Goal: Information Seeking & Learning: Learn about a topic

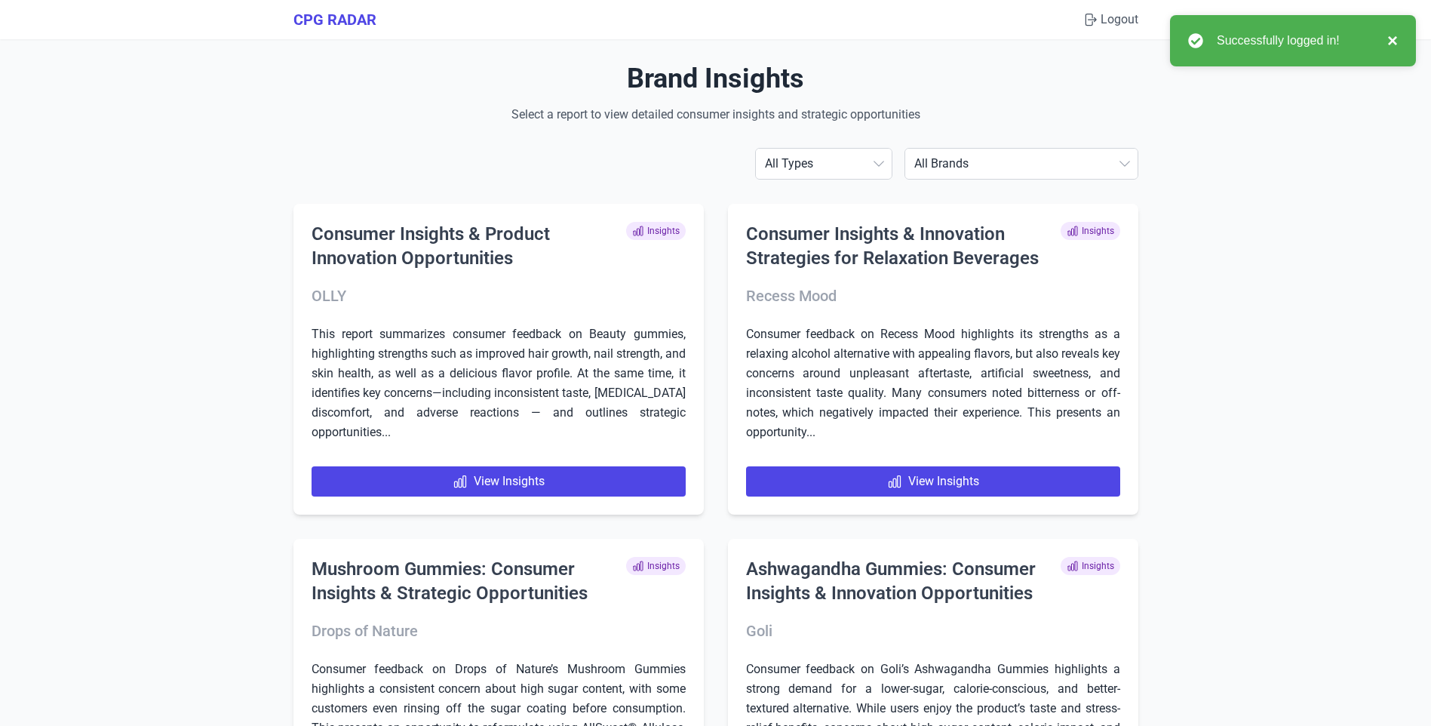
click at [1396, 38] on button "×" at bounding box center [1389, 41] width 18 height 18
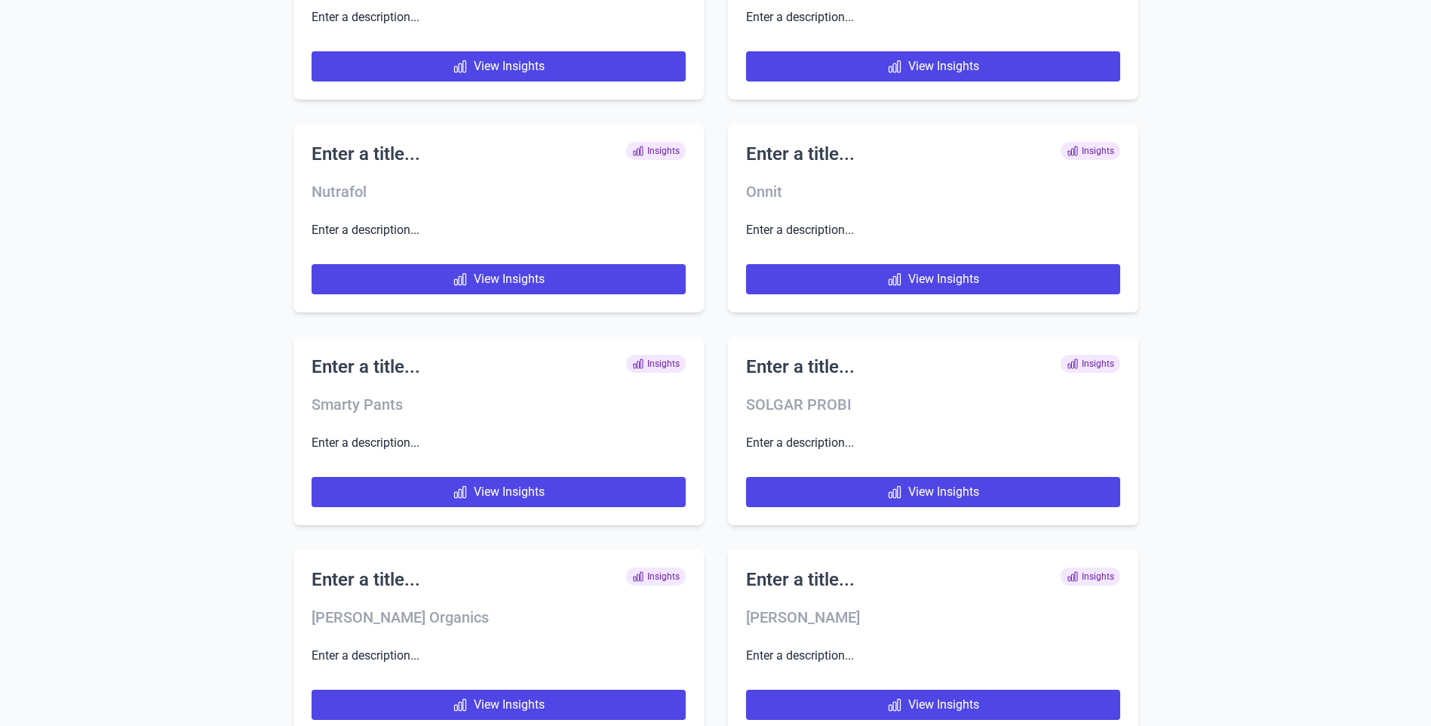
scroll to position [8379, 0]
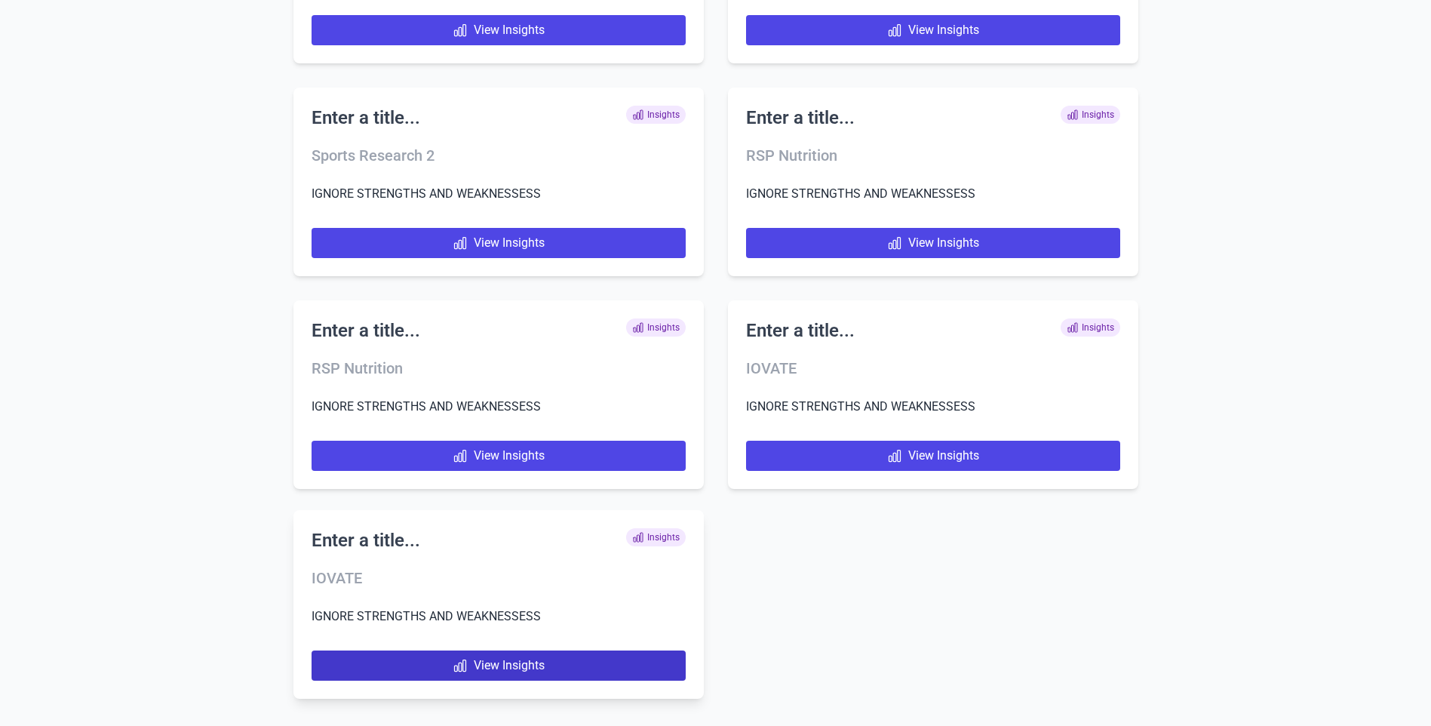
click at [482, 667] on link "View Insights" at bounding box center [499, 665] width 374 height 30
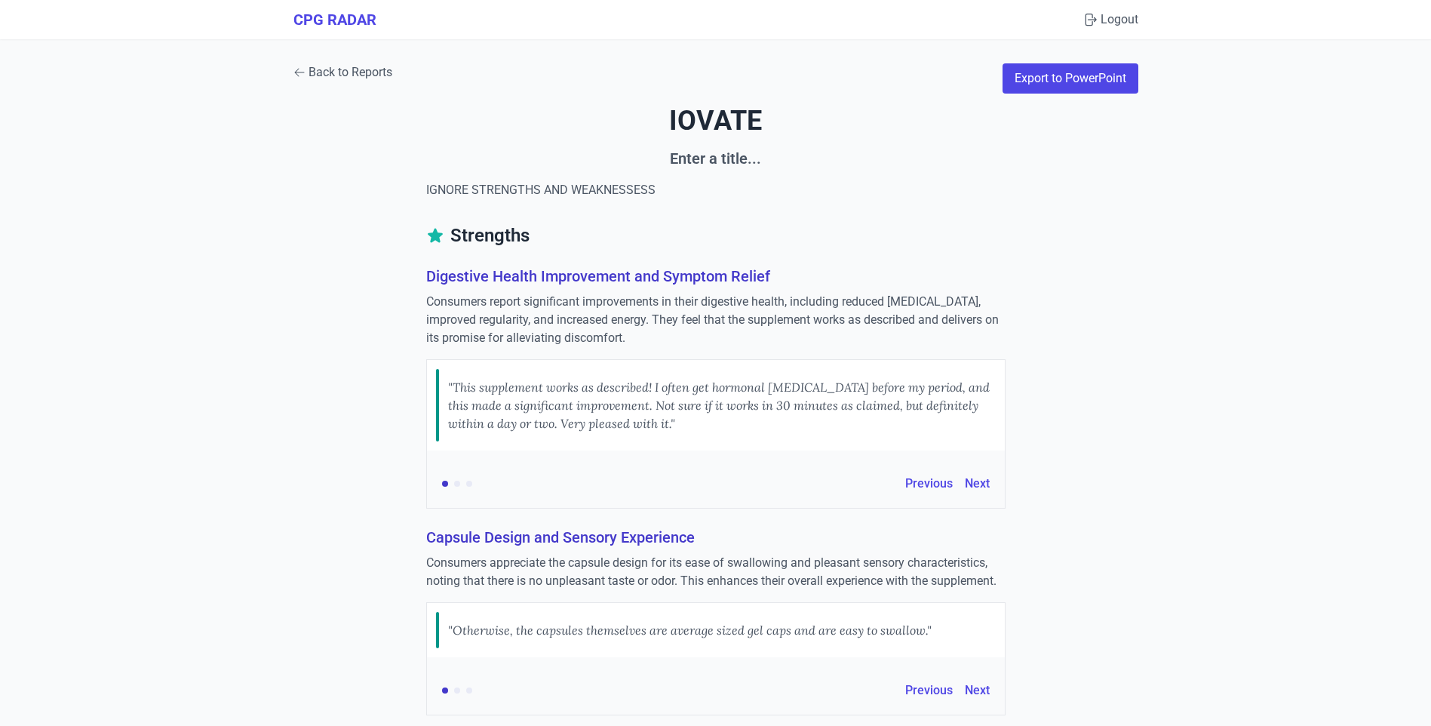
click at [316, 73] on link "Back to Reports" at bounding box center [342, 72] width 99 height 18
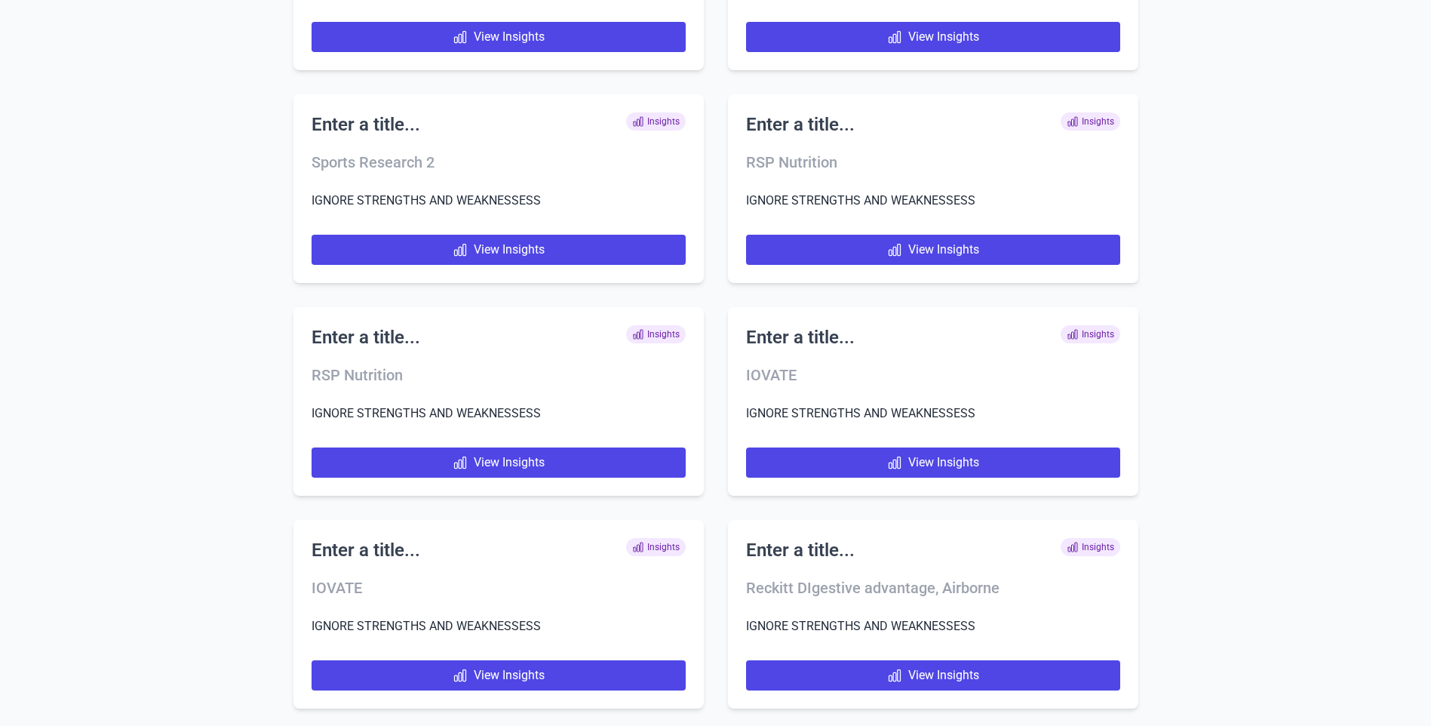
scroll to position [8379, 0]
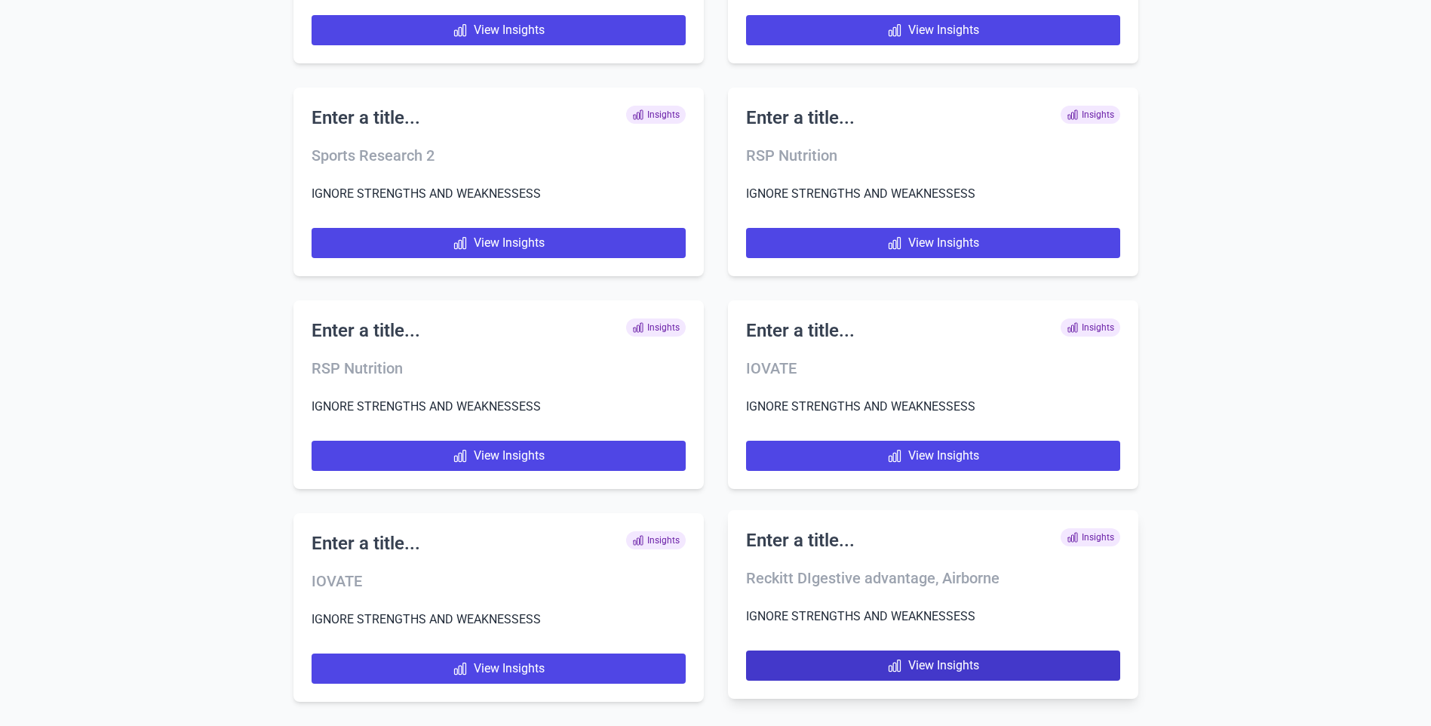
click at [858, 669] on link "View Insights" at bounding box center [933, 665] width 374 height 30
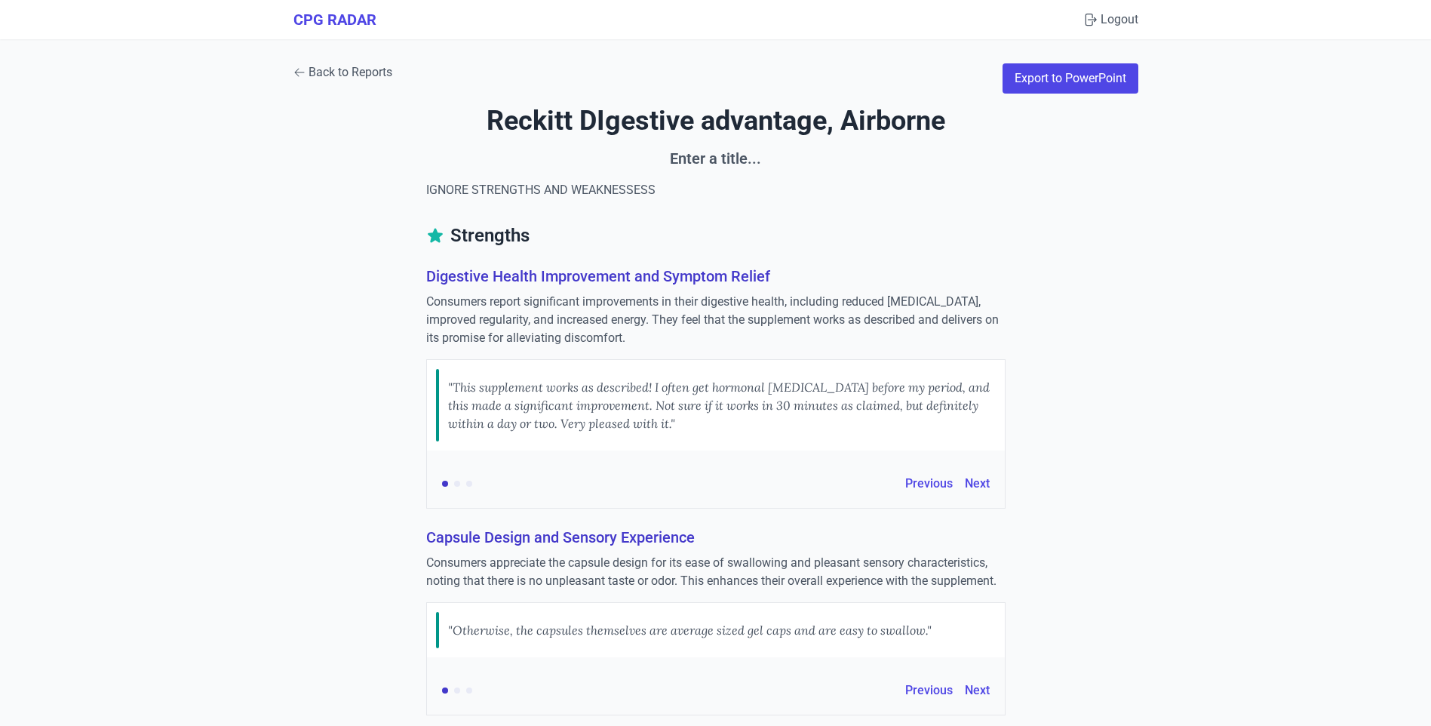
click at [343, 69] on link "Back to Reports" at bounding box center [342, 72] width 99 height 18
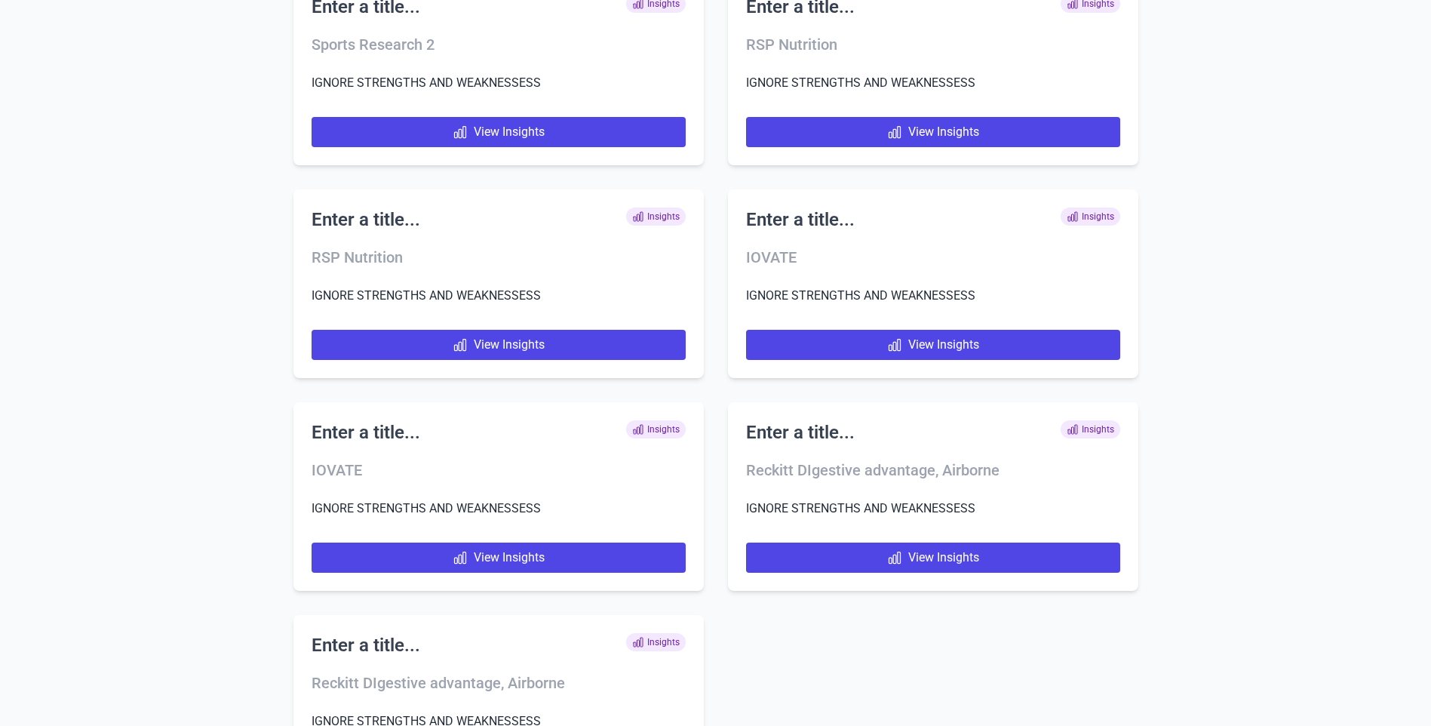
scroll to position [8592, 0]
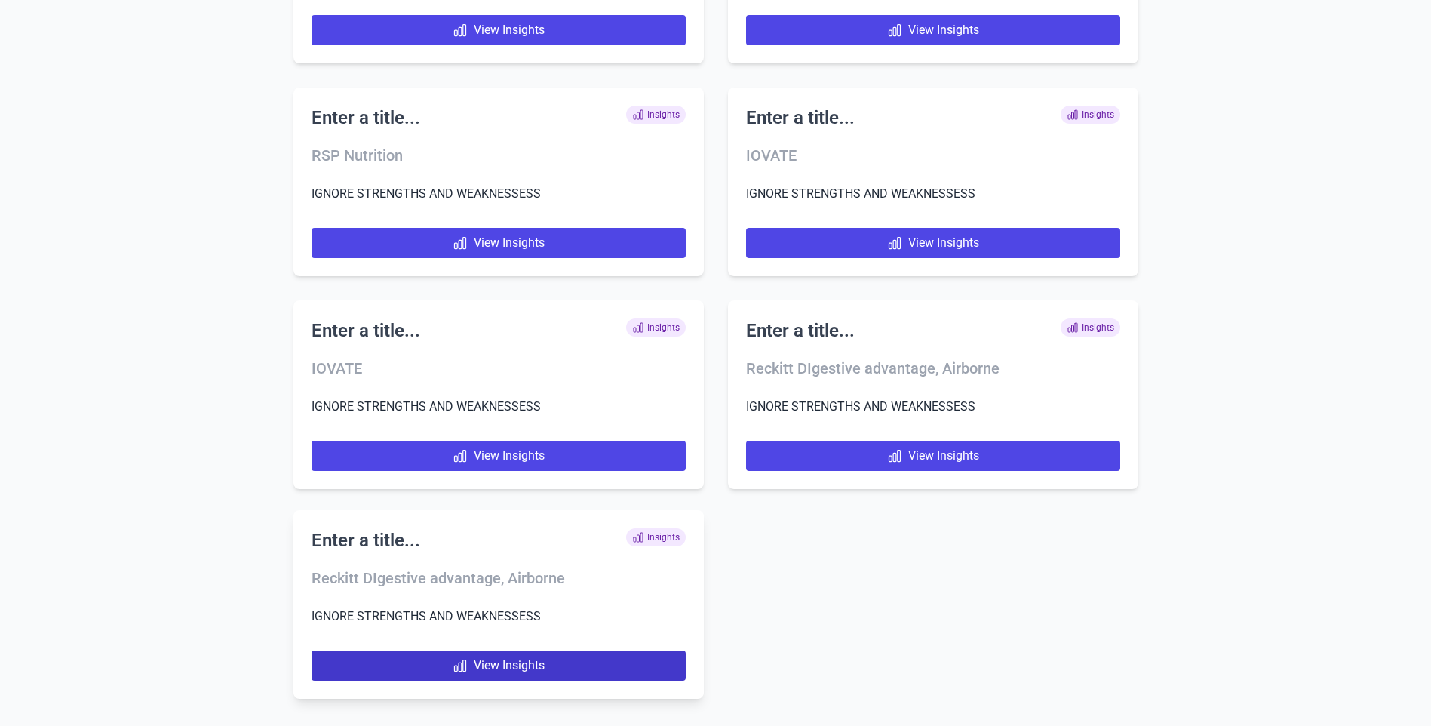
click at [547, 668] on link "View Insights" at bounding box center [499, 665] width 374 height 30
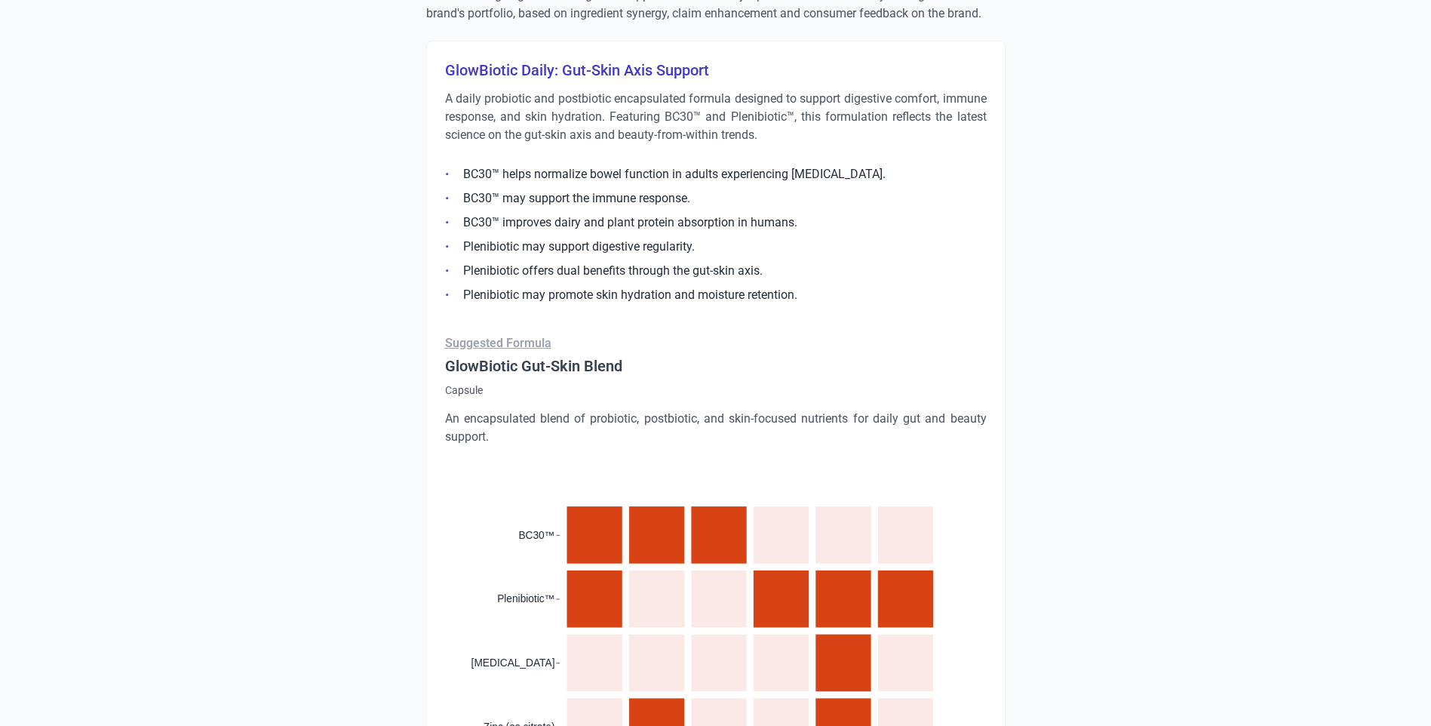
scroll to position [1134, 0]
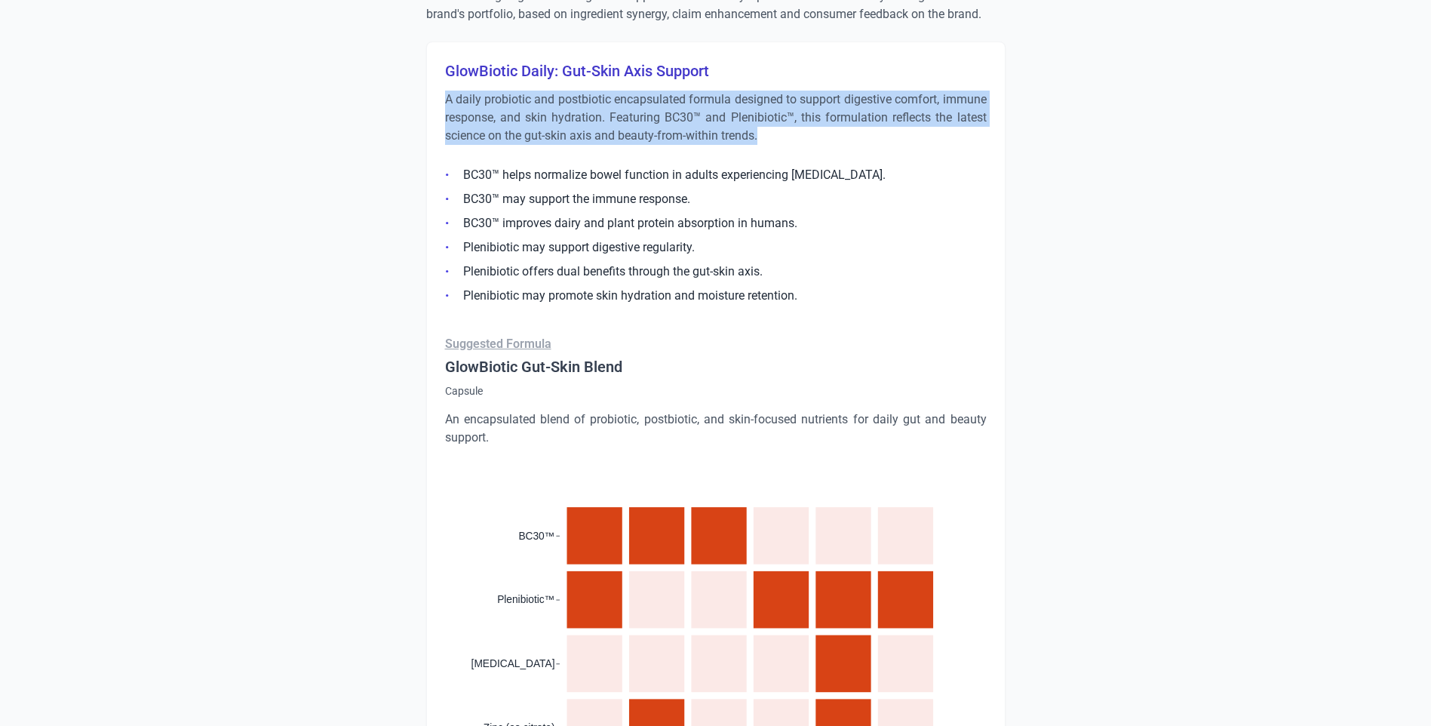
drag, startPoint x: 444, startPoint y: 94, endPoint x: 804, endPoint y: 140, distance: 363.6
click at [804, 140] on div "GlowBiotic Daily: Gut-Skin Axis Support A daily probiotic and postbiotic encaps…" at bounding box center [715, 616] width 579 height 1150
copy p "A daily probiotic and postbiotic encapsulated formula designed to support diges…"
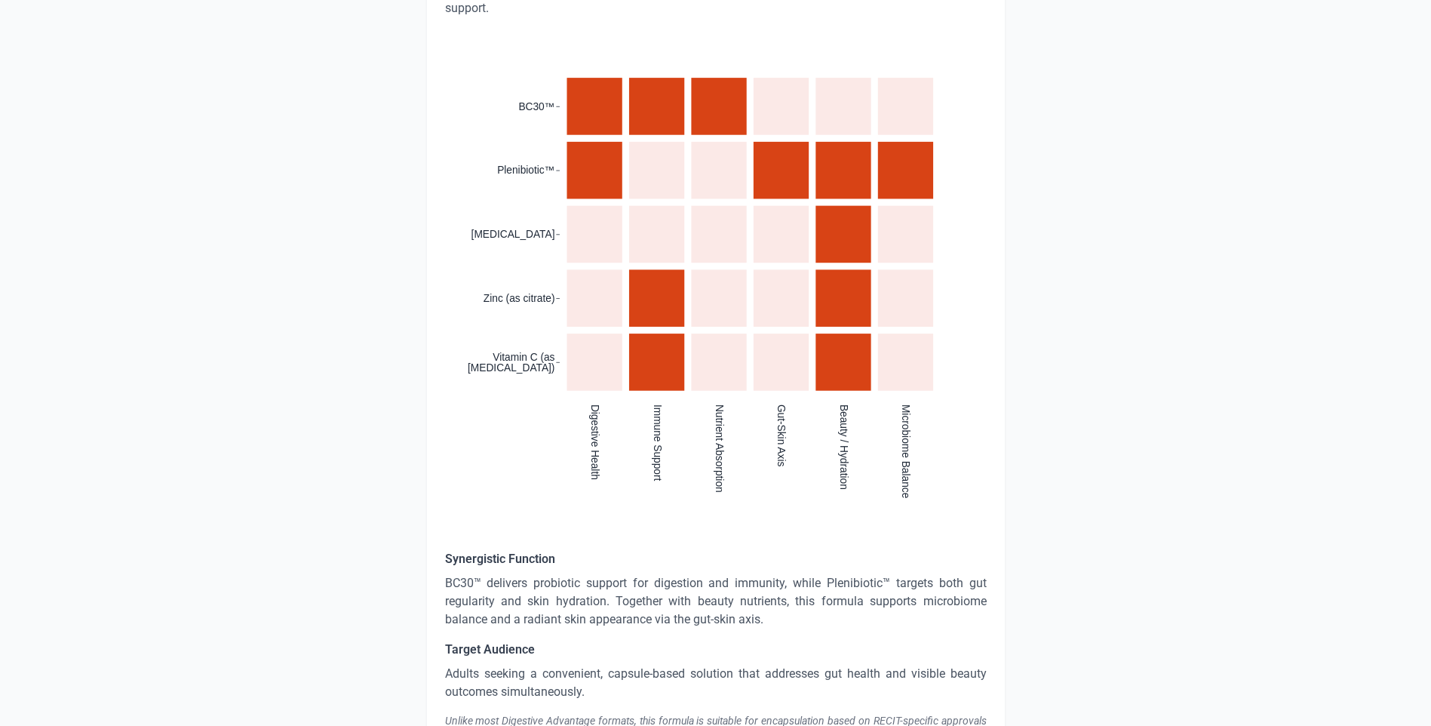
scroll to position [1587, 0]
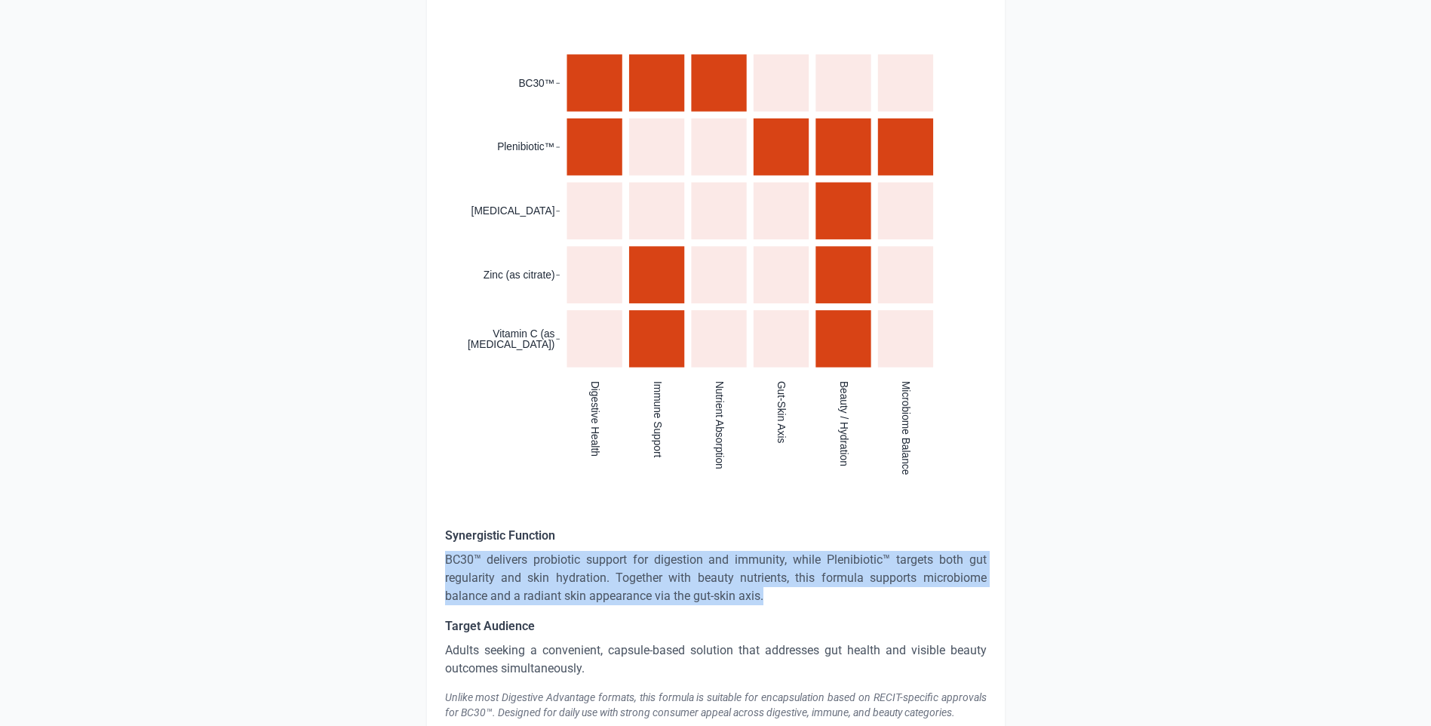
drag, startPoint x: 443, startPoint y: 556, endPoint x: 806, endPoint y: 591, distance: 364.6
click at [806, 591] on div "GlowBiotic Daily: Gut-Skin Axis Support A daily probiotic and postbiotic encaps…" at bounding box center [715, 164] width 579 height 1150
copy p "BC30™ delivers probiotic support for digestion and immunity, while Plenibiotic™…"
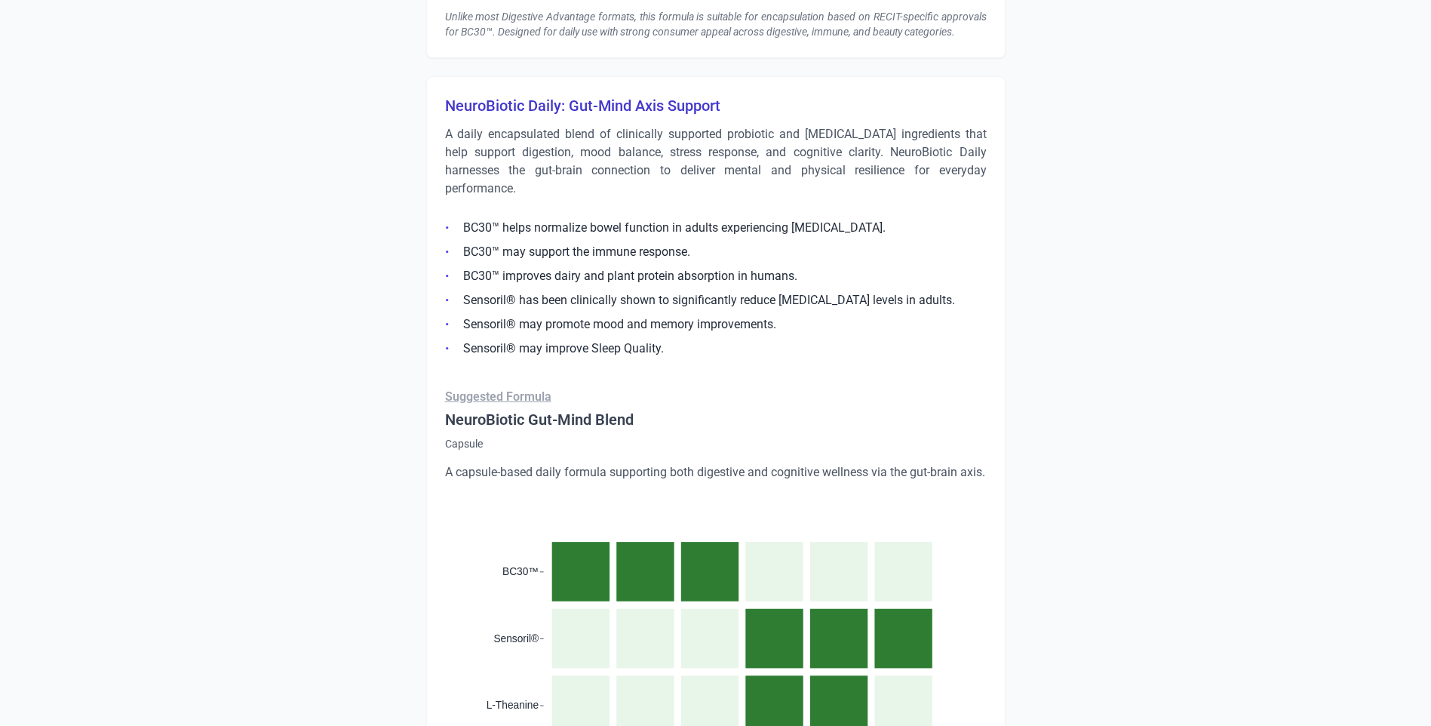
scroll to position [2190, 0]
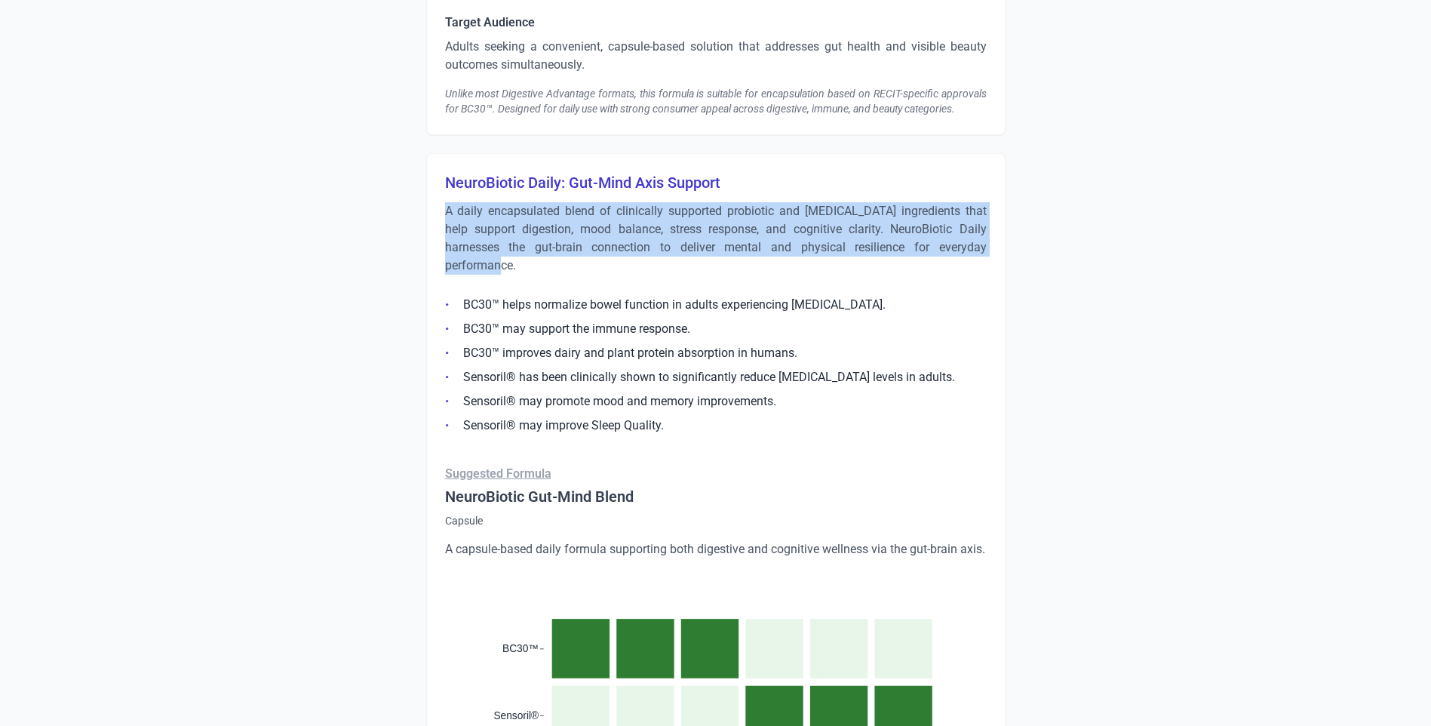
drag, startPoint x: 445, startPoint y: 210, endPoint x: 944, endPoint y: 243, distance: 499.8
click at [944, 243] on p "A daily encapsulated blend of clinically supported probiotic and [MEDICAL_DATA]…" at bounding box center [716, 238] width 542 height 72
copy p "A daily encapsulated blend of clinically supported probiotic and [MEDICAL_DATA]…"
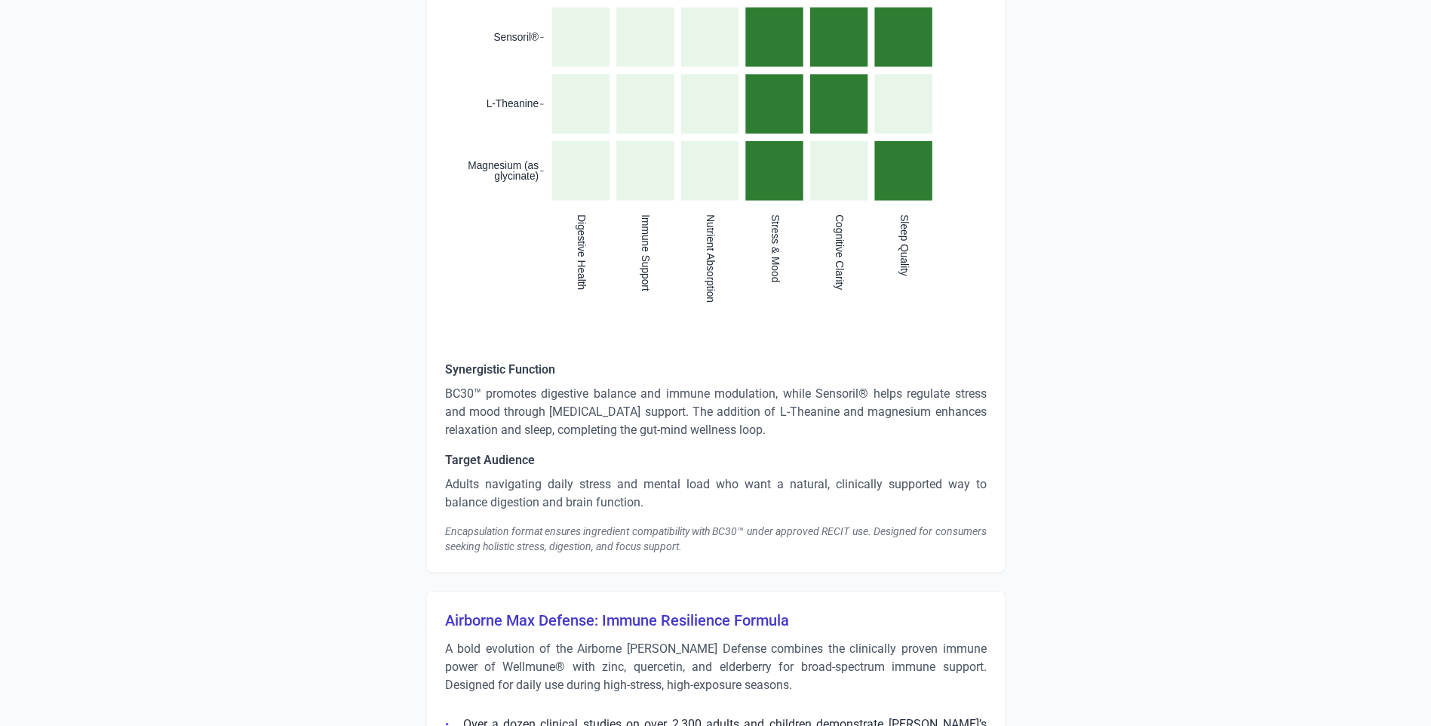
scroll to position [2869, 0]
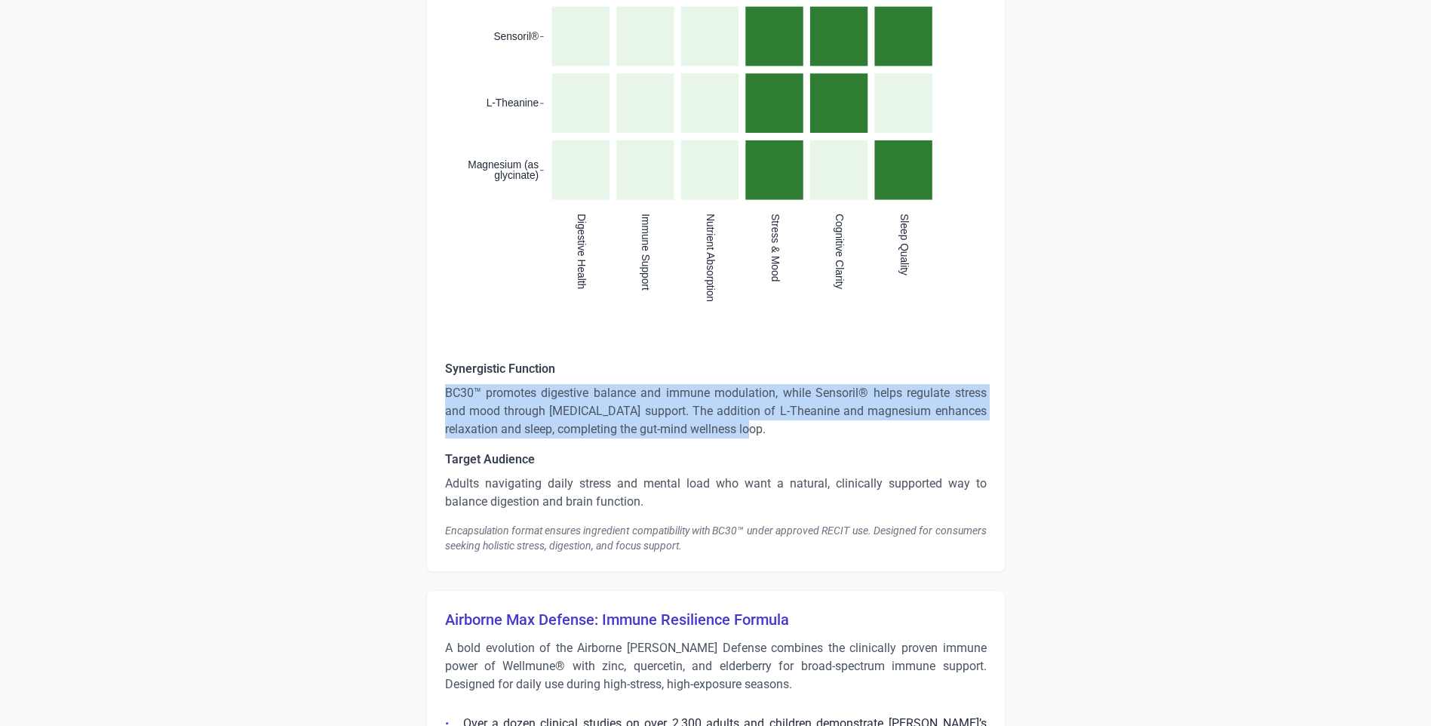
drag, startPoint x: 445, startPoint y: 387, endPoint x: 789, endPoint y: 426, distance: 346.3
click at [789, 426] on p "BC30™ promotes digestive balance and immune modulation, while Sensoril® helps r…" at bounding box center [716, 411] width 542 height 54
copy p "BC30™ promotes digestive balance and immune modulation, while Sensoril® helps r…"
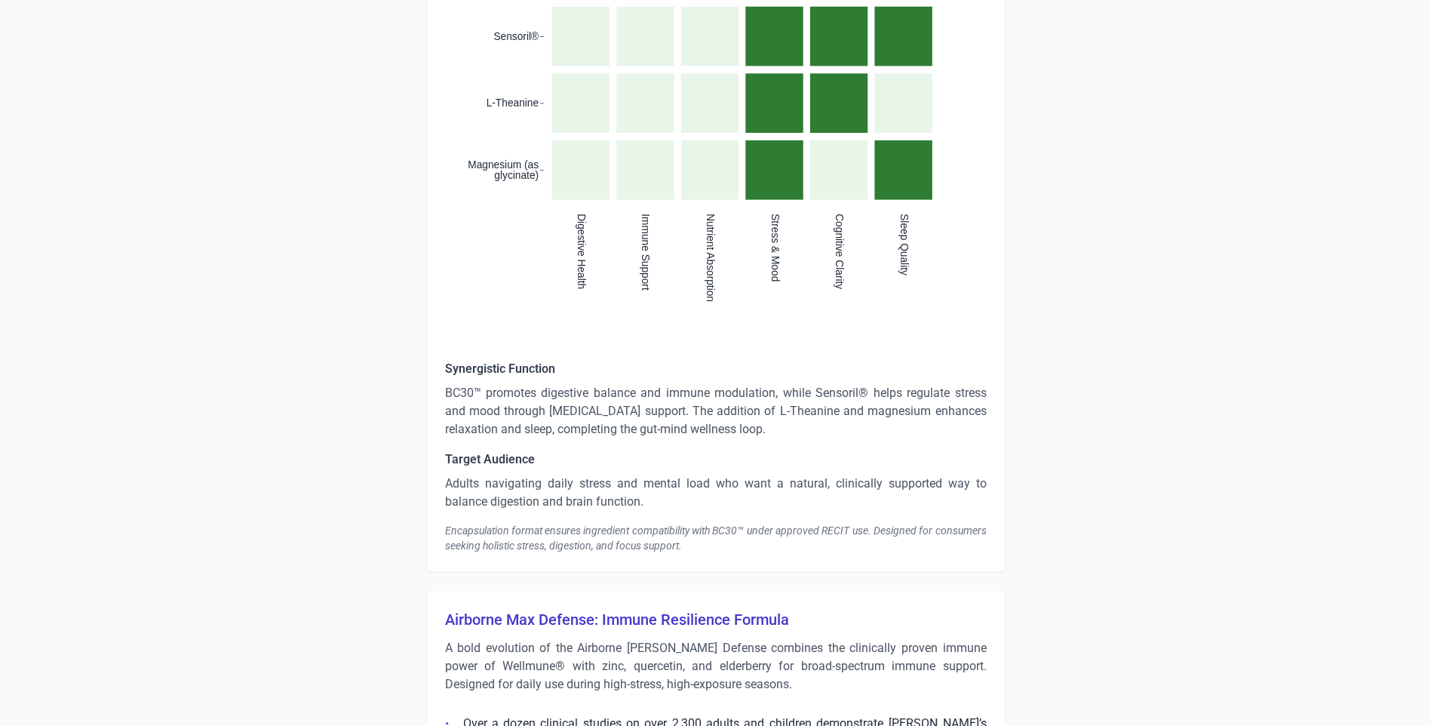
click at [471, 543] on div "Encapsulation format ensures ingredient compatibility with BC30™ under approved…" at bounding box center [716, 538] width 542 height 30
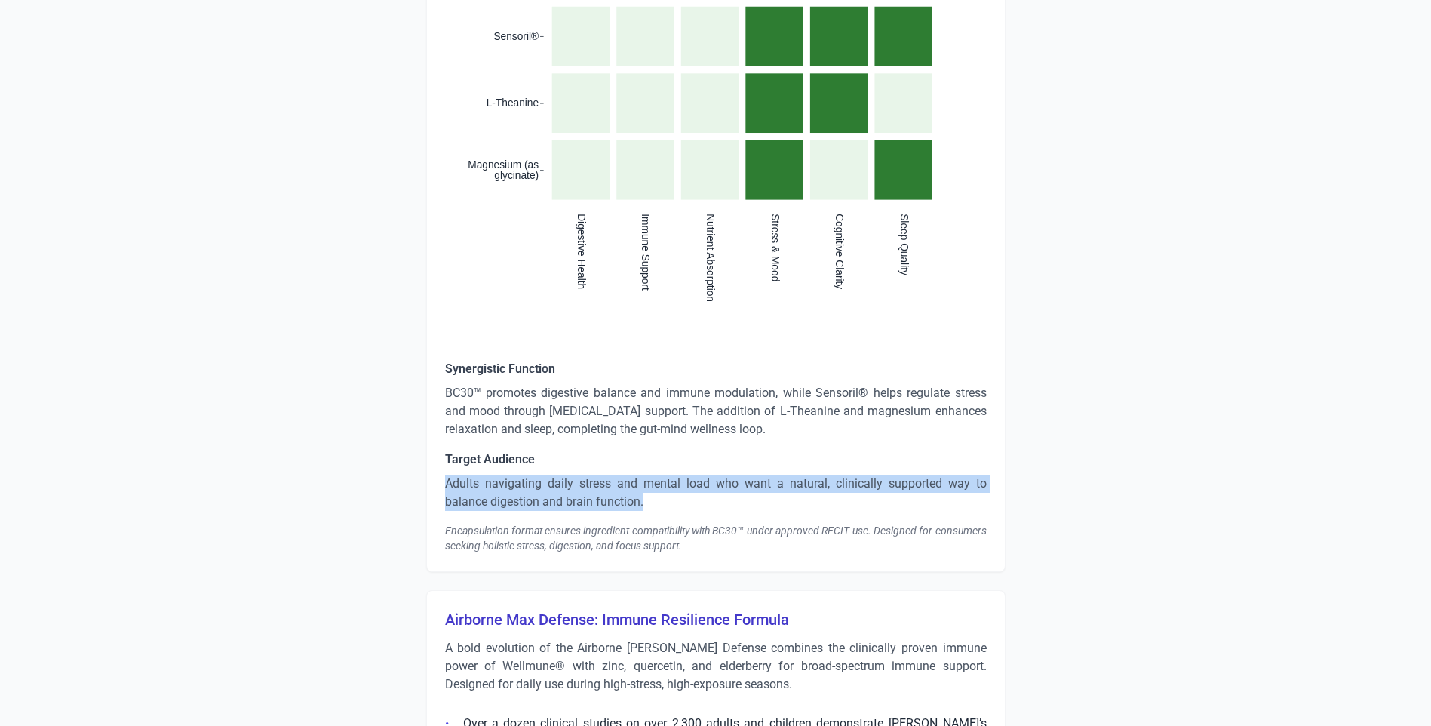
drag, startPoint x: 655, startPoint y: 506, endPoint x: 444, endPoint y: 475, distance: 212.9
click at [445, 475] on p "Adults navigating daily stress and mental load who want a natural, clinically s…" at bounding box center [716, 493] width 542 height 36
copy p "Adults navigating daily stress and mental load who want a natural, clinically s…"
click at [580, 478] on p "Adults navigating daily stress and mental load who want a natural, clinically s…" at bounding box center [716, 493] width 542 height 36
drag, startPoint x: 619, startPoint y: 502, endPoint x: 397, endPoint y: 484, distance: 222.6
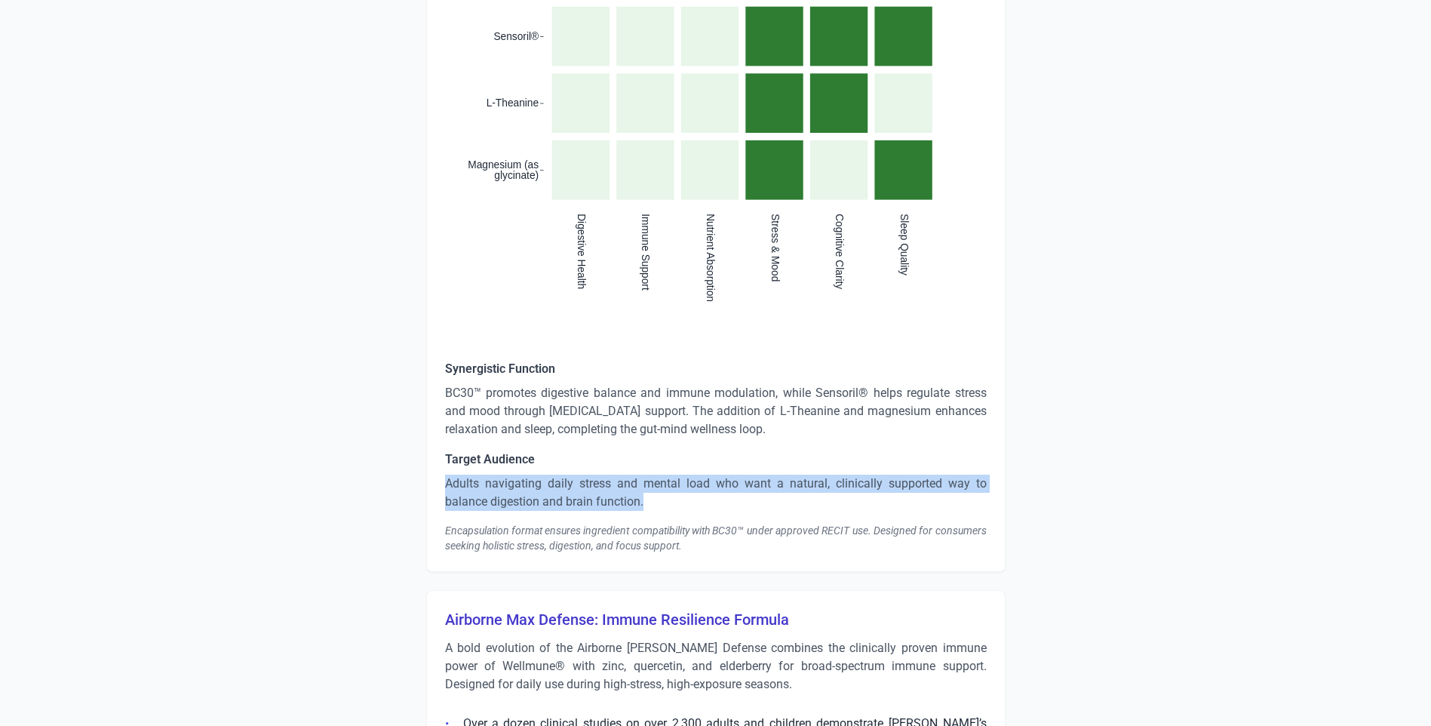
click at [397, 484] on div "Strengths Digestive Health Improvement and Symptom Relief Consumers report sign…" at bounding box center [715, 152] width 845 height 5596
copy p "Adults navigating daily stress and mental load who want a natural, clinically s…"
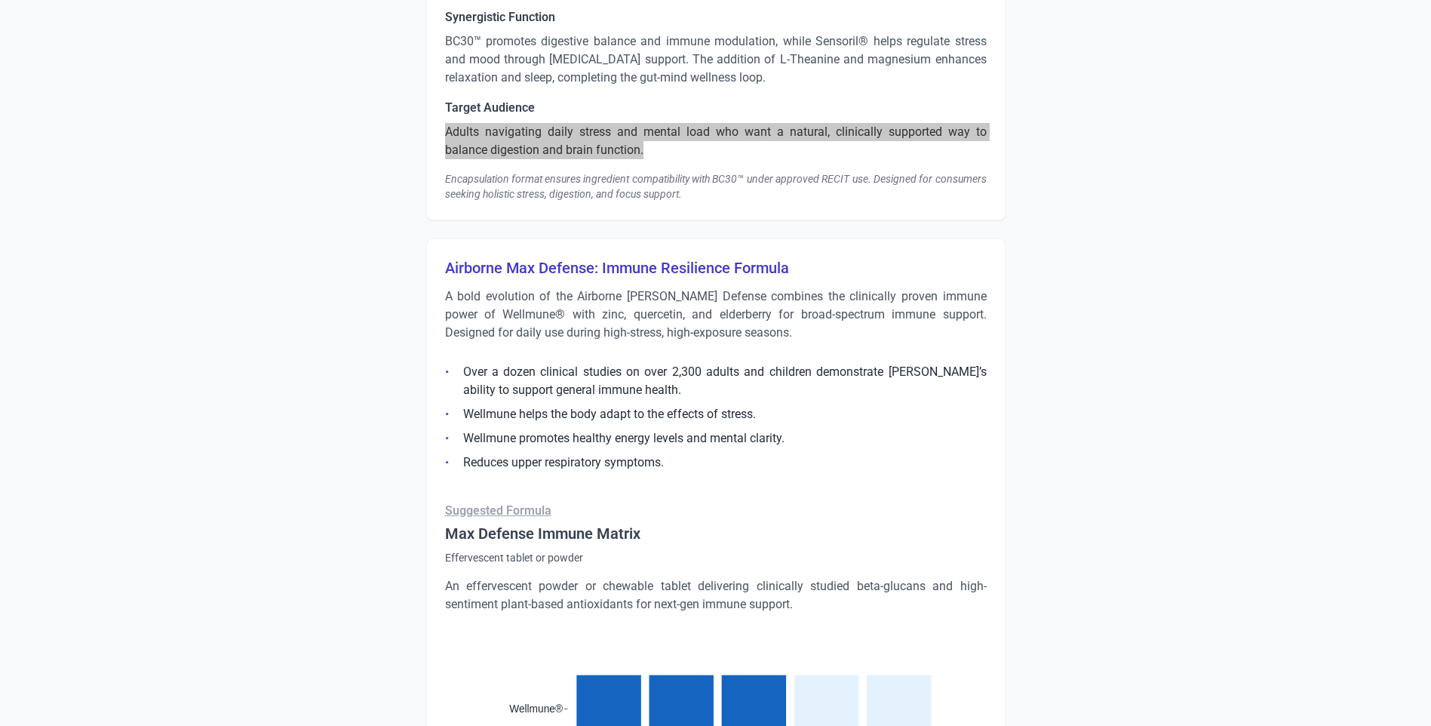
scroll to position [3322, 0]
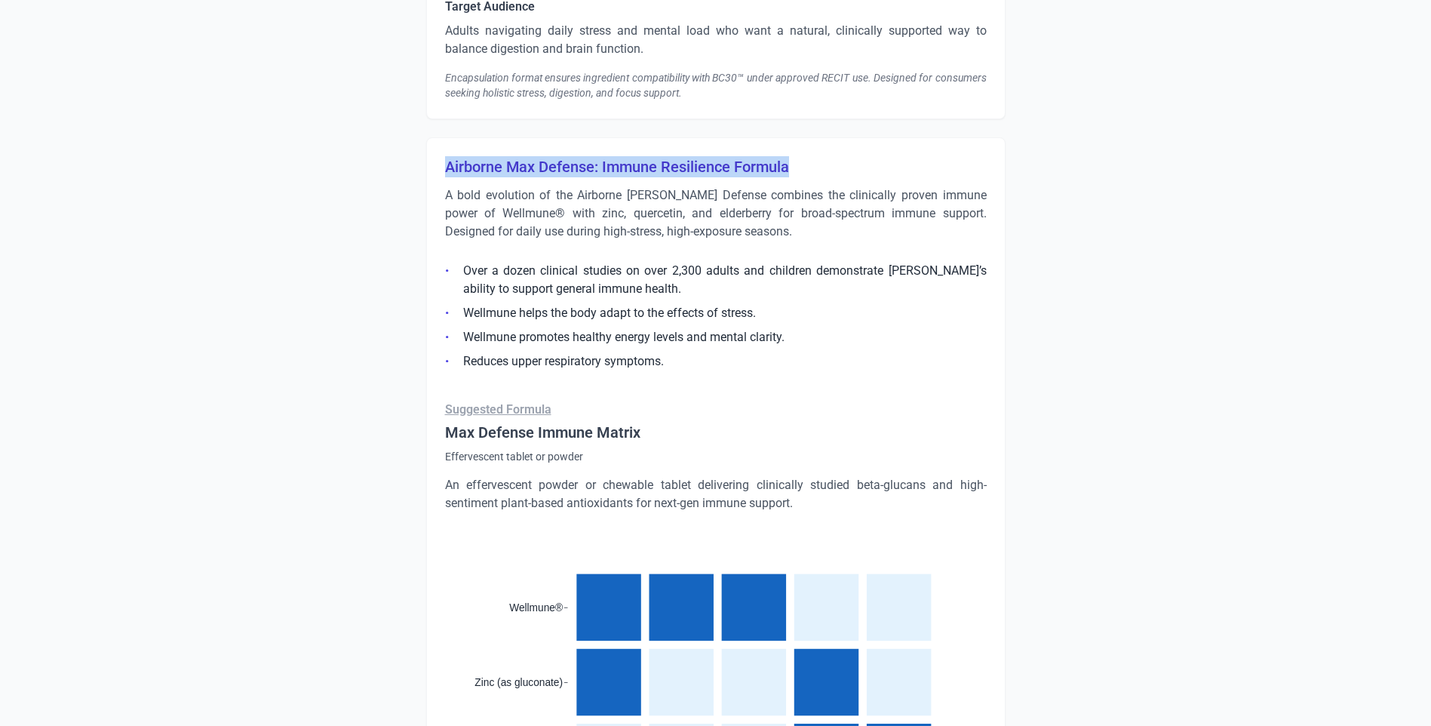
drag, startPoint x: 466, startPoint y: 155, endPoint x: 825, endPoint y: 172, distance: 359.6
click at [825, 172] on div "Airborne Max Defense: Immune Resilience Formula A bold evolution of the Airborn…" at bounding box center [715, 724] width 579 height 1175
copy h3 "Airborne Max Defense: Immune Resilience Formula"
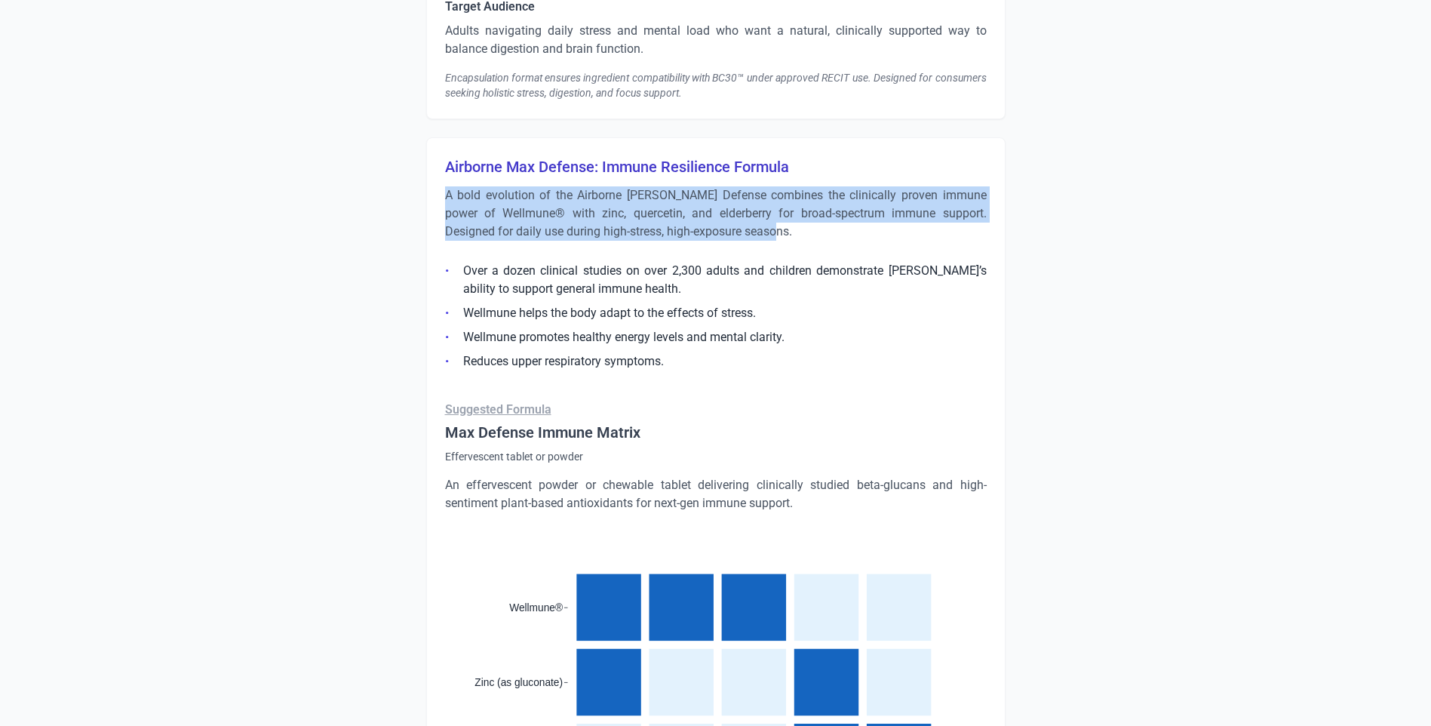
drag, startPoint x: 733, startPoint y: 234, endPoint x: 430, endPoint y: 185, distance: 306.5
click at [430, 185] on div "Airborne Max Defense: Immune Resilience Formula A bold evolution of the Airborn…" at bounding box center [715, 724] width 579 height 1175
copy p "A bold evolution of the Airborne [PERSON_NAME] Defense combines the clinically …"
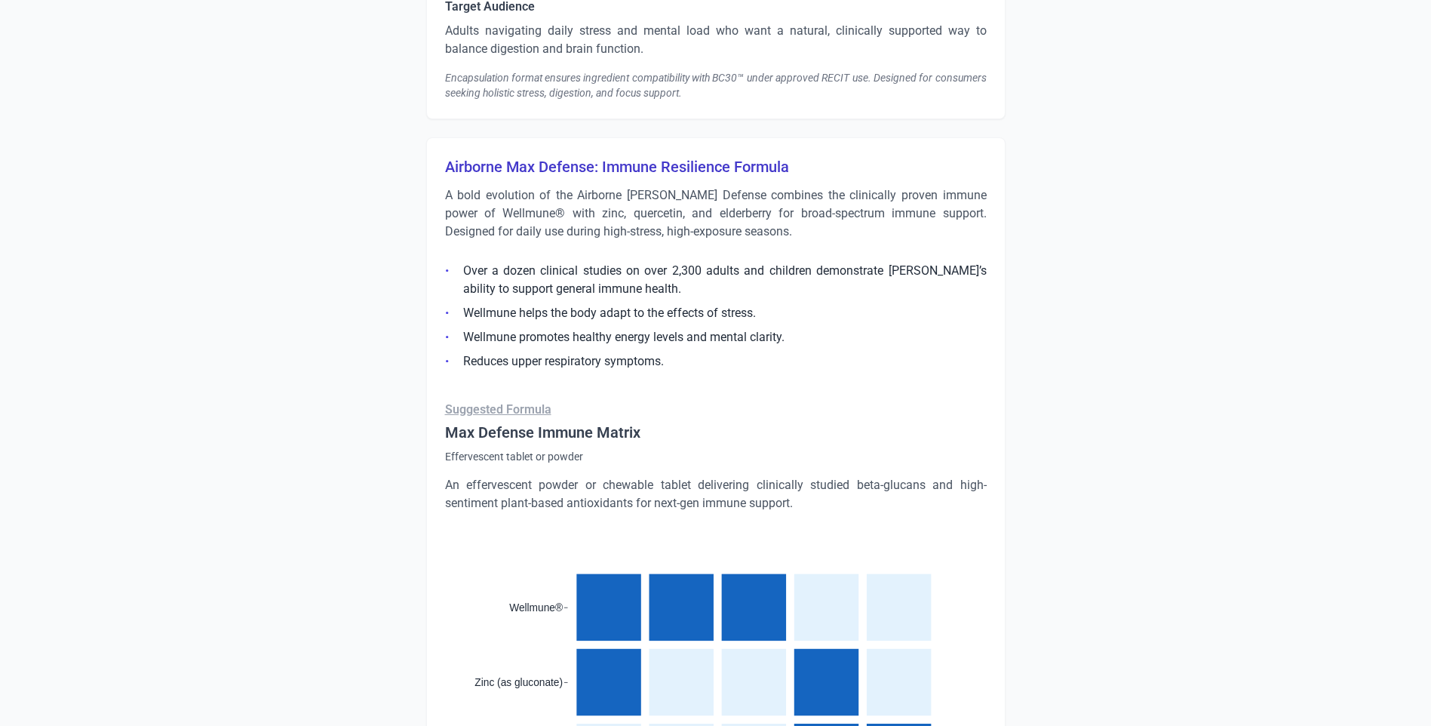
drag, startPoint x: 567, startPoint y: 320, endPoint x: 569, endPoint y: 340, distance: 19.7
click at [567, 320] on li "Wellmune helps the body adapt to the effects of stress." at bounding box center [716, 313] width 542 height 18
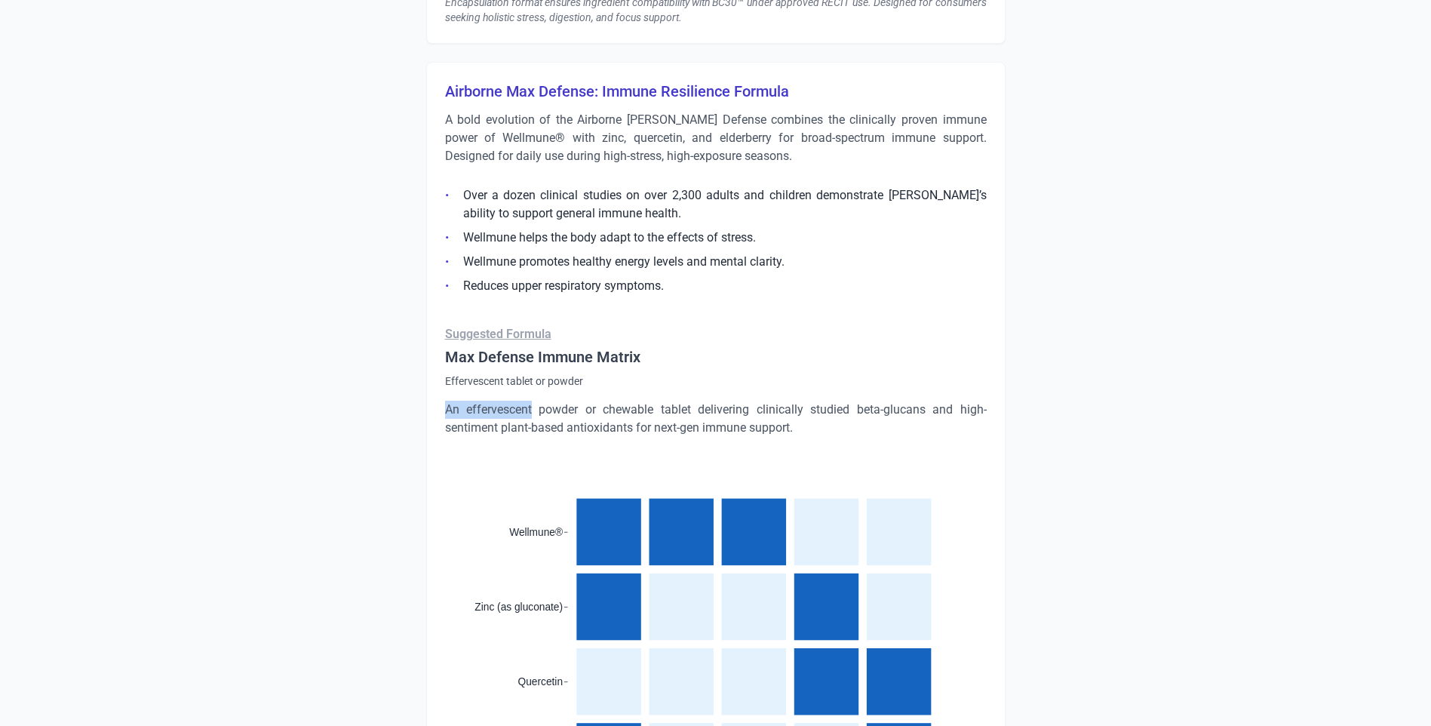
drag, startPoint x: 441, startPoint y: 407, endPoint x: 536, endPoint y: 415, distance: 95.4
click at [536, 415] on div "Airborne Max Defense: Immune Resilience Formula A bold evolution of the Airborn…" at bounding box center [715, 649] width 579 height 1175
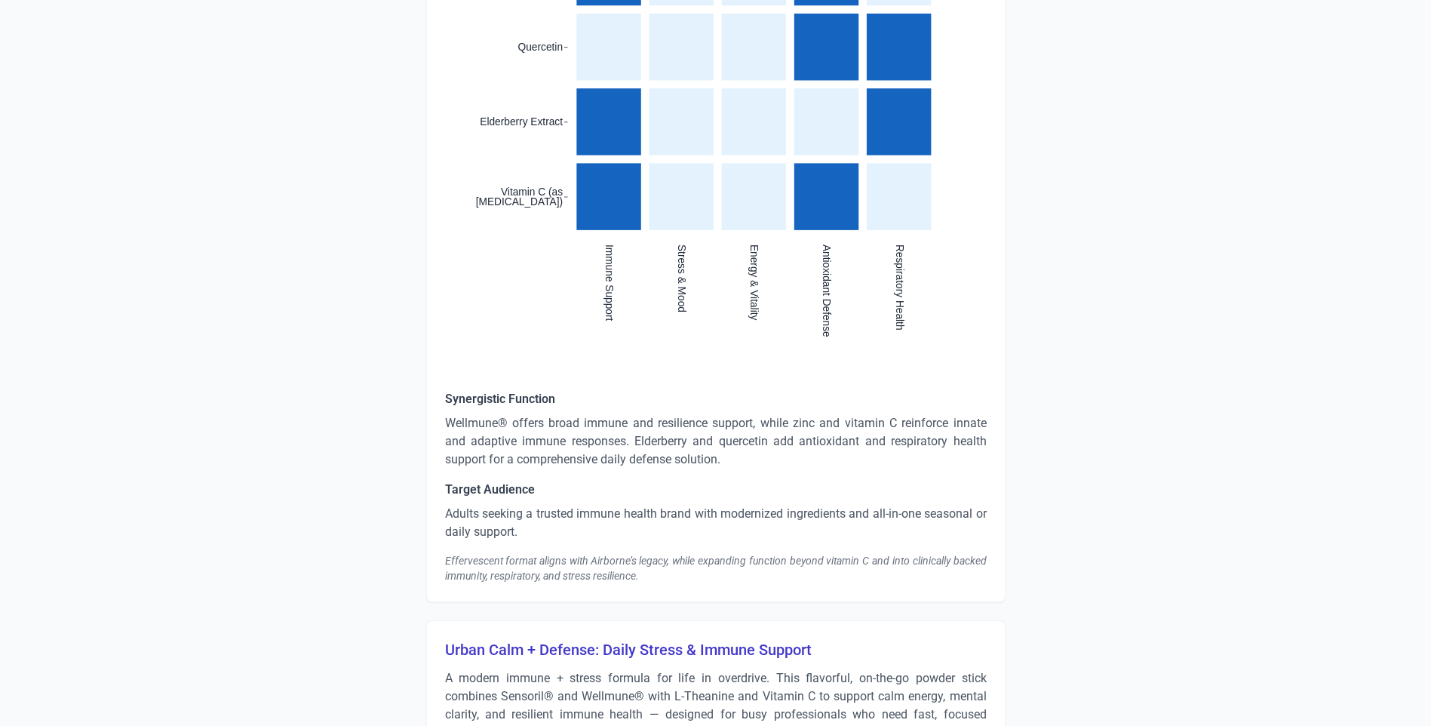
scroll to position [4076, 0]
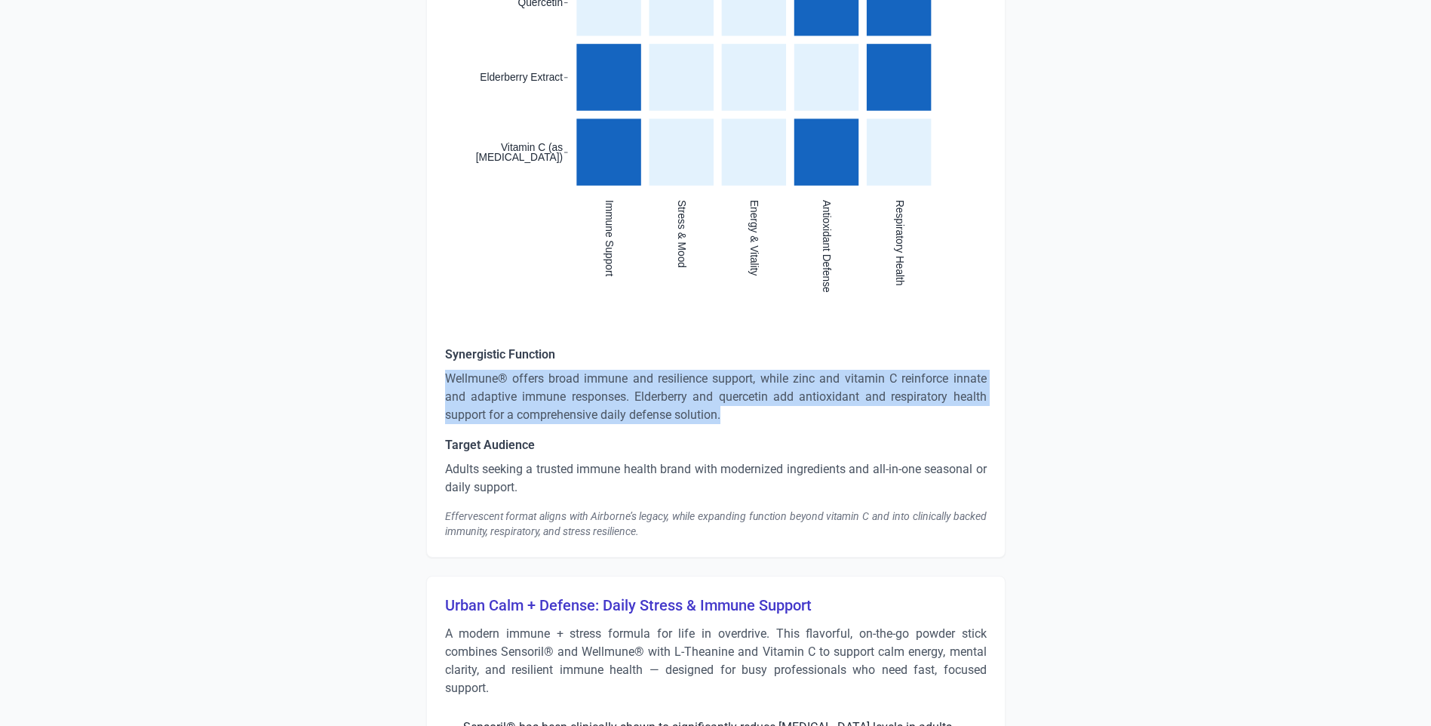
drag, startPoint x: 441, startPoint y: 375, endPoint x: 730, endPoint y: 417, distance: 292.0
copy p "Wellmune® offers broad immune and resilience support, while zinc and vitamin C …"
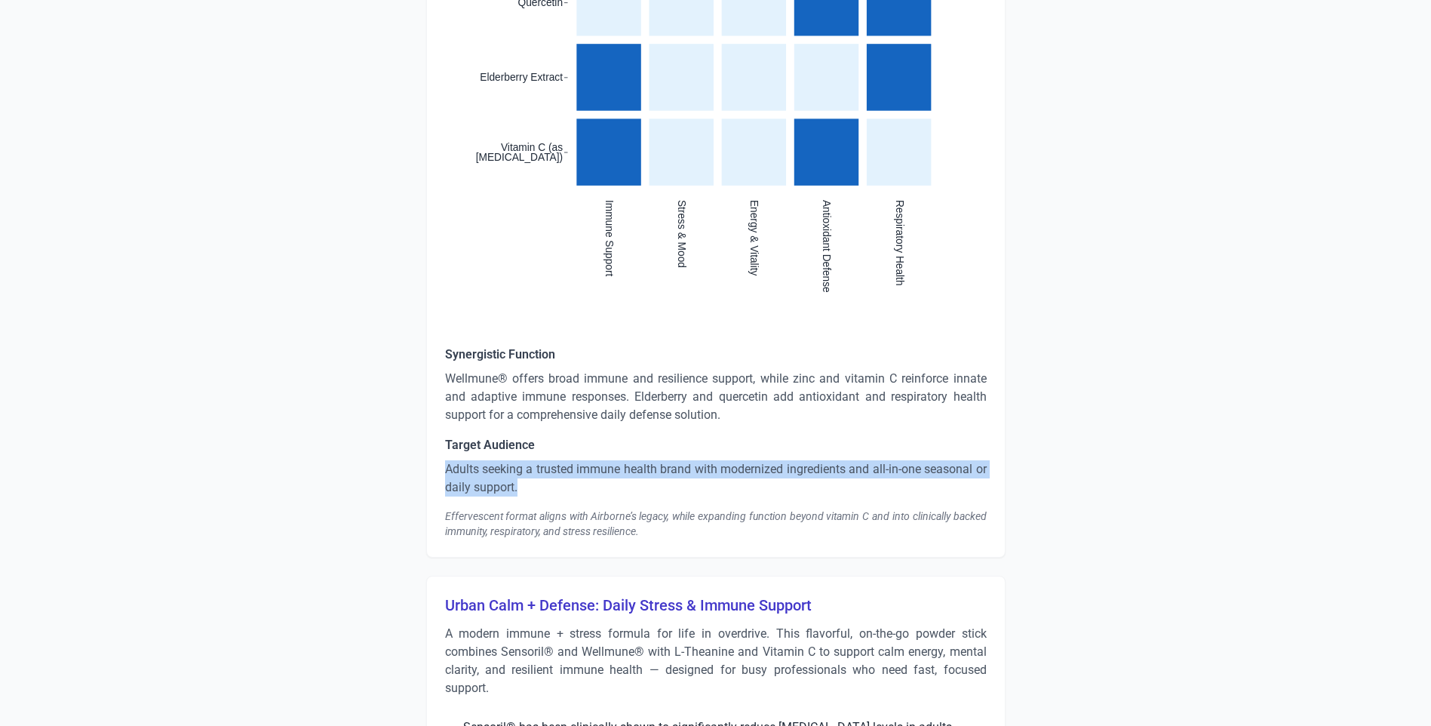
drag, startPoint x: 536, startPoint y: 488, endPoint x: 422, endPoint y: 473, distance: 114.9
copy p "Adults seeking a trusted immune health brand with modernized ingredients and al…"
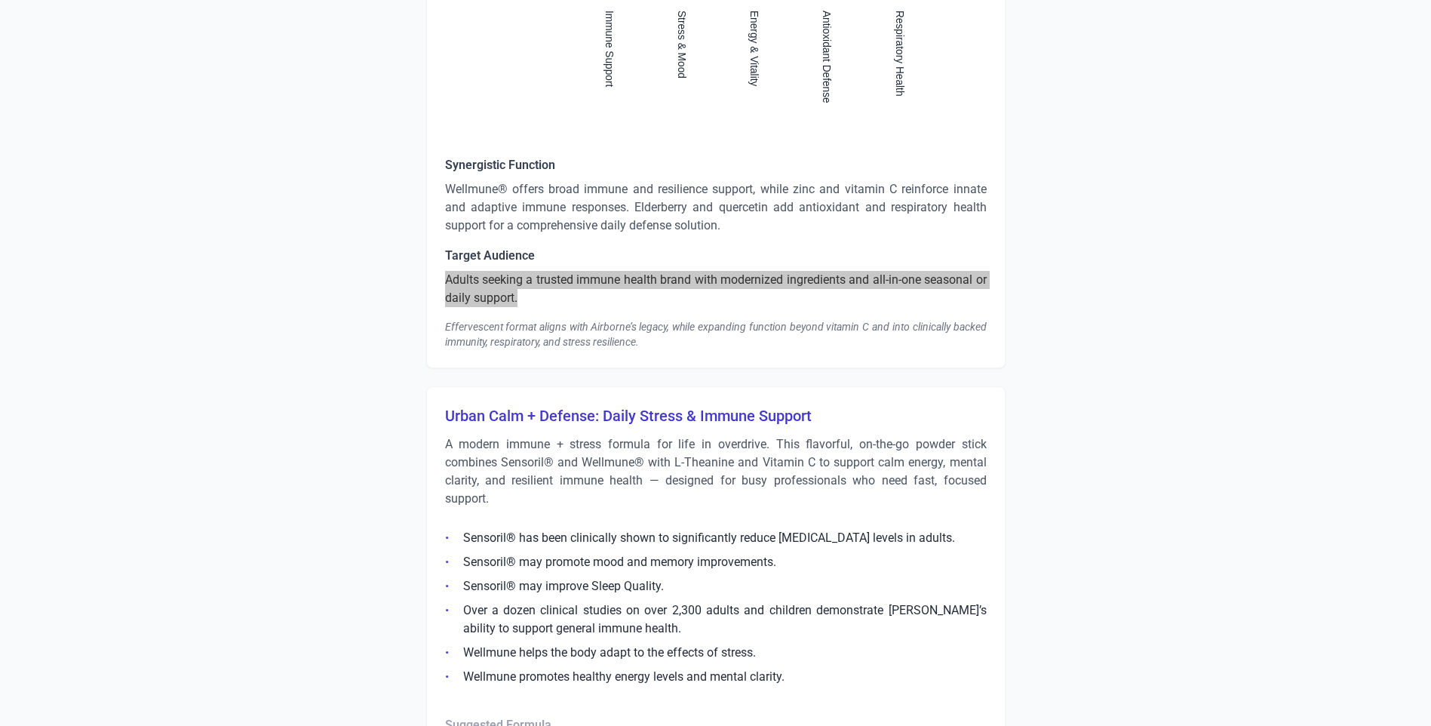
scroll to position [4454, 0]
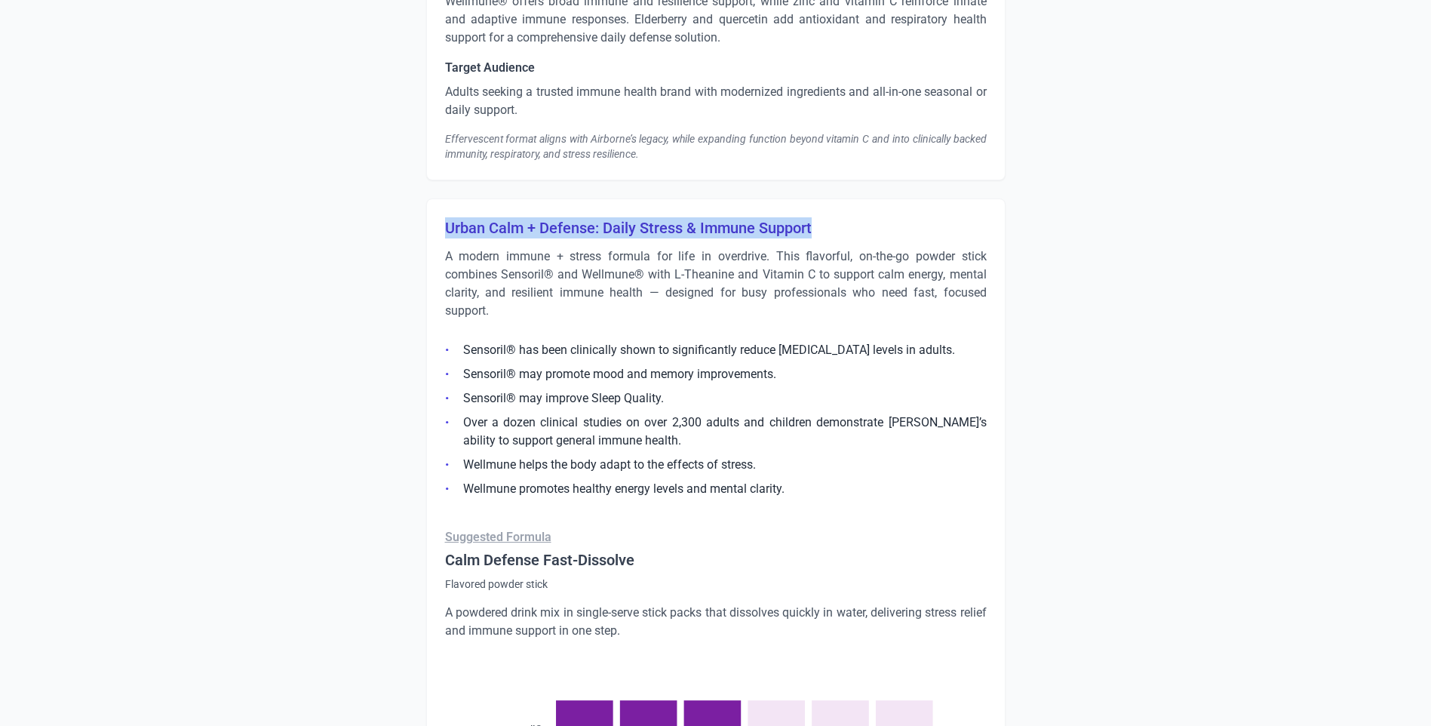
drag, startPoint x: 444, startPoint y: 227, endPoint x: 827, endPoint y: 229, distance: 382.5
click at [827, 229] on h3 "Urban Calm + Defense: Daily Stress & Immune Support" at bounding box center [716, 227] width 542 height 21
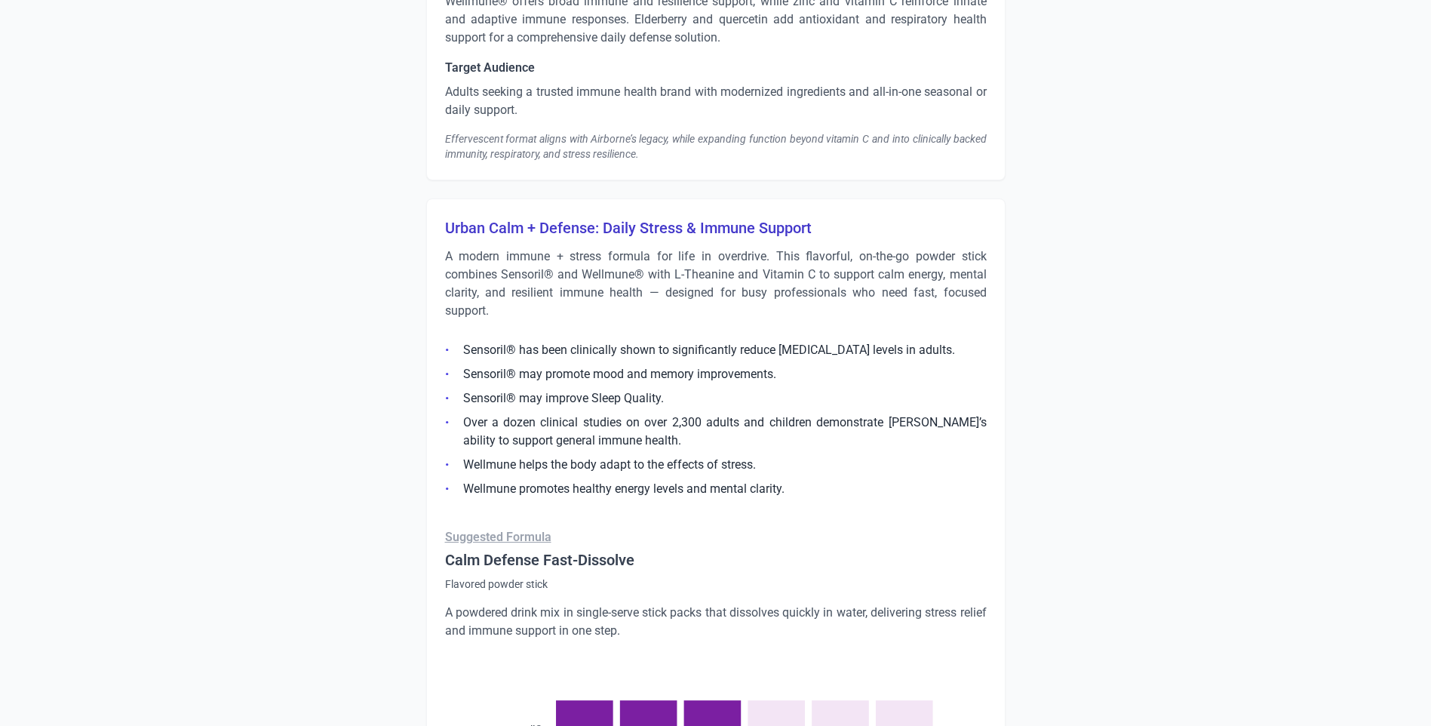
click at [465, 272] on p "A modern immune + stress formula for life in overdrive. This flavorful, on-the-…" at bounding box center [716, 283] width 542 height 72
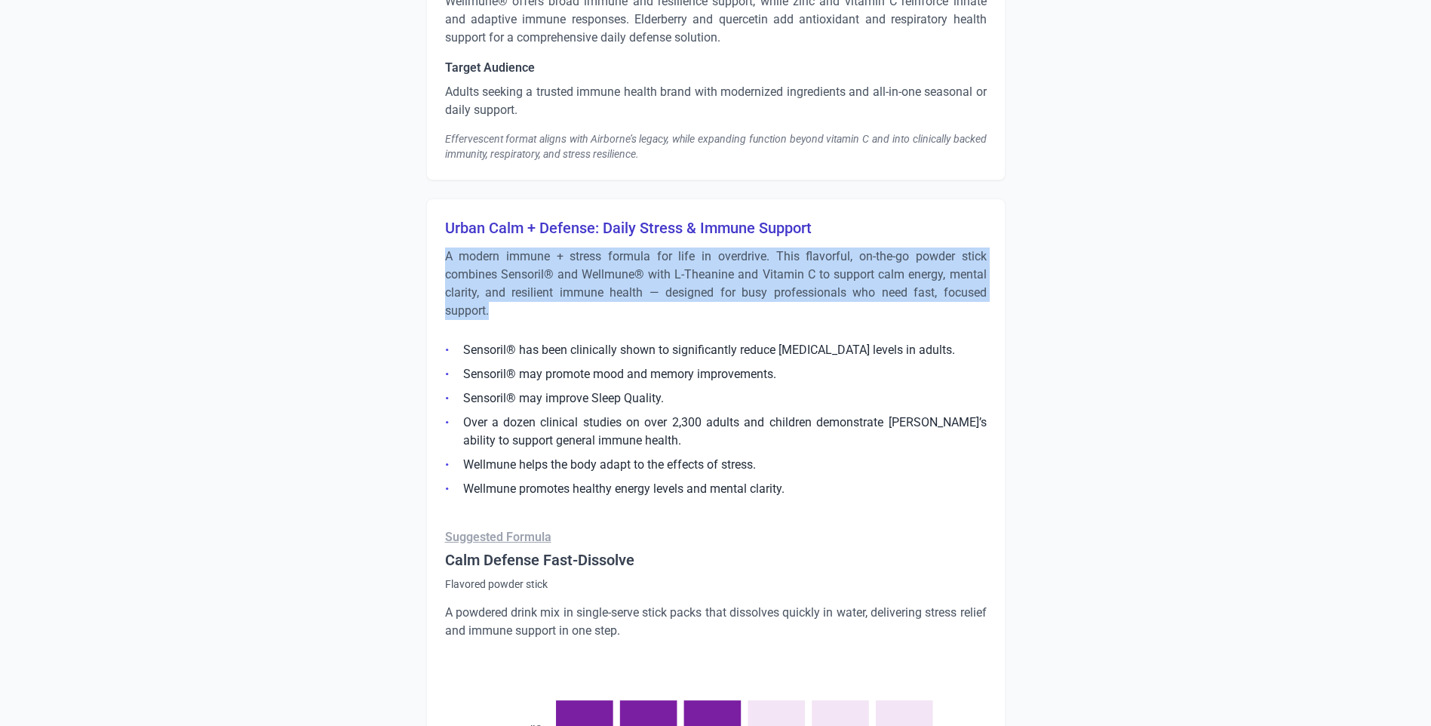
drag, startPoint x: 441, startPoint y: 253, endPoint x: 517, endPoint y: 309, distance: 94.9
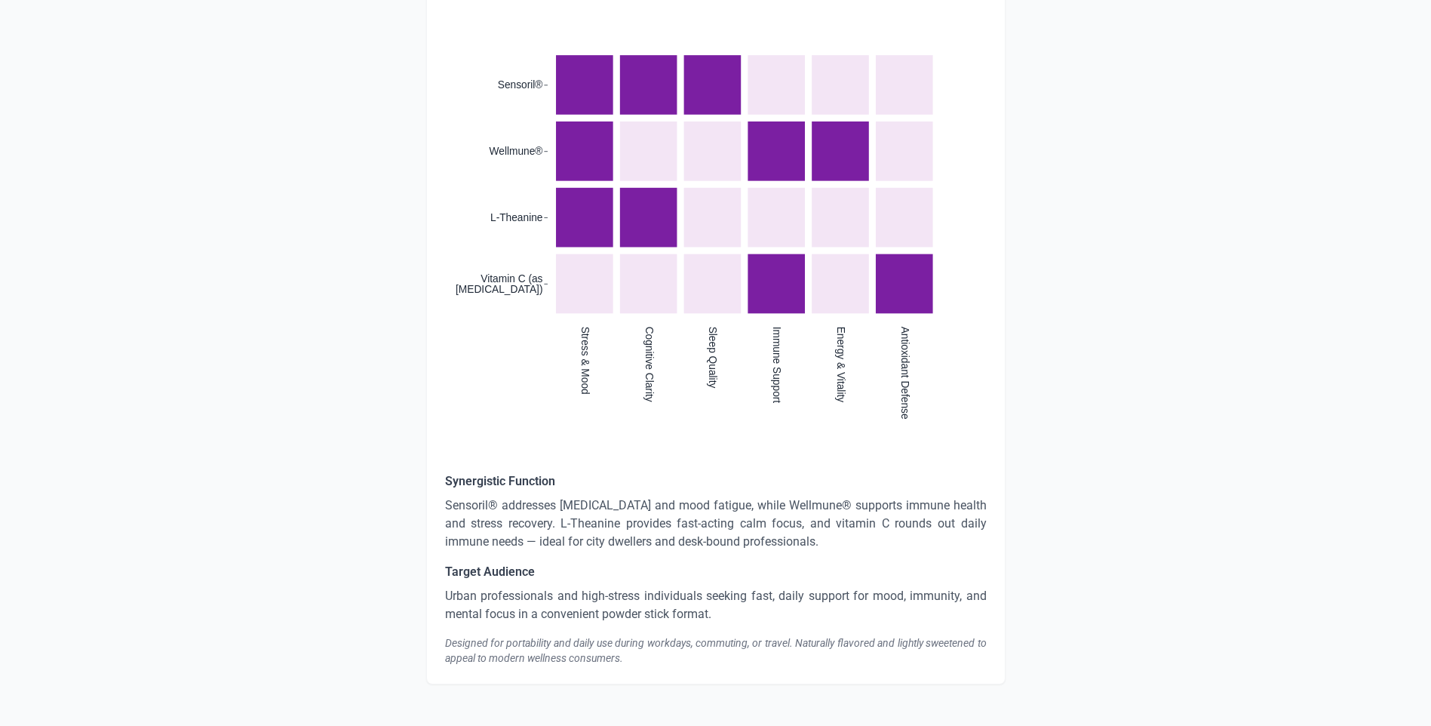
scroll to position [5118, 0]
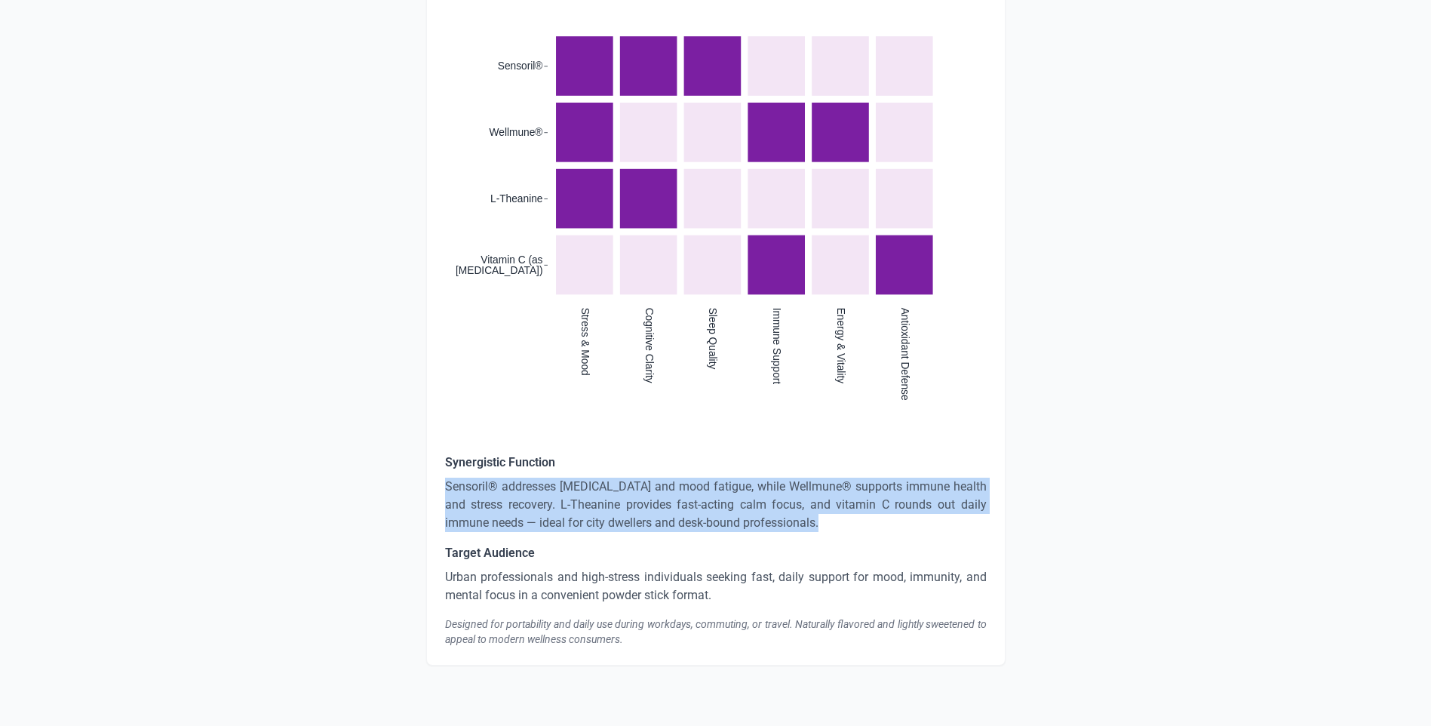
drag, startPoint x: 438, startPoint y: 484, endPoint x: 828, endPoint y: 531, distance: 392.9
click at [828, 531] on div "Urban Calm + Defense: Daily Stress & Immune Support A modern immune + stress fo…" at bounding box center [715, 99] width 579 height 1131
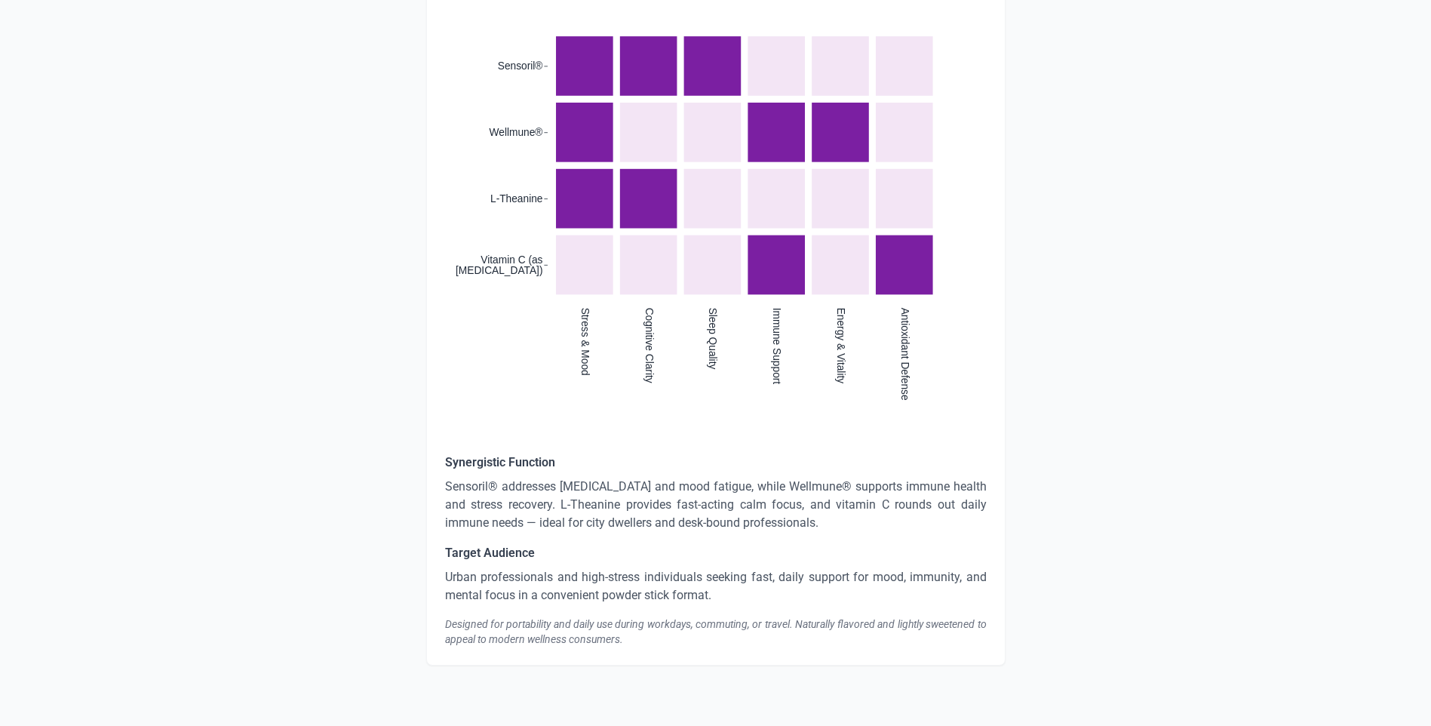
click at [604, 585] on p "Urban professionals and high-stress individuals seeking fast, daily support for…" at bounding box center [716, 586] width 542 height 36
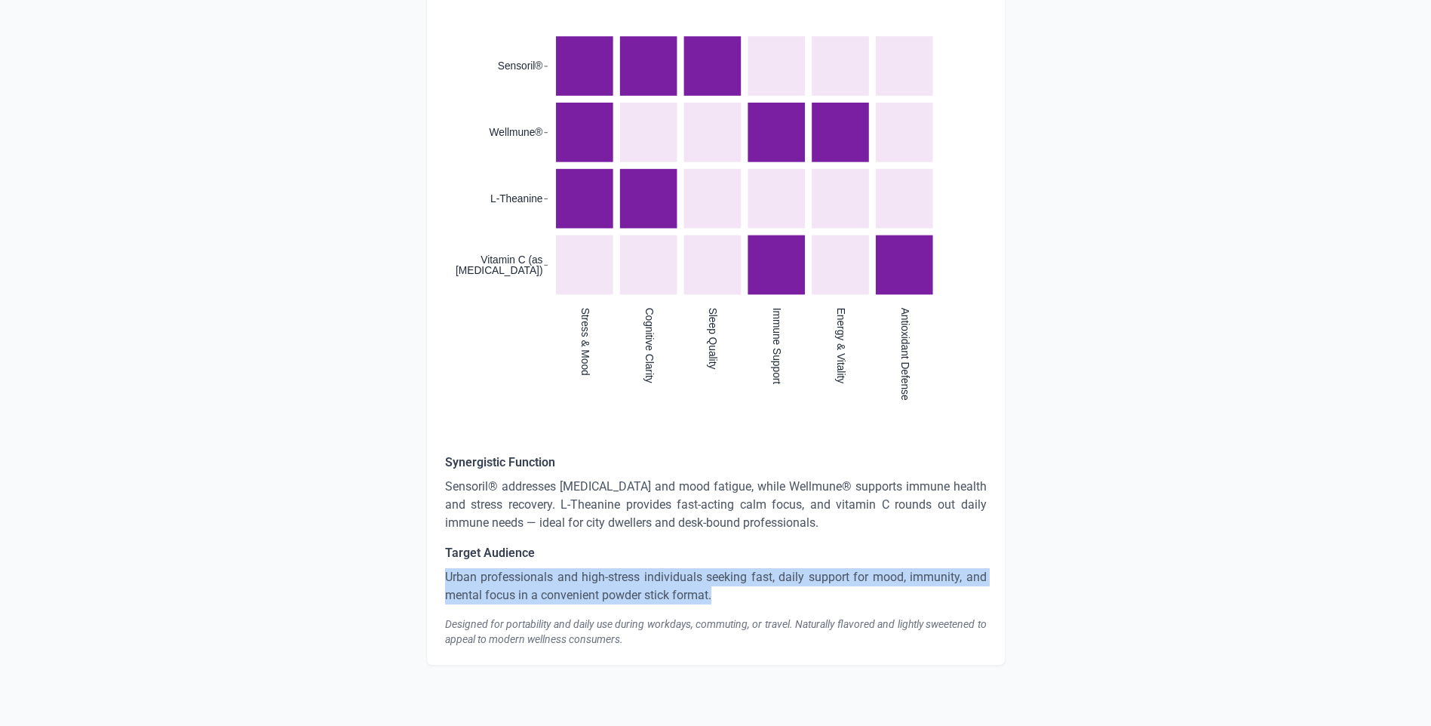
drag, startPoint x: 662, startPoint y: 601, endPoint x: 424, endPoint y: 579, distance: 238.6
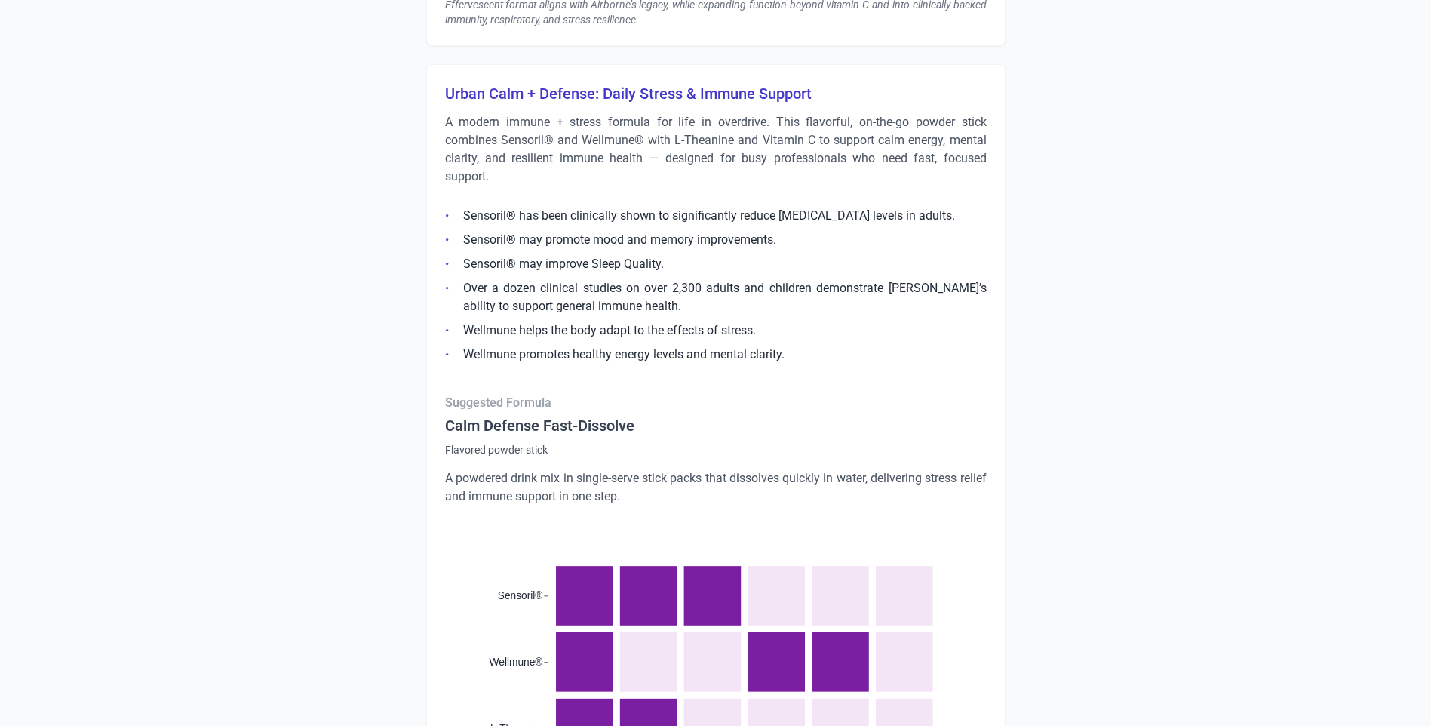
scroll to position [4590, 0]
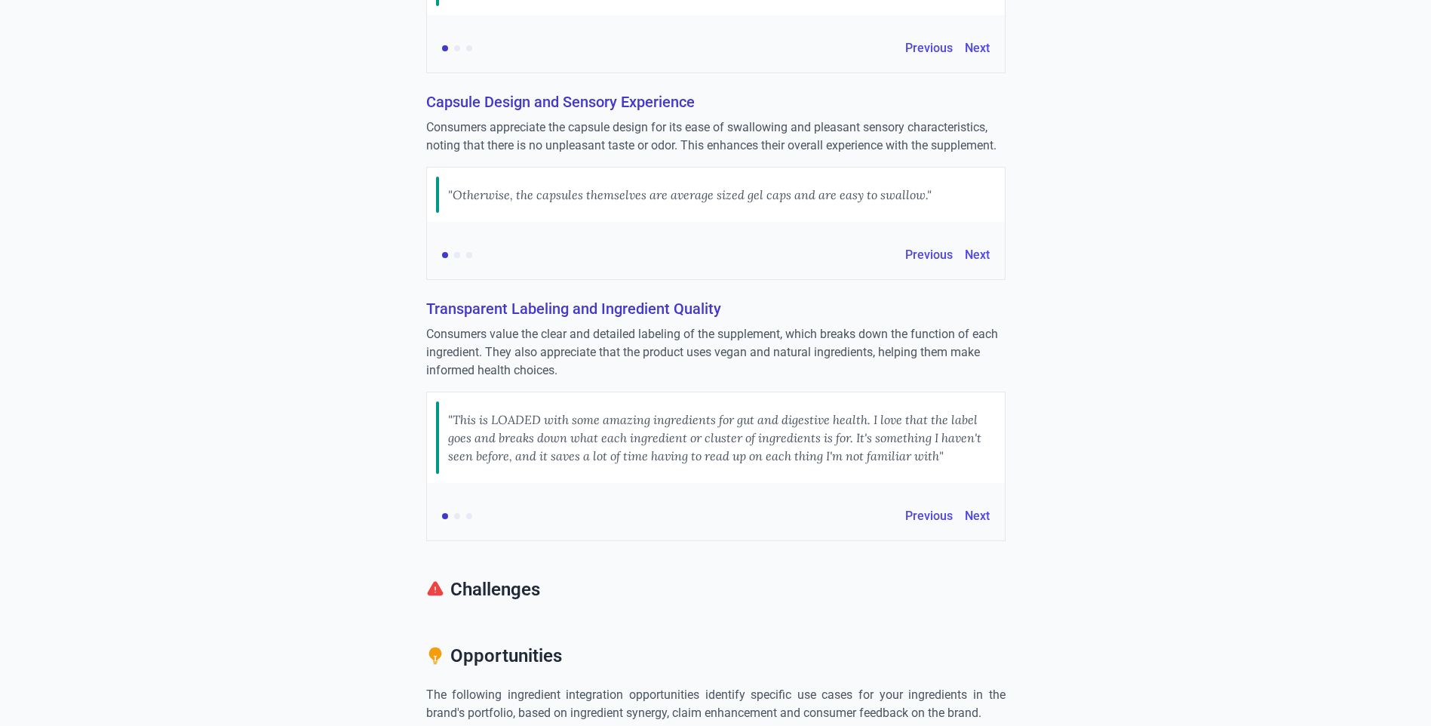
scroll to position [0, 0]
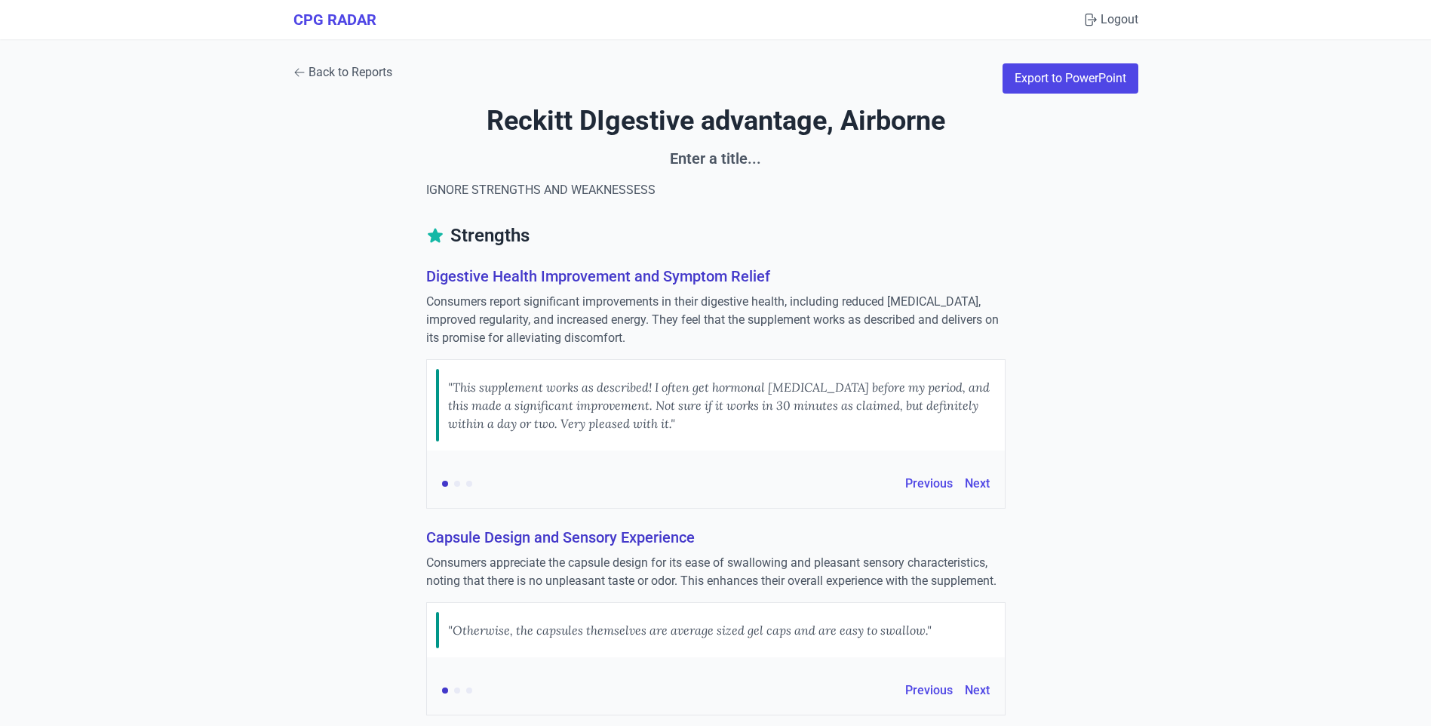
click at [356, 76] on link "Back to Reports" at bounding box center [342, 72] width 99 height 18
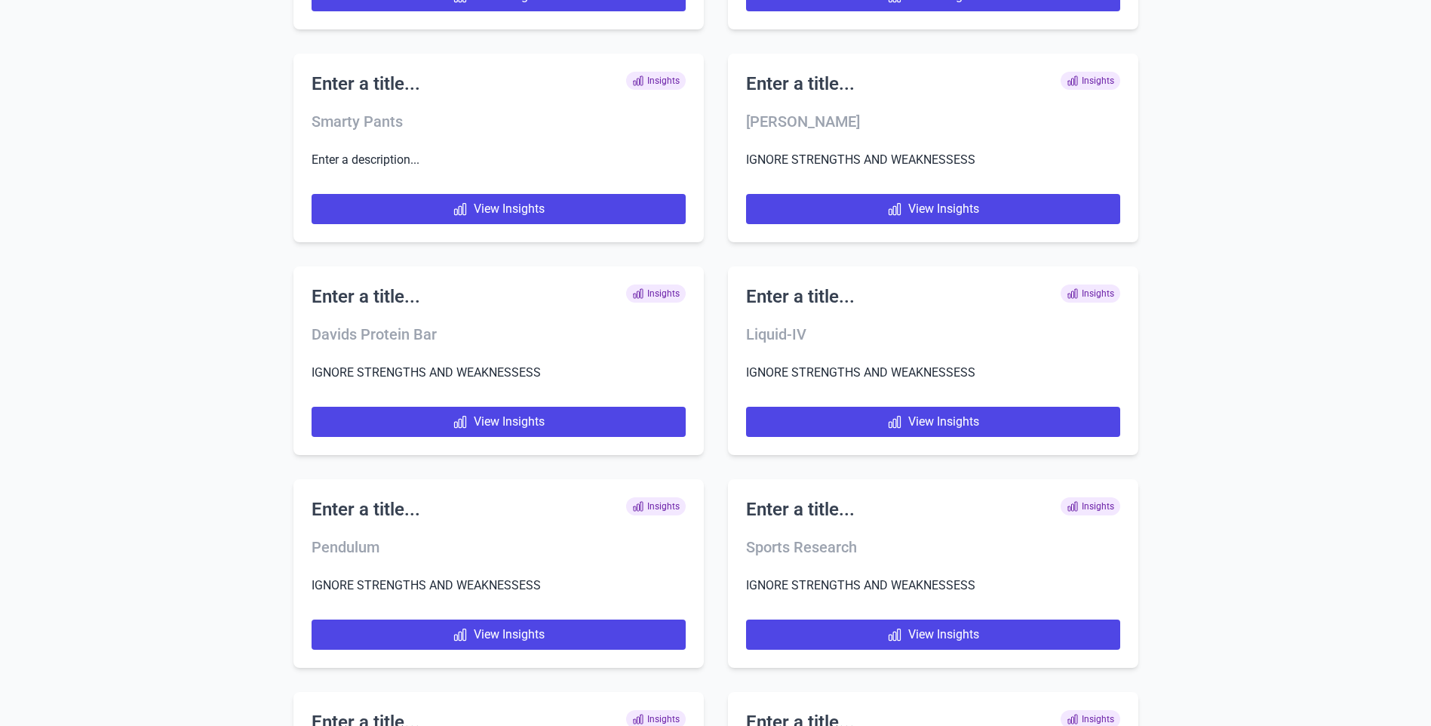
scroll to position [8592, 0]
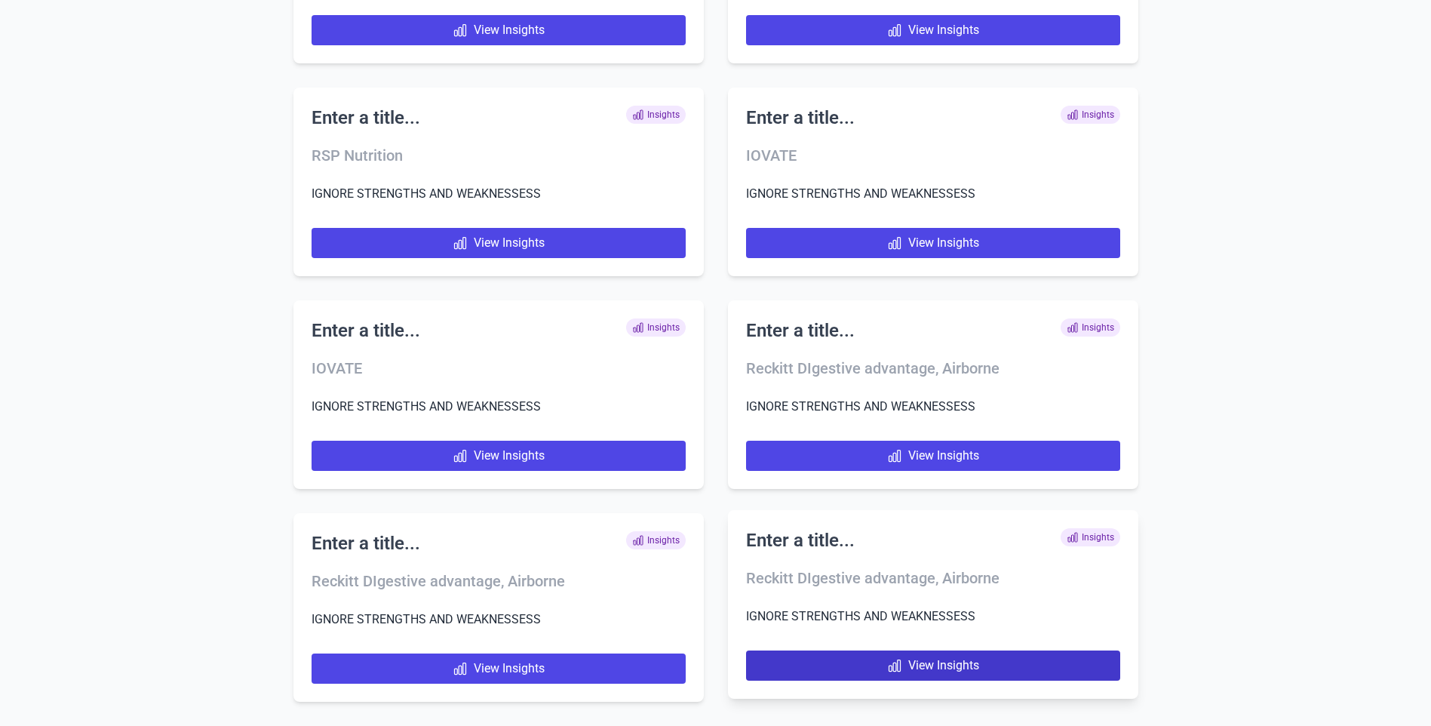
click at [917, 675] on link "View Insights" at bounding box center [933, 665] width 374 height 30
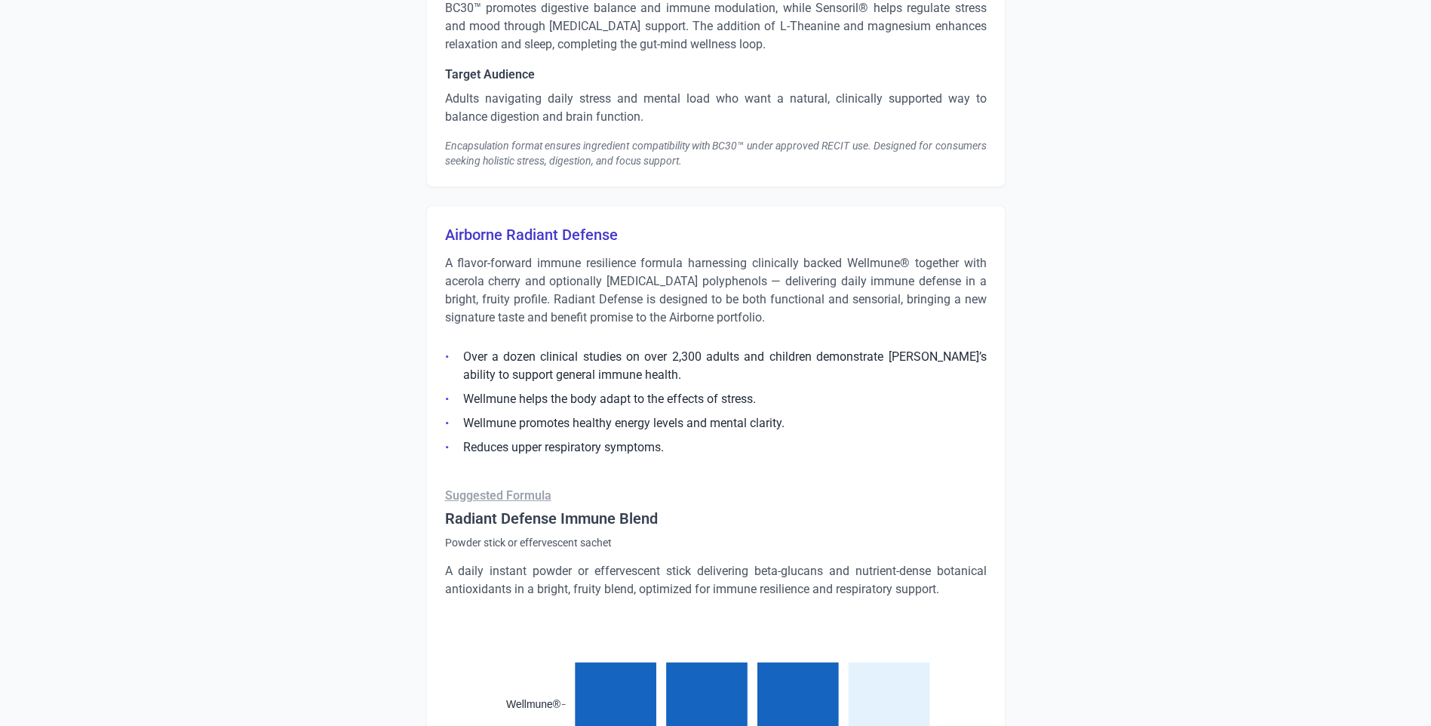
scroll to position [3223, 0]
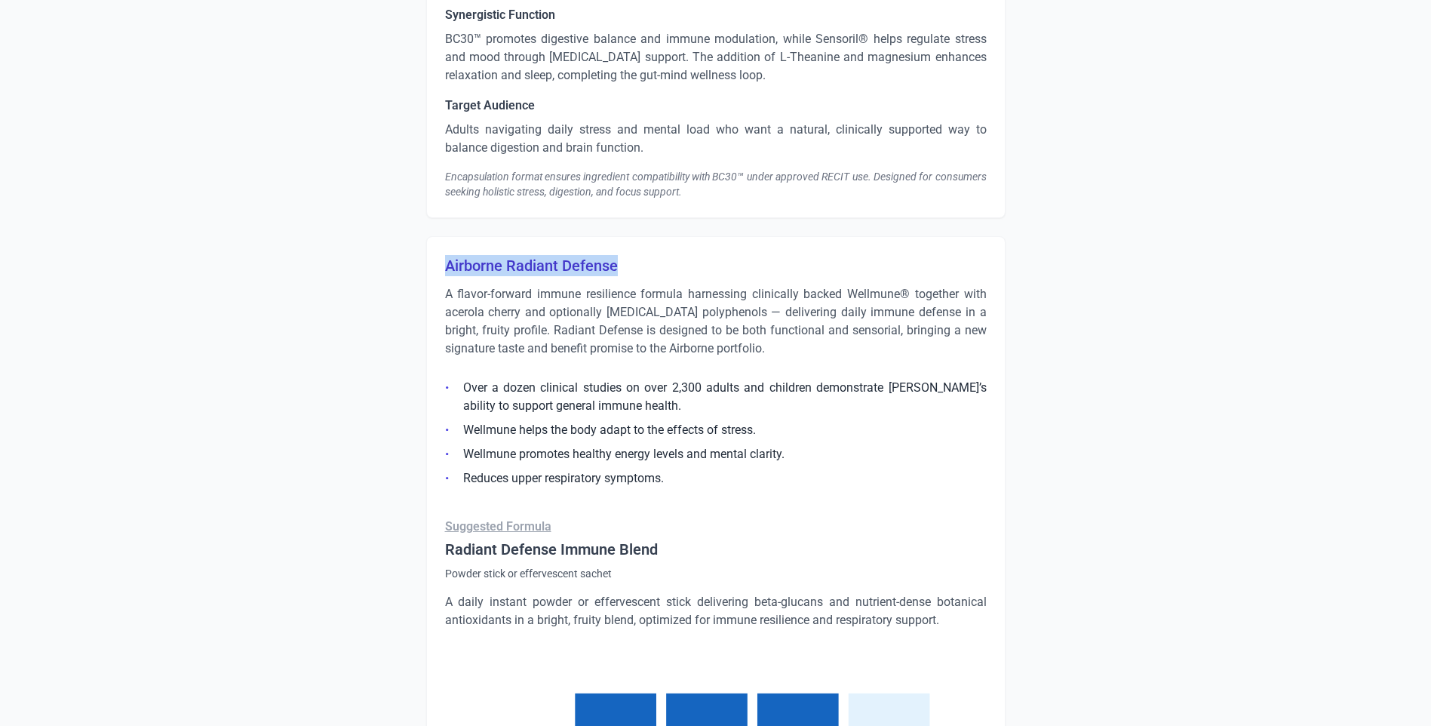
drag, startPoint x: 630, startPoint y: 269, endPoint x: 440, endPoint y: 272, distance: 190.2
click at [733, 333] on p "A flavor-forward immune resilience formula harnessing clinically backed Wellmun…" at bounding box center [716, 321] width 542 height 72
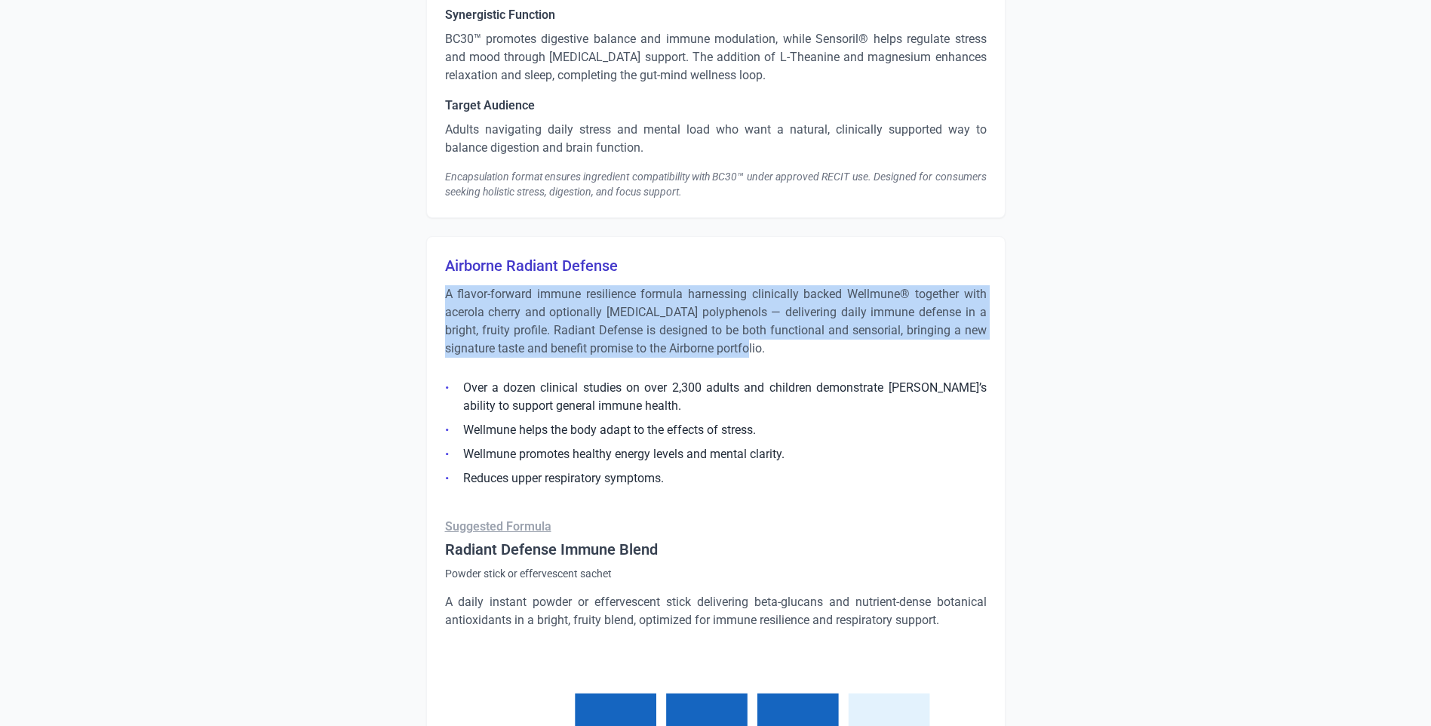
drag, startPoint x: 782, startPoint y: 345, endPoint x: 445, endPoint y: 301, distance: 339.3
click at [445, 301] on p "A flavor-forward immune resilience formula harnessing clinically backed Wellmun…" at bounding box center [716, 321] width 542 height 72
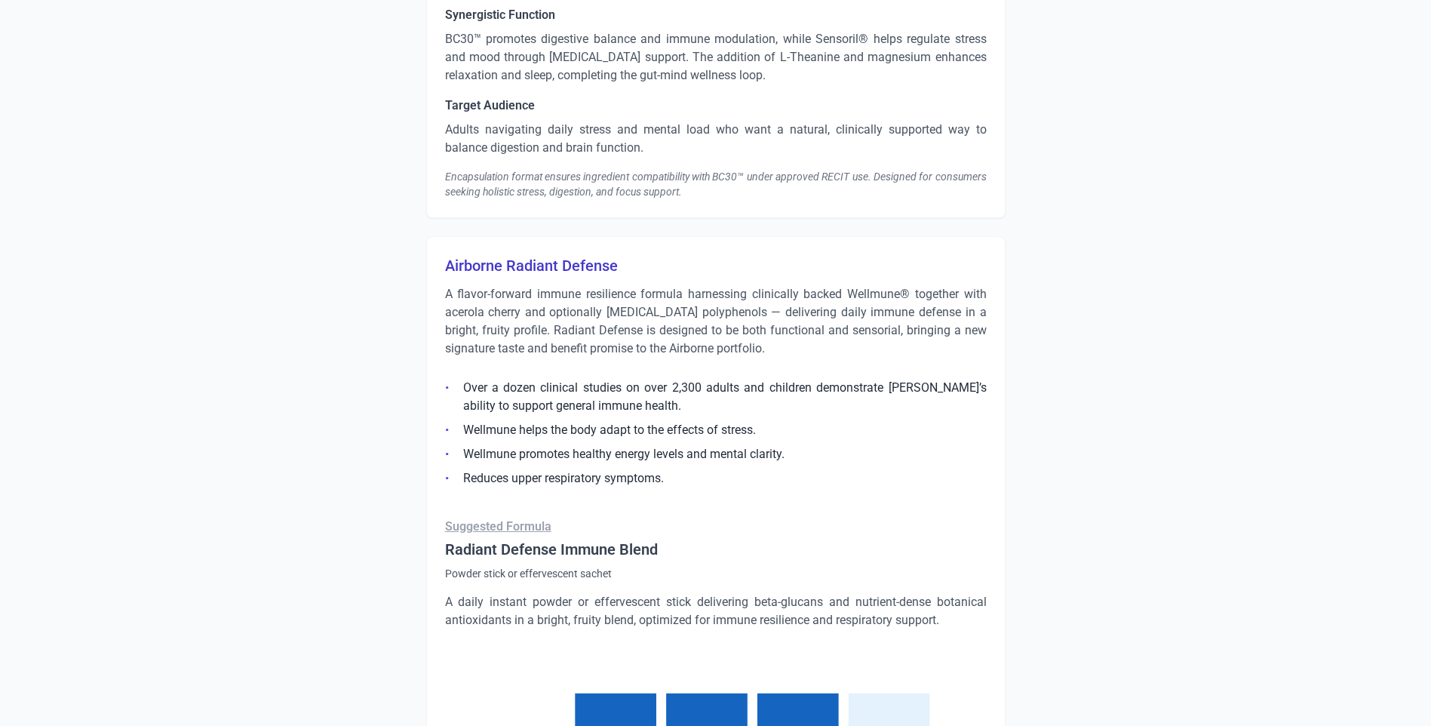
click at [688, 412] on li "Over a dozen clinical studies on over 2,300 adults and children demonstrate [PE…" at bounding box center [716, 397] width 542 height 36
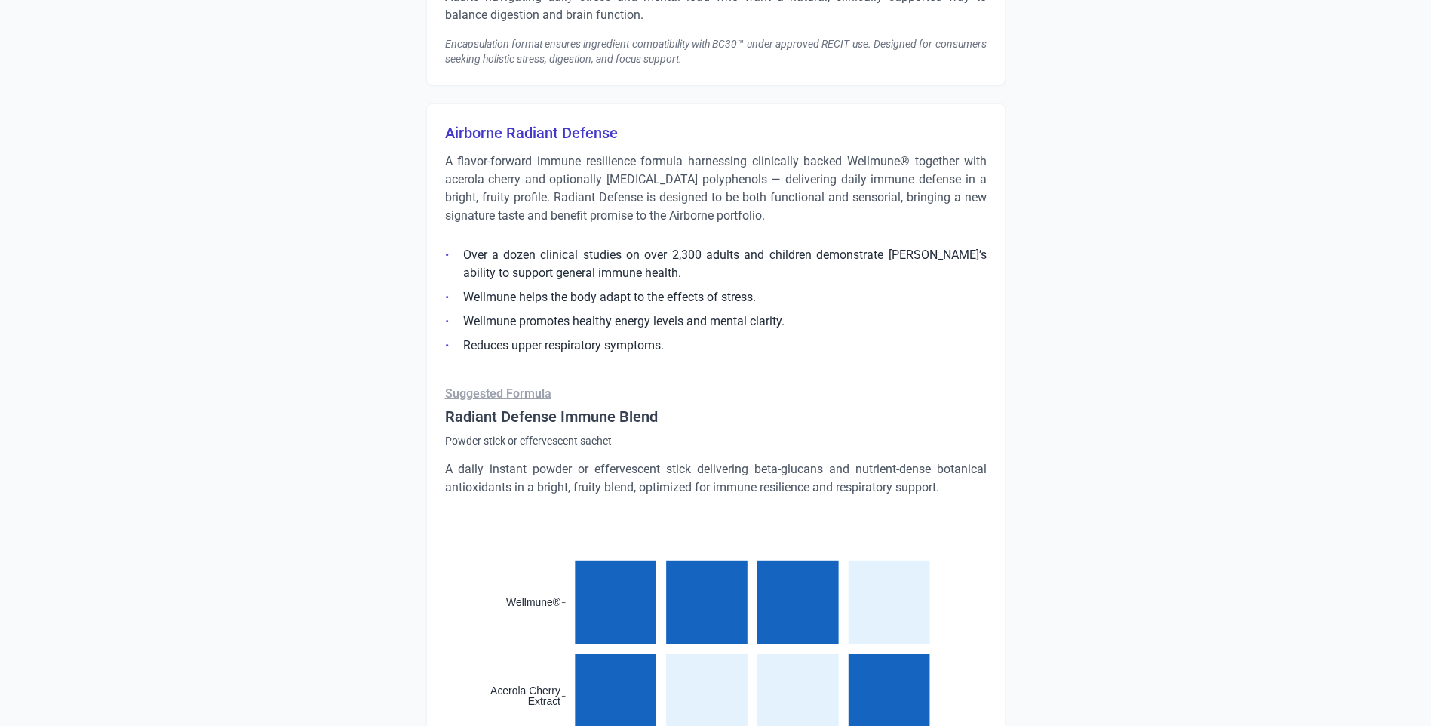
scroll to position [3374, 0]
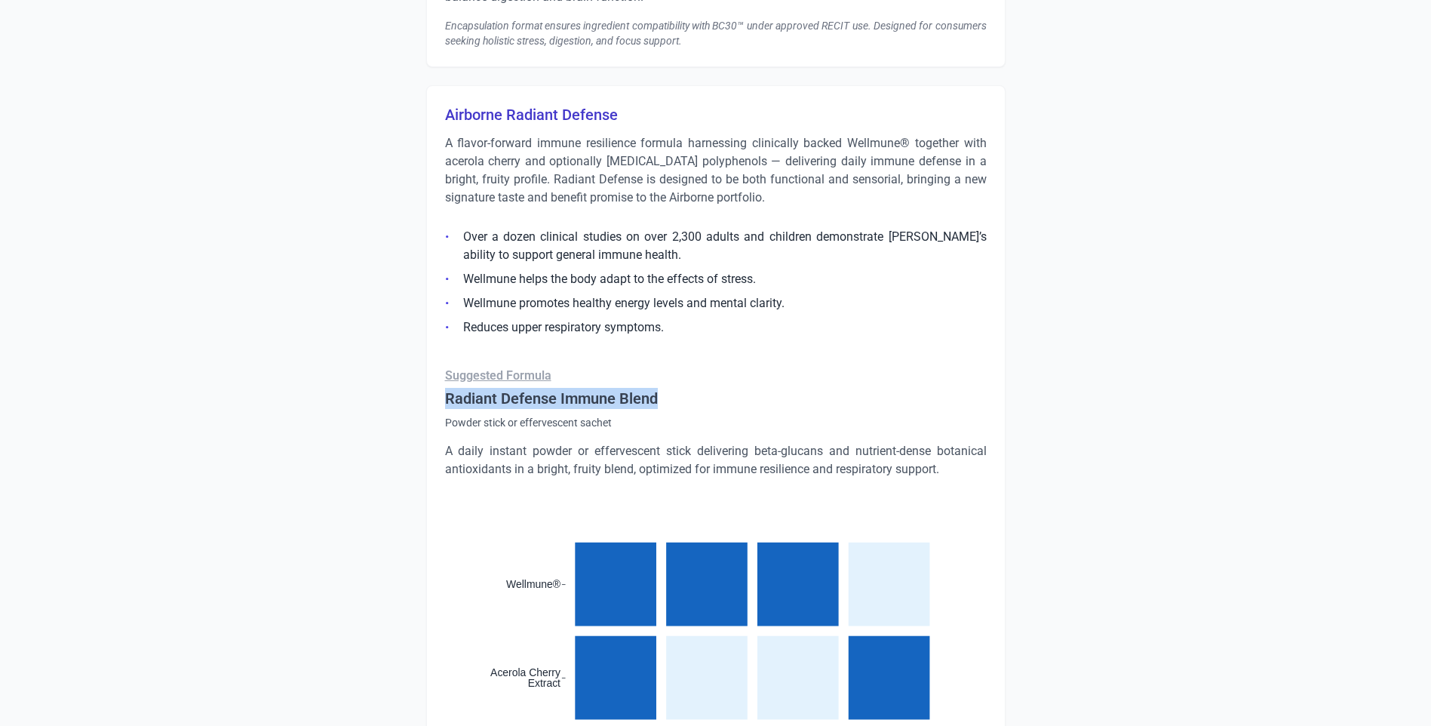
drag, startPoint x: 444, startPoint y: 396, endPoint x: 655, endPoint y: 394, distance: 210.5
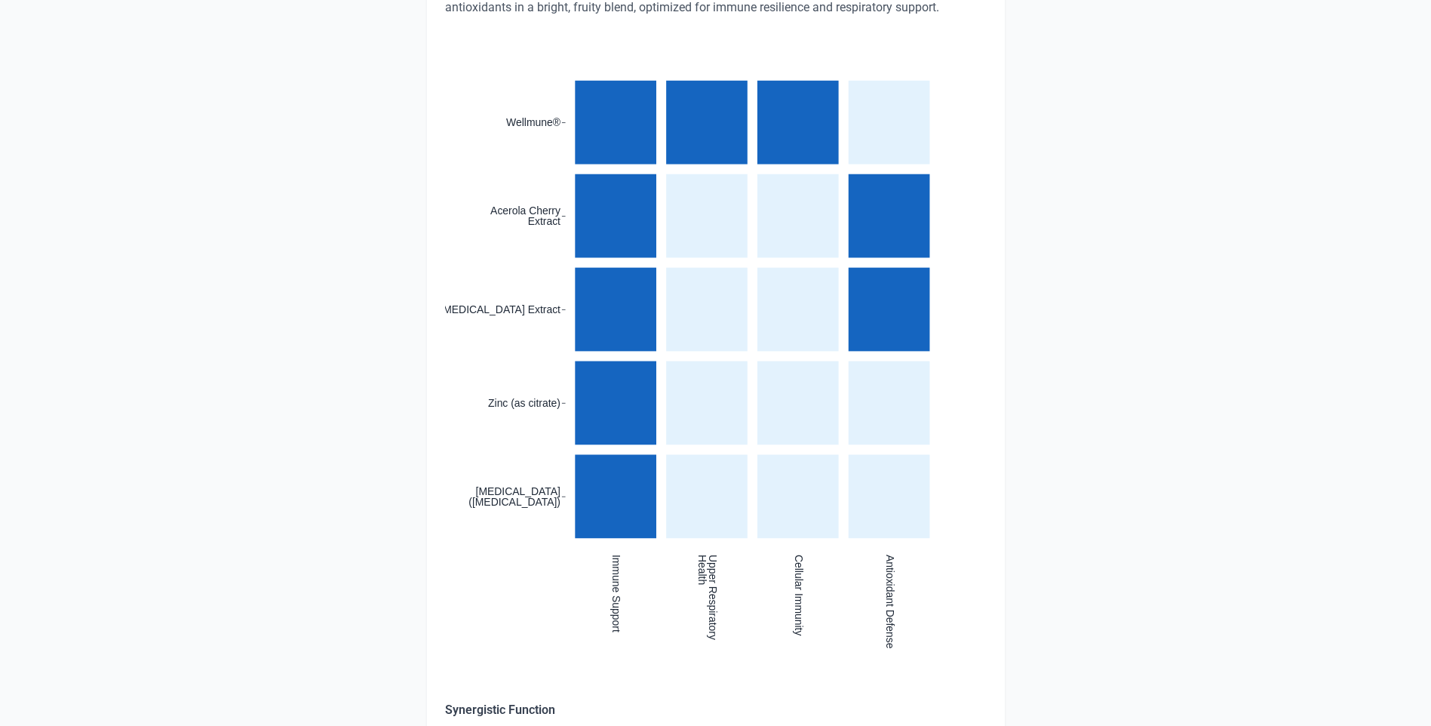
scroll to position [3978, 0]
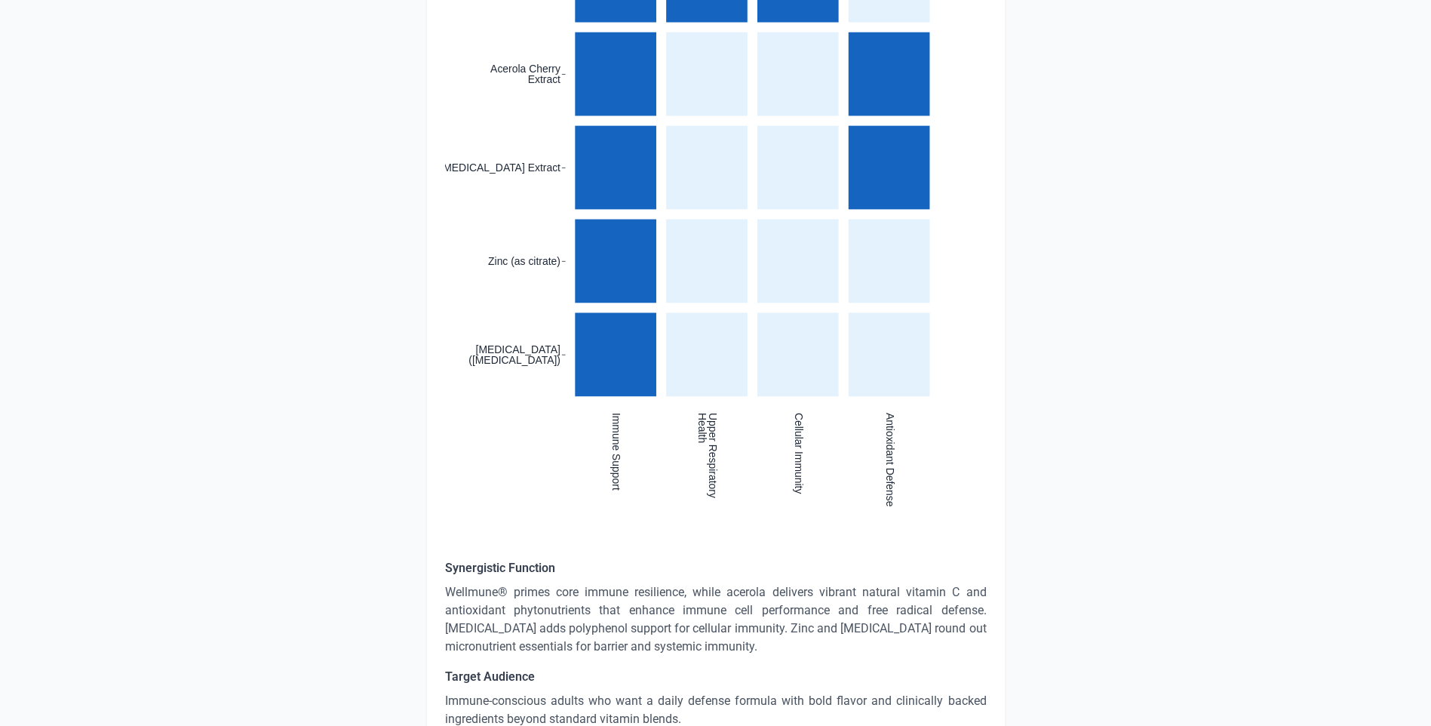
click at [512, 592] on p "Wellmune® primes core immune resilience, while acerola delivers vibrant natural…" at bounding box center [716, 619] width 542 height 72
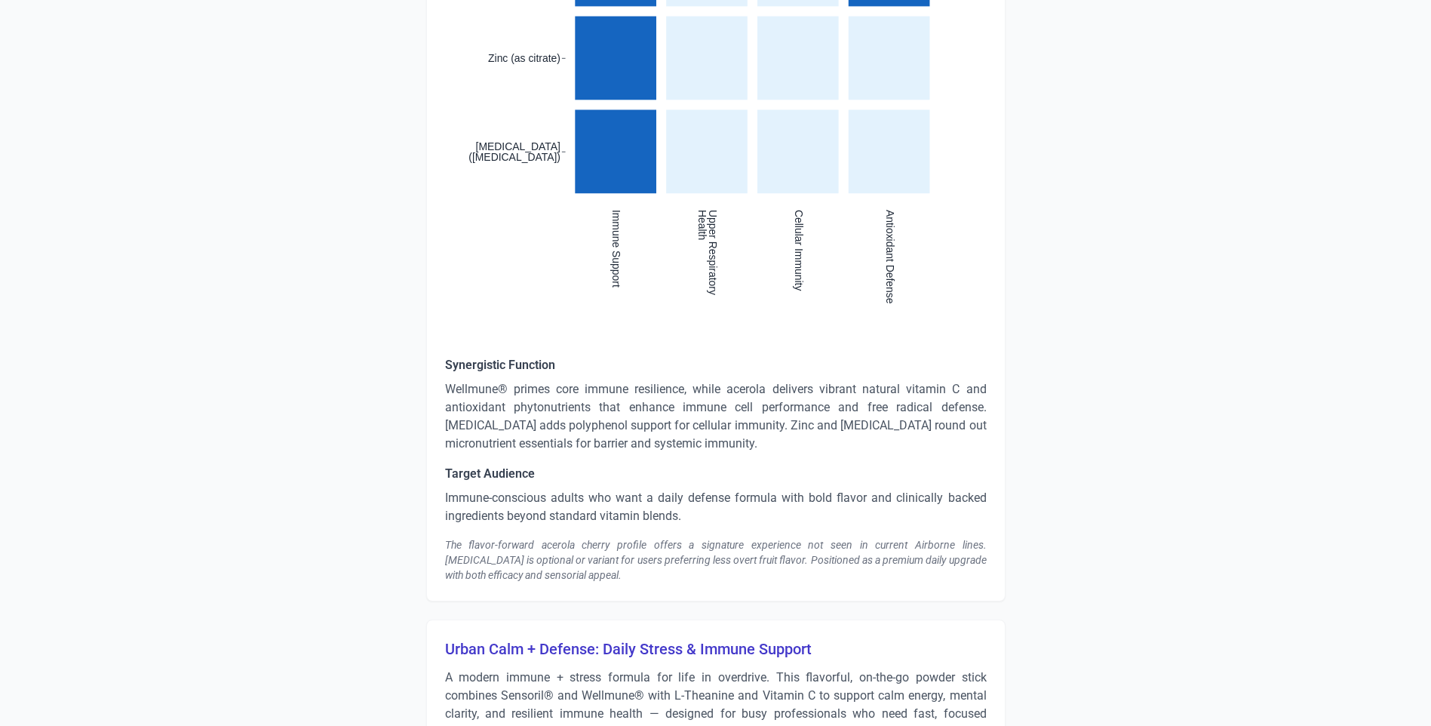
scroll to position [4204, 0]
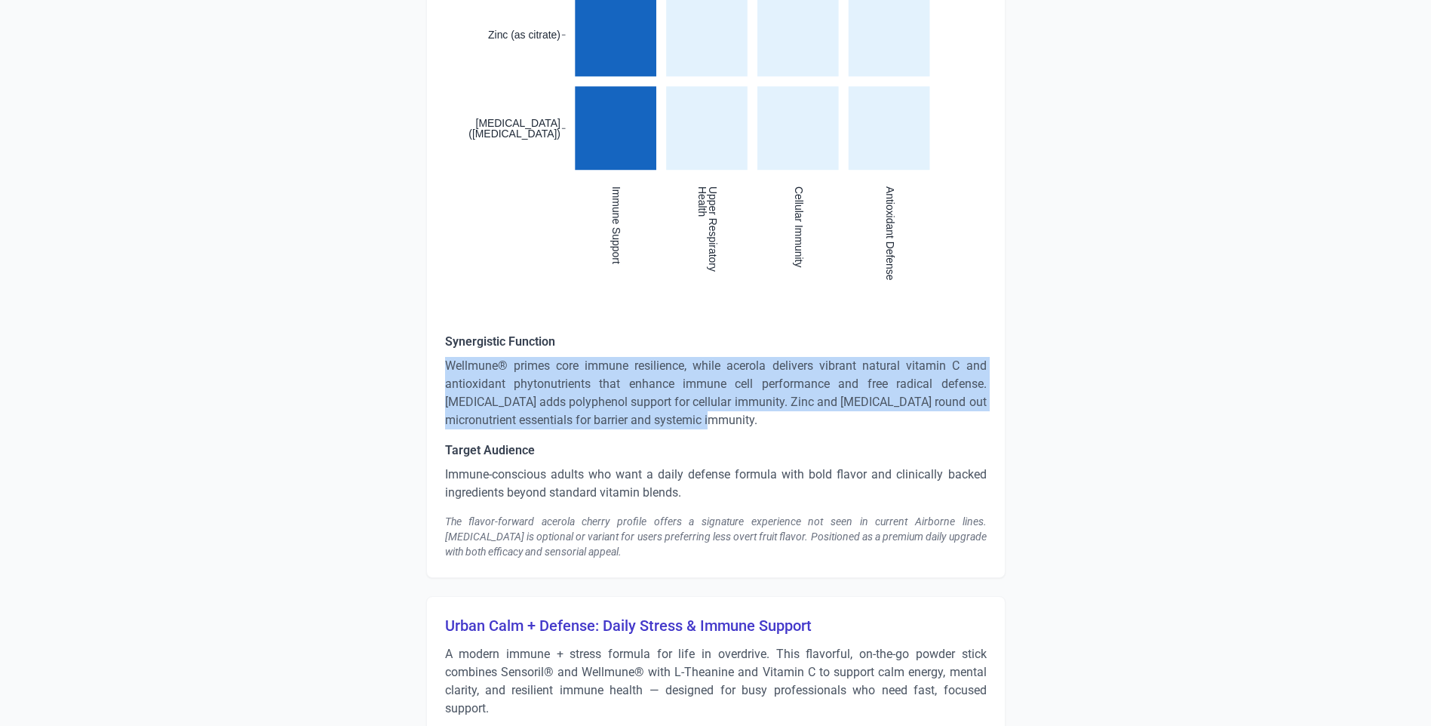
drag, startPoint x: 441, startPoint y: 364, endPoint x: 712, endPoint y: 420, distance: 276.7
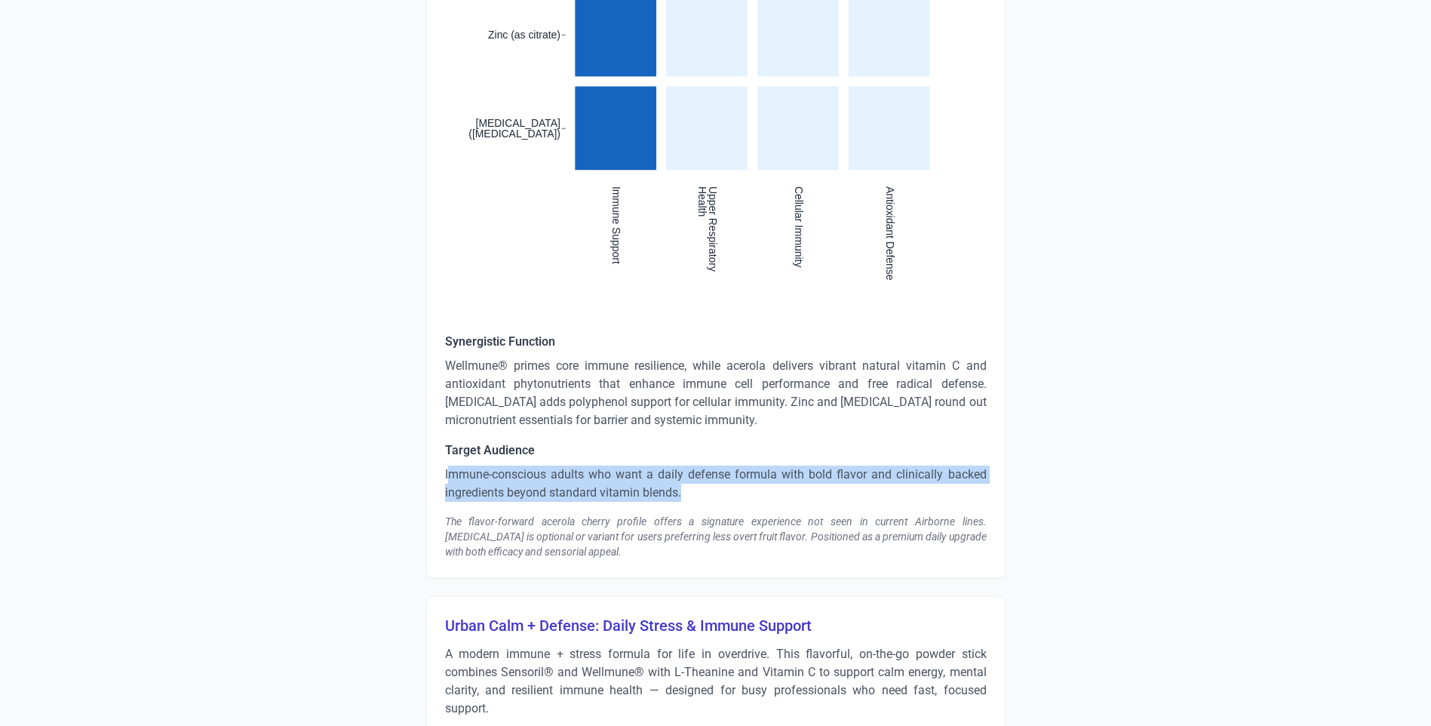
drag, startPoint x: 693, startPoint y: 487, endPoint x: 447, endPoint y: 469, distance: 246.6
click at [447, 469] on p "Immune-conscious adults who want a daily defense formula with bold flavor and c…" at bounding box center [716, 484] width 542 height 36
click at [522, 469] on p "Immune-conscious adults who want a daily defense formula with bold flavor and c…" at bounding box center [716, 484] width 542 height 36
drag, startPoint x: 691, startPoint y: 487, endPoint x: 441, endPoint y: 471, distance: 251.0
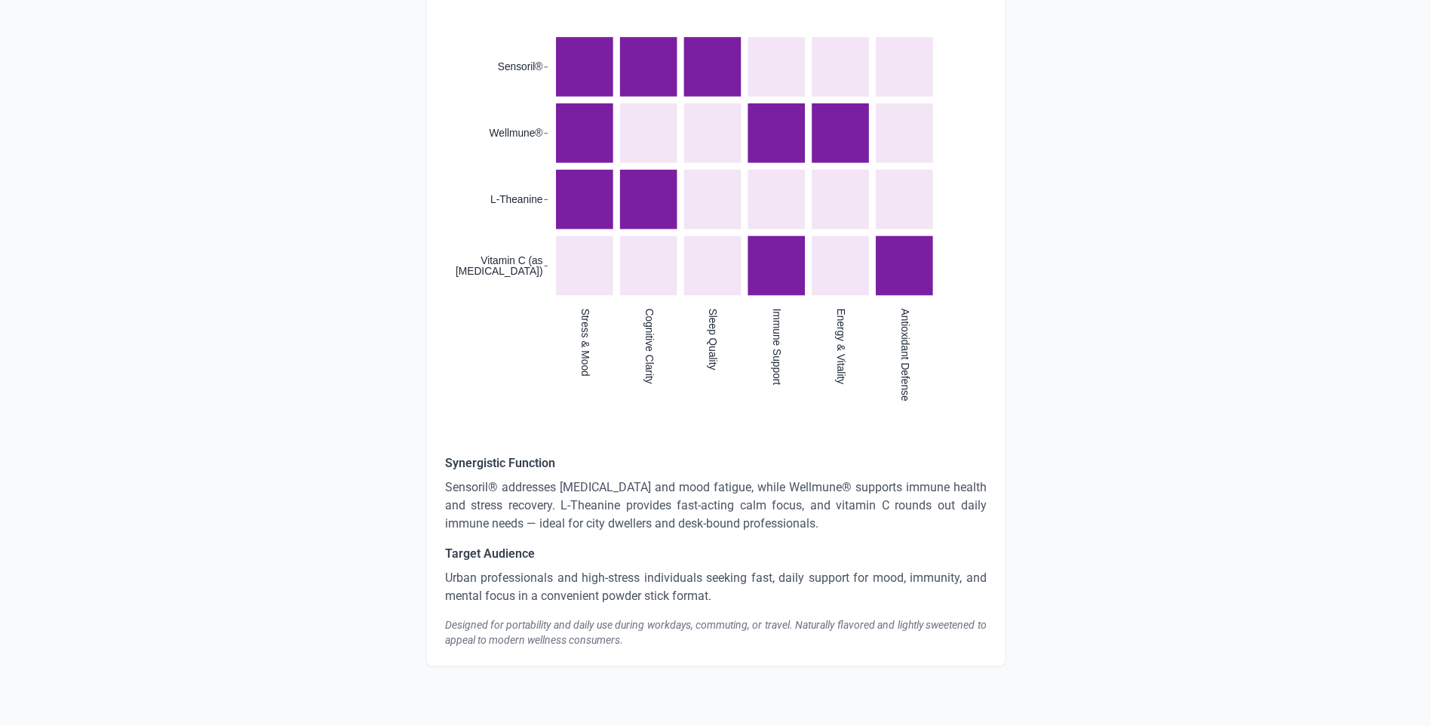
scroll to position [5266, 0]
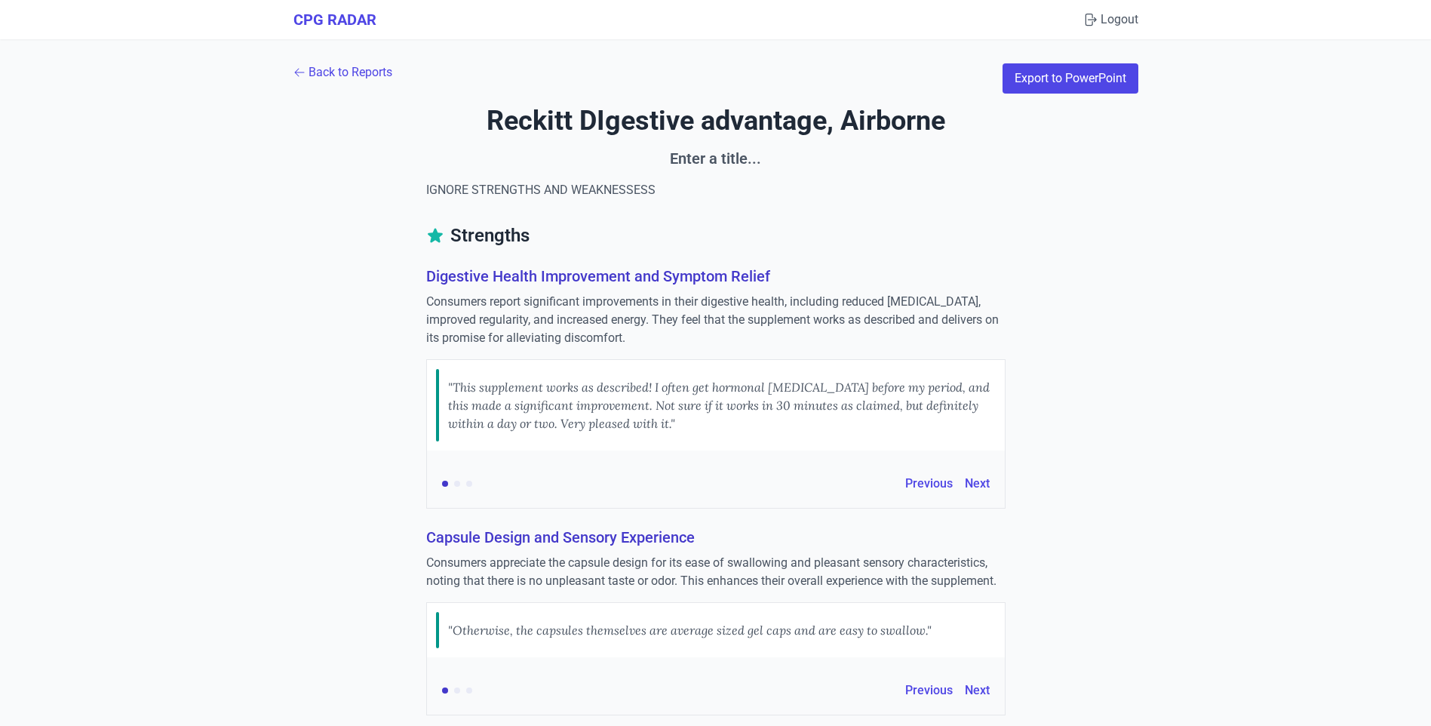
click at [328, 83] on div "Back to Reports Export to PowerPoint" at bounding box center [715, 78] width 845 height 30
click at [333, 70] on link "Back to Reports" at bounding box center [342, 72] width 99 height 18
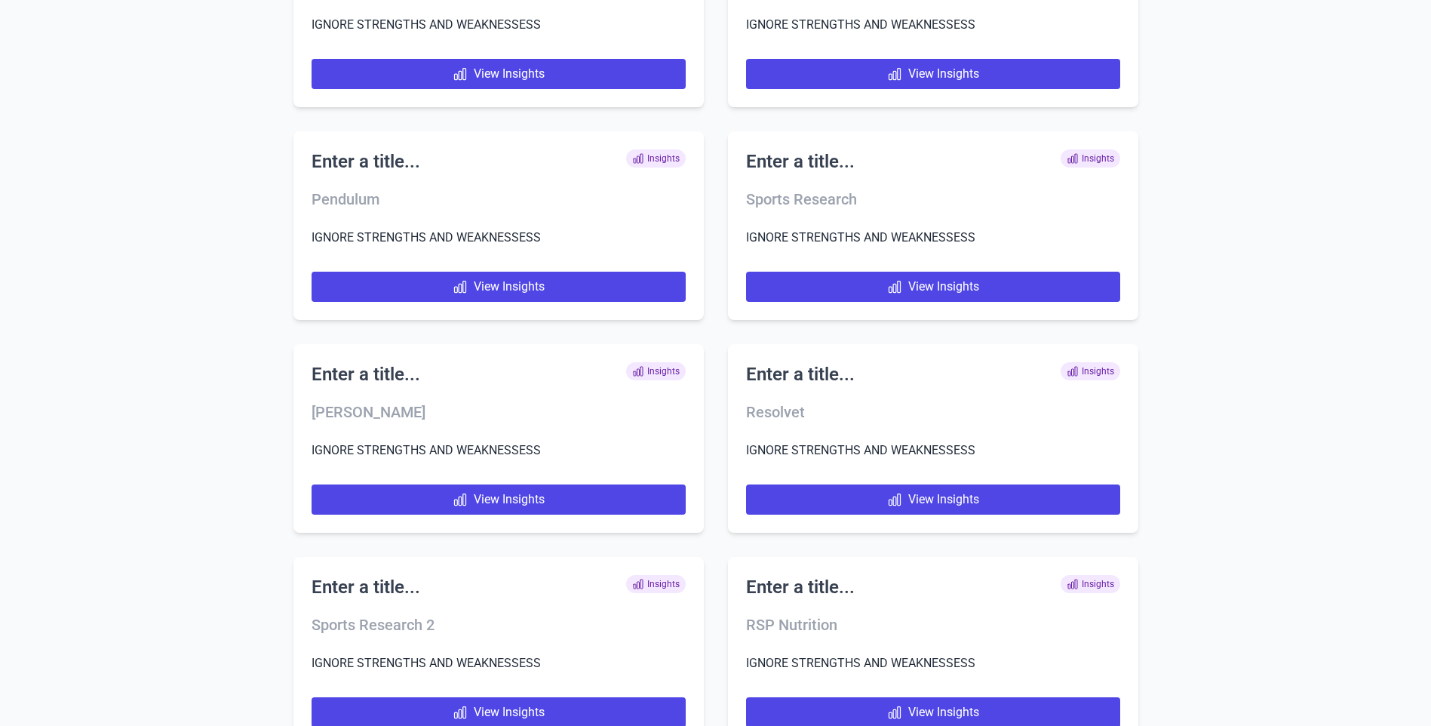
scroll to position [8805, 0]
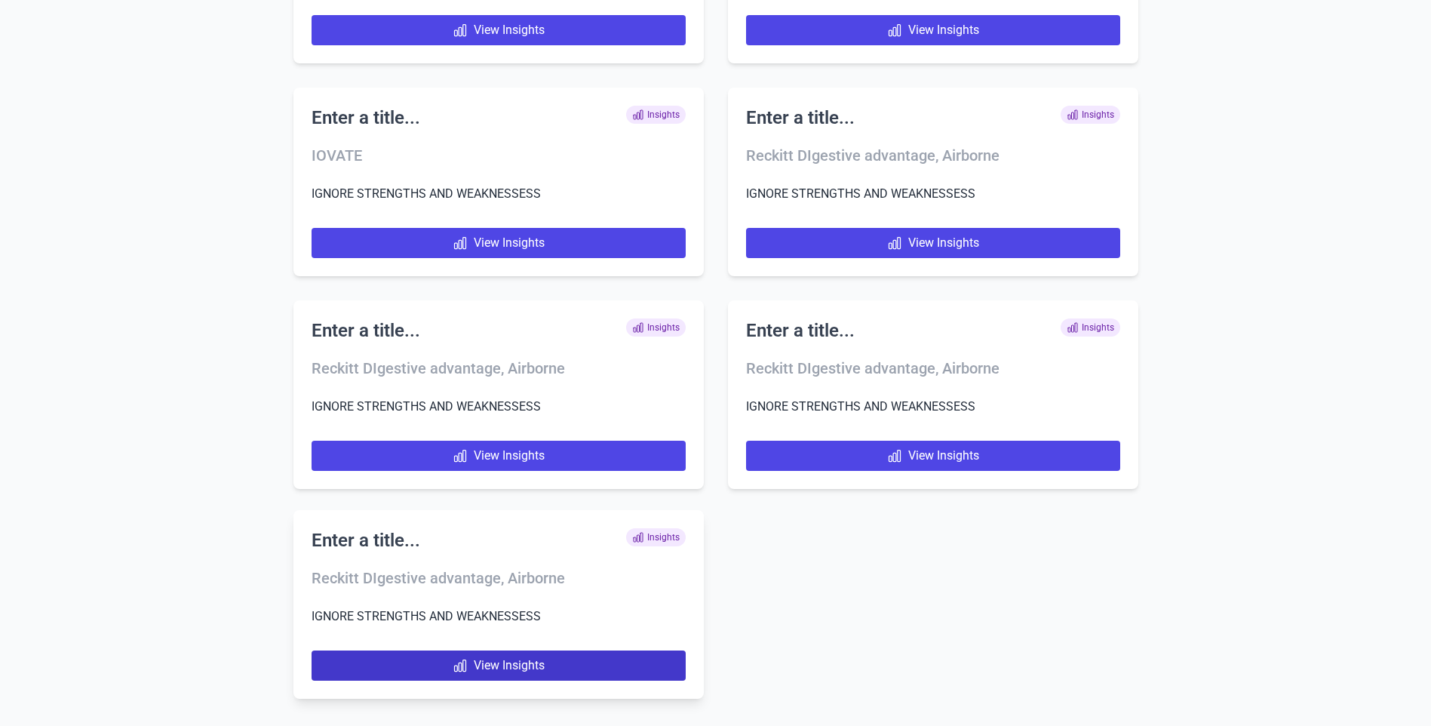
click at [495, 671] on link "View Insights" at bounding box center [499, 665] width 374 height 30
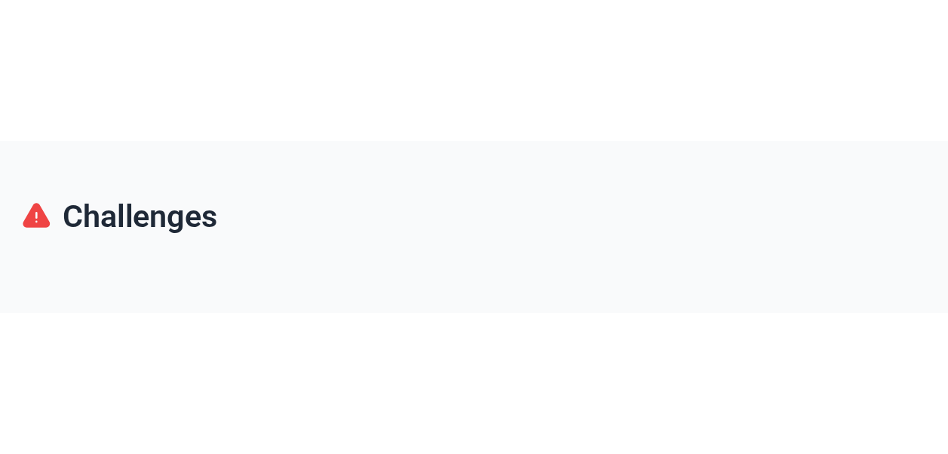
scroll to position [981, 0]
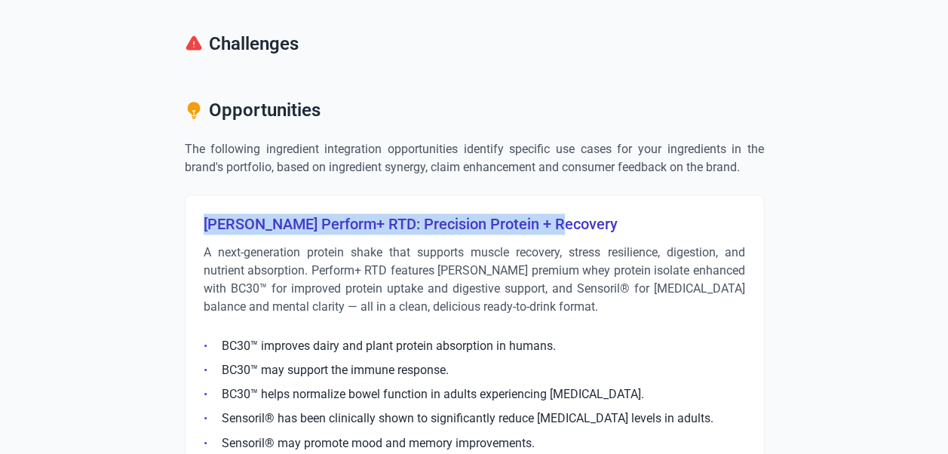
drag, startPoint x: 557, startPoint y: 220, endPoint x: 198, endPoint y: 226, distance: 358.4
copy h3 "Thorne Perform+ RTD: Precision Protein + Recovery"
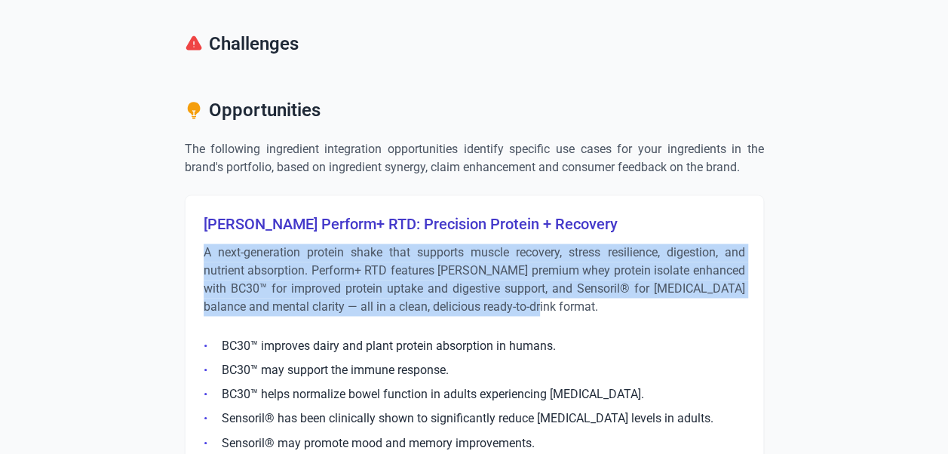
drag, startPoint x: 536, startPoint y: 305, endPoint x: 174, endPoint y: 252, distance: 365.2
copy p "A next-generation protein shake that supports muscle recovery, stress resilienc…"
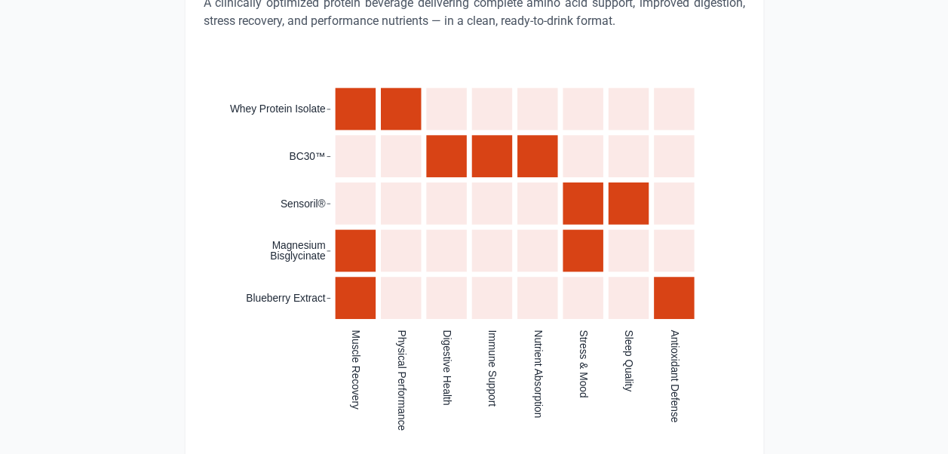
scroll to position [1735, 0]
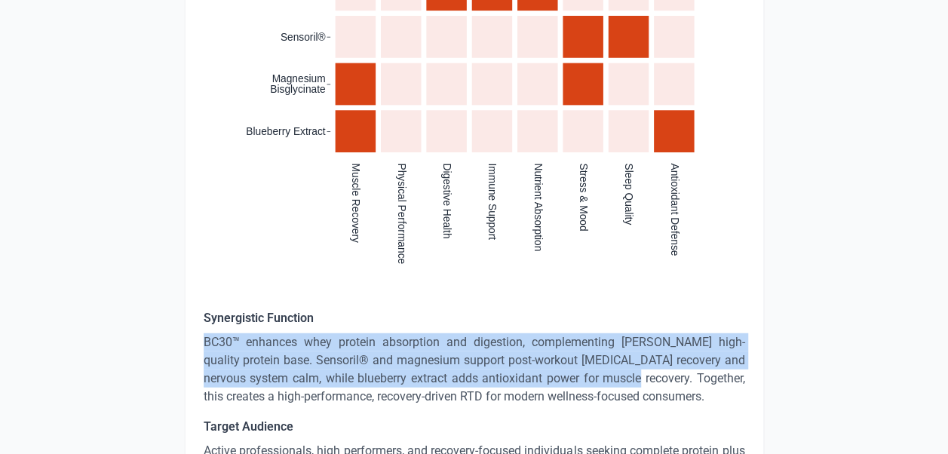
drag, startPoint x: 198, startPoint y: 340, endPoint x: 582, endPoint y: 379, distance: 386.0
copy p "BC30™ enhances whey protein absorption and digestion, complementing Thorne’s hi…"
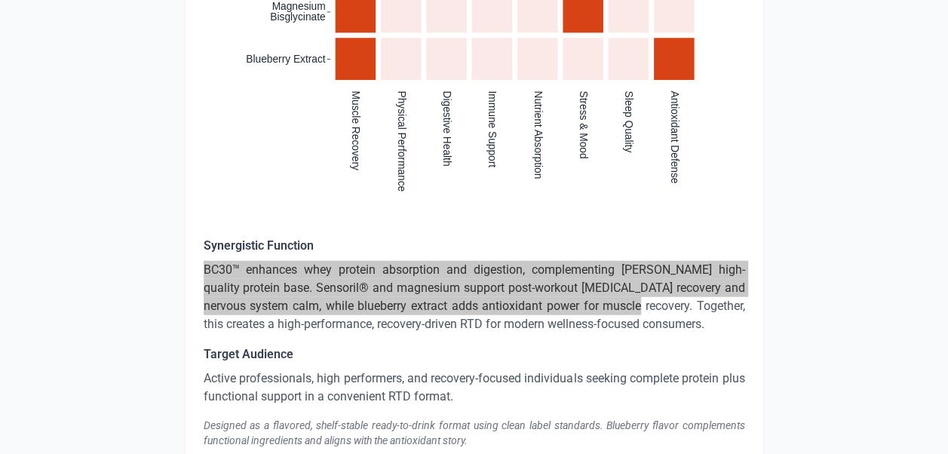
scroll to position [1886, 0]
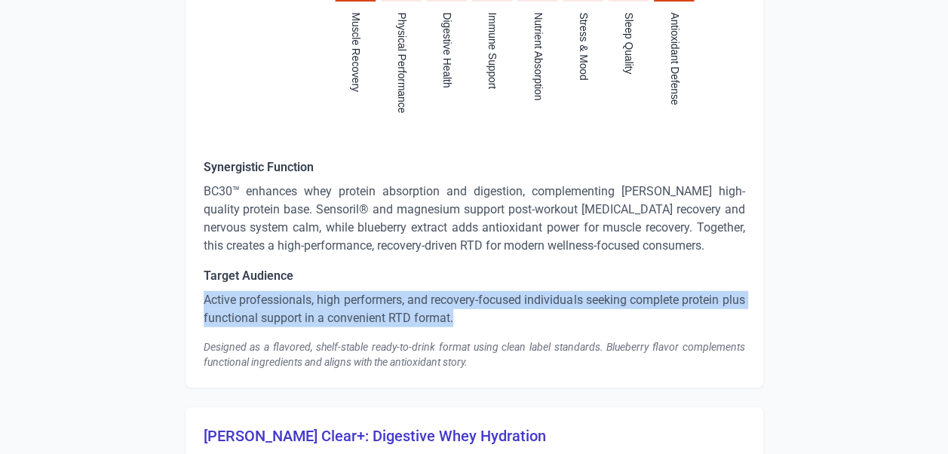
drag, startPoint x: 364, startPoint y: 309, endPoint x: 203, endPoint y: 305, distance: 161.5
click at [204, 305] on p "Active professionals, high performers, and recovery-focused individuals seeking…" at bounding box center [475, 309] width 542 height 36
copy p "Active professionals, high performers, and recovery-focused individuals seeking…"
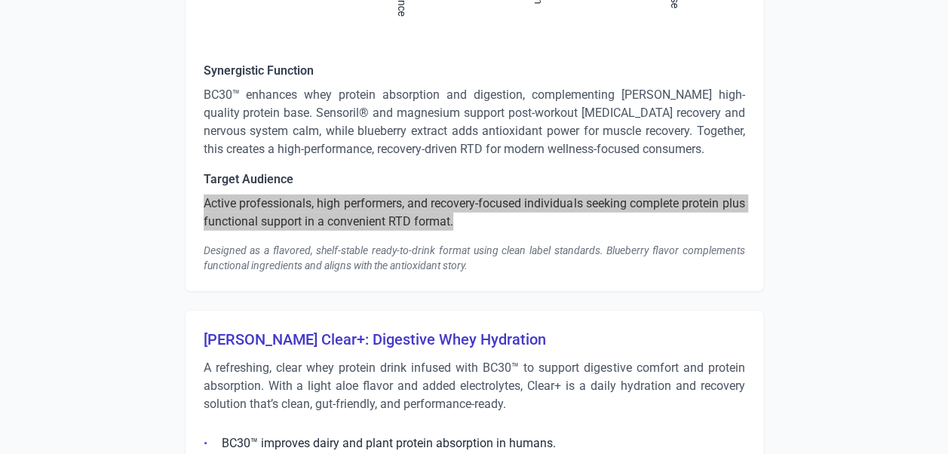
scroll to position [2113, 0]
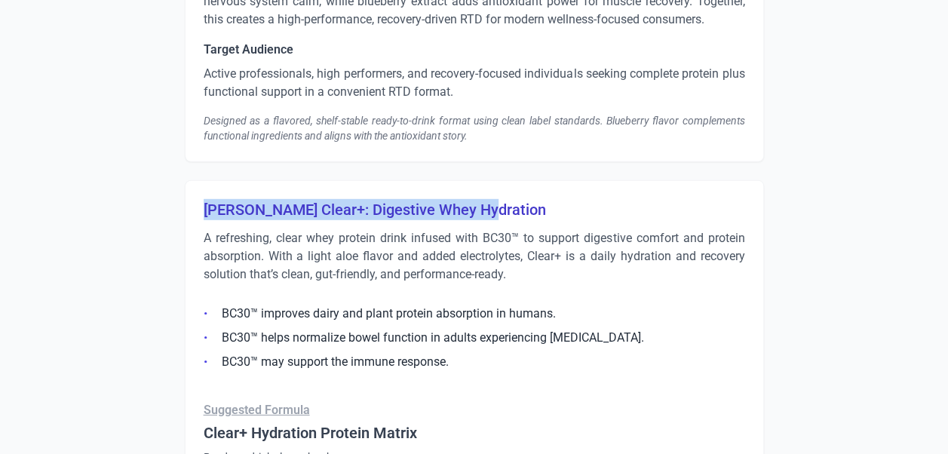
drag, startPoint x: 484, startPoint y: 210, endPoint x: 201, endPoint y: 207, distance: 283.7
copy h3 "Thorne Clear+: Digestive Whey Hydration"
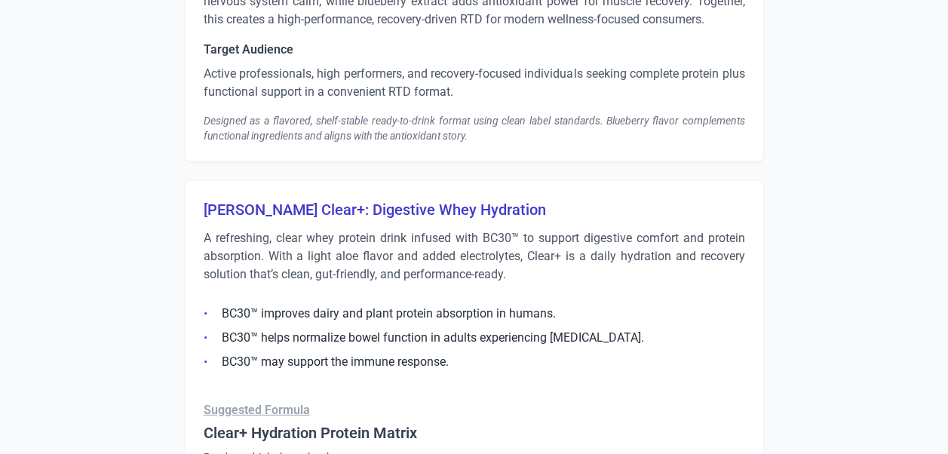
click at [275, 270] on p "A refreshing, clear whey protein drink infused with BC30™ to support digestive …" at bounding box center [475, 256] width 542 height 54
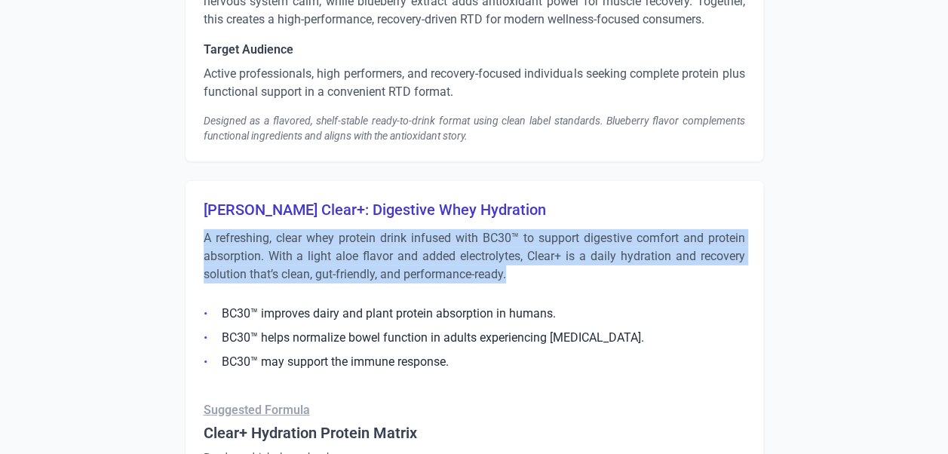
drag, startPoint x: 198, startPoint y: 239, endPoint x: 515, endPoint y: 281, distance: 319.6
copy p "A refreshing, clear whey protein drink infused with BC30™ to support digestive …"
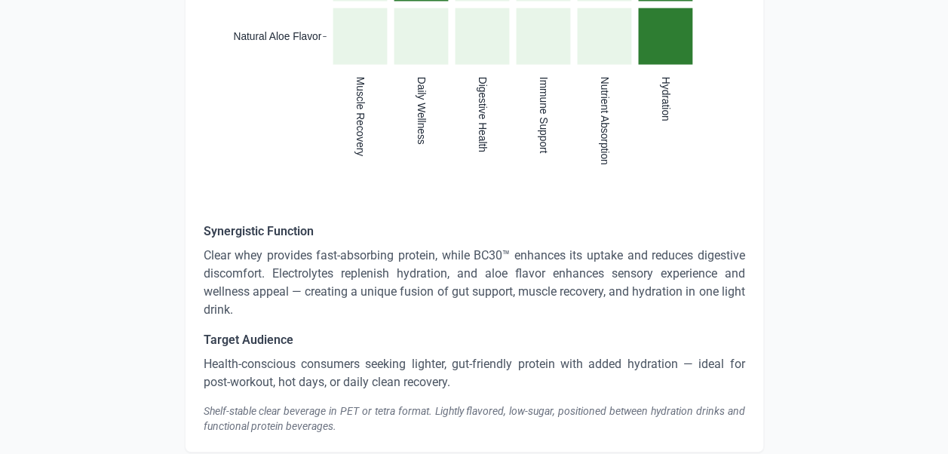
scroll to position [2942, 0]
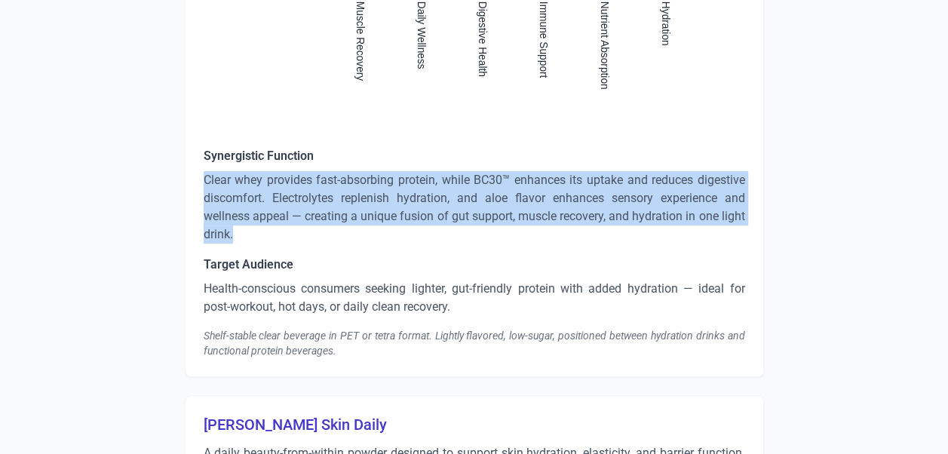
drag, startPoint x: 264, startPoint y: 229, endPoint x: 204, endPoint y: 182, distance: 76.4
click at [204, 182] on p "Clear whey provides fast-absorbing protein, while BC30™ enhances its uptake and…" at bounding box center [475, 207] width 542 height 72
copy p "Clear whey provides fast-absorbing protein, while BC30™ enhances its uptake and…"
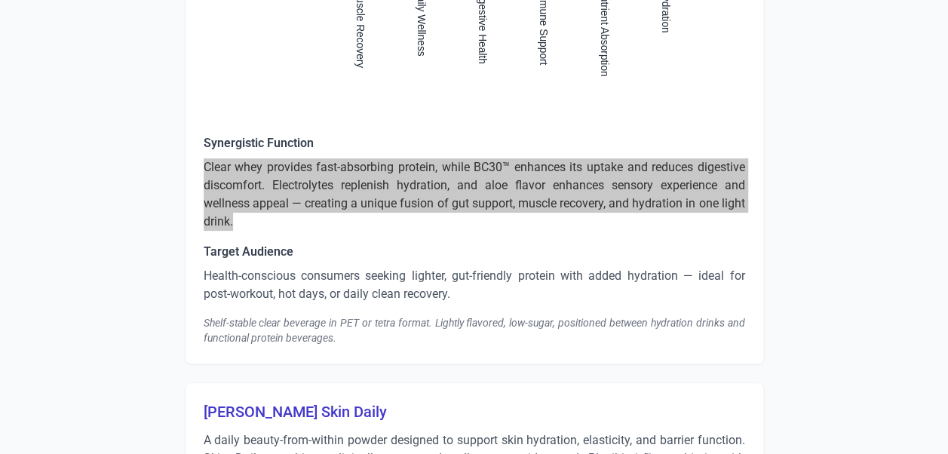
scroll to position [3093, 0]
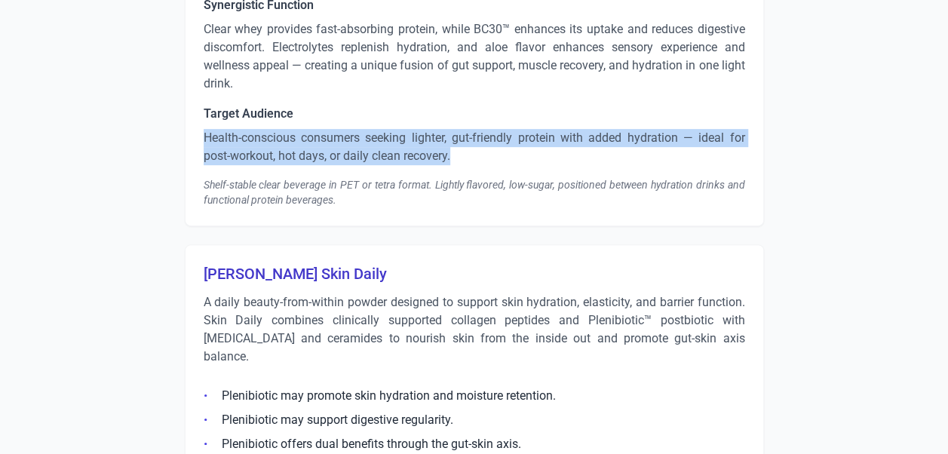
drag, startPoint x: 472, startPoint y: 149, endPoint x: 188, endPoint y: 136, distance: 284.7
copy p "Health-conscious consumers seeking lighter, gut-friendly protein with added hyd…"
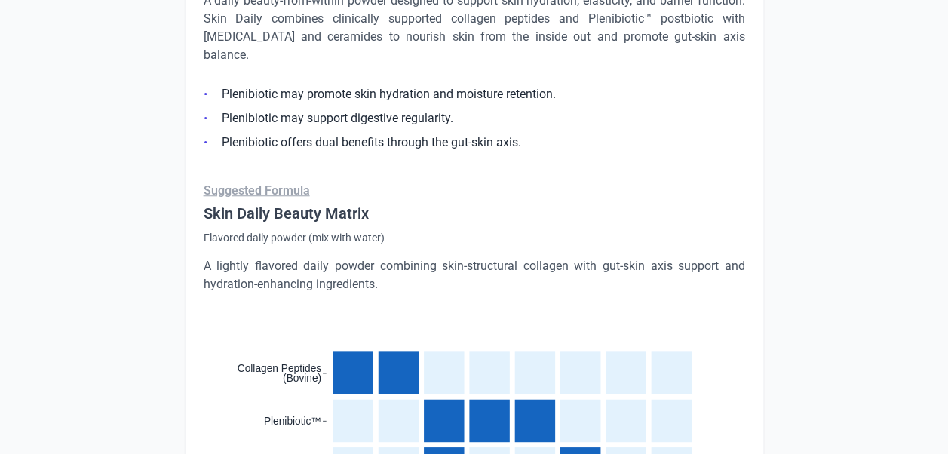
scroll to position [3244, 0]
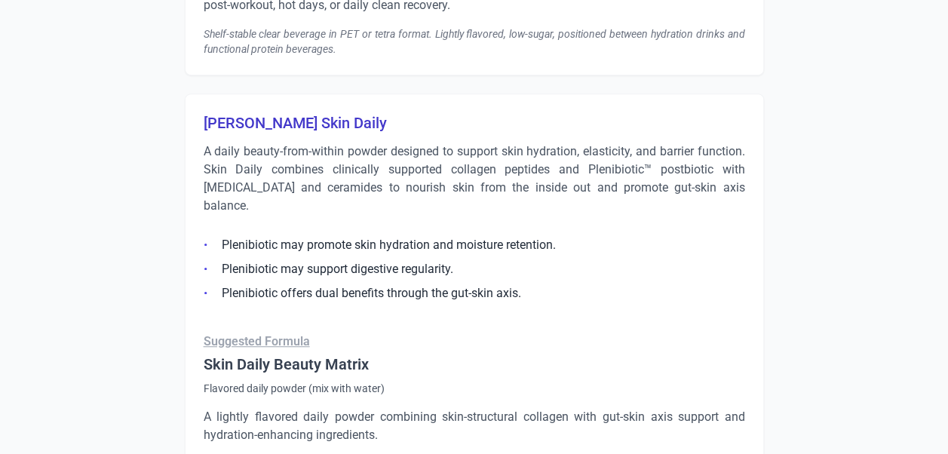
click at [329, 122] on h3 "Thorne Skin Daily" at bounding box center [475, 122] width 542 height 21
drag, startPoint x: 327, startPoint y: 120, endPoint x: 194, endPoint y: 113, distance: 133.7
copy h3 "Thorne Skin Daily"
drag, startPoint x: 193, startPoint y: 140, endPoint x: 754, endPoint y: 185, distance: 562.3
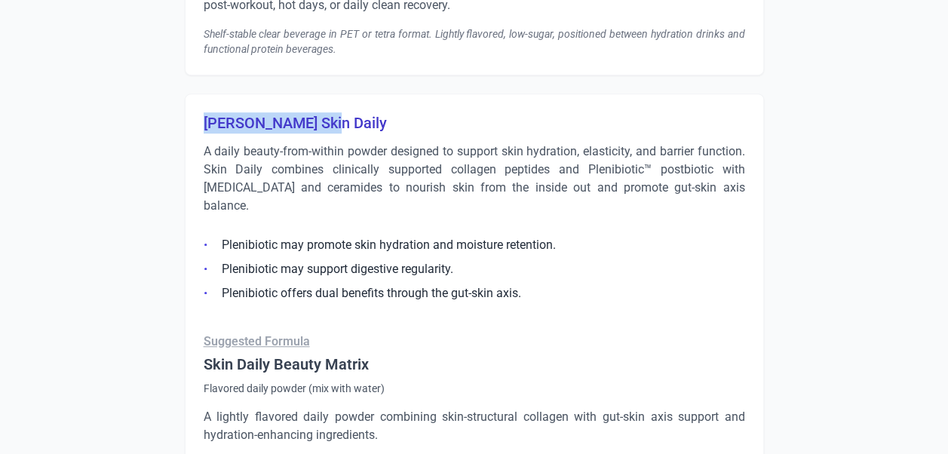
copy p "A daily beauty-from-within powder designed to support skin hydration, elasticit…"
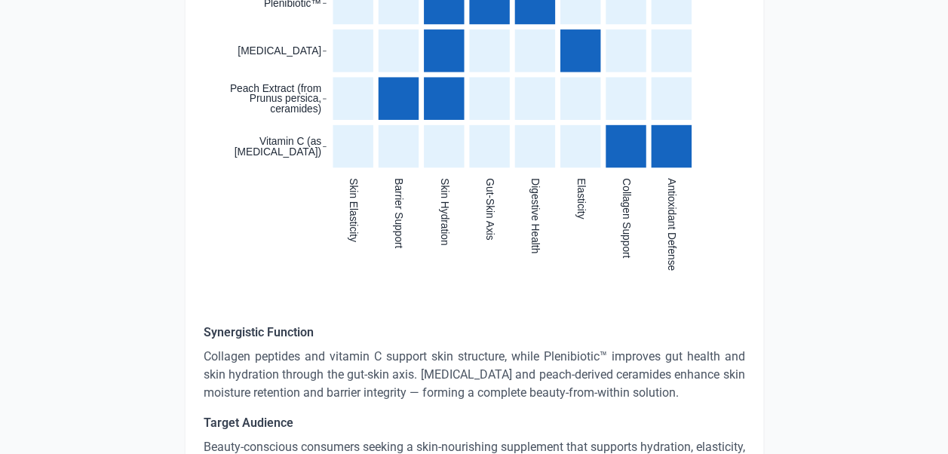
scroll to position [3848, 0]
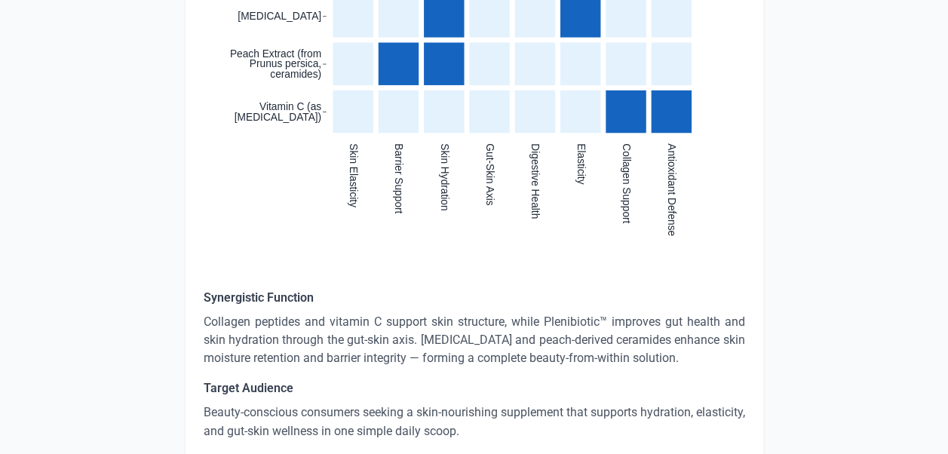
drag, startPoint x: 690, startPoint y: 343, endPoint x: 196, endPoint y: 306, distance: 494.9
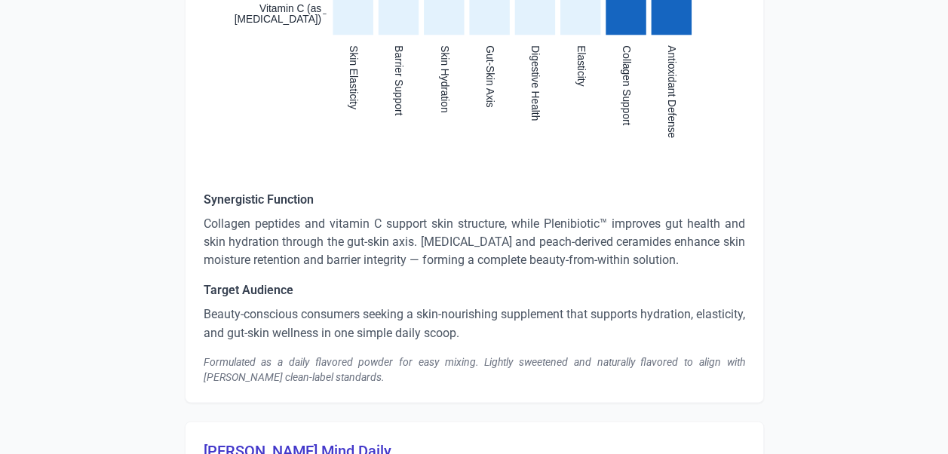
scroll to position [3999, 0]
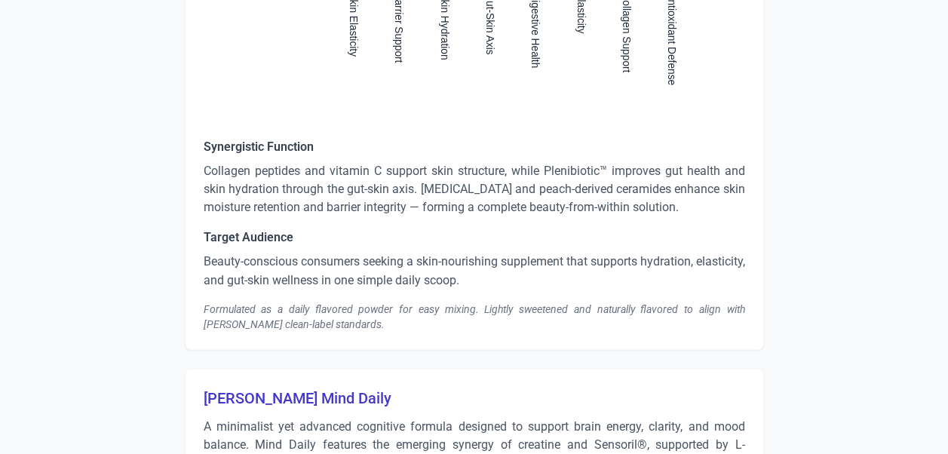
click at [514, 253] on p "Beauty-conscious consumers seeking a skin-nourishing supplement that supports h…" at bounding box center [475, 271] width 542 height 36
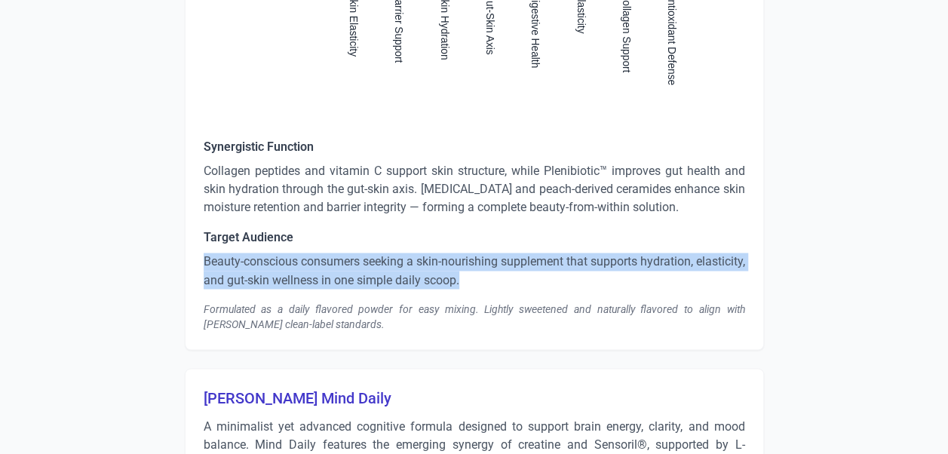
drag, startPoint x: 524, startPoint y: 266, endPoint x: 173, endPoint y: 240, distance: 351.8
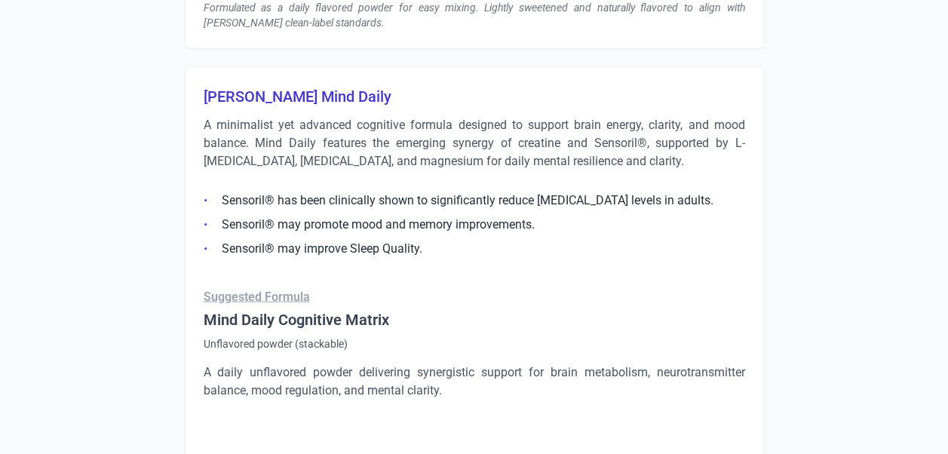
scroll to position [4301, 0]
drag, startPoint x: 338, startPoint y: 75, endPoint x: 185, endPoint y: 85, distance: 153.4
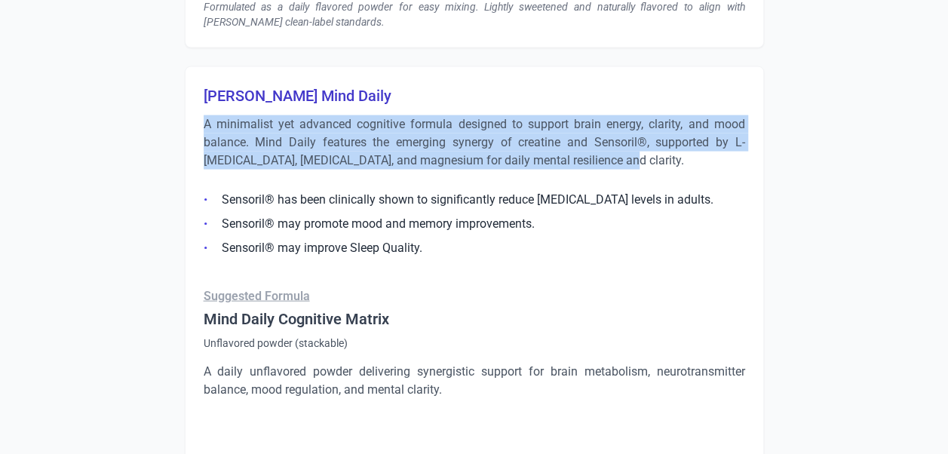
drag, startPoint x: 603, startPoint y: 135, endPoint x: 200, endPoint y: 110, distance: 403.7
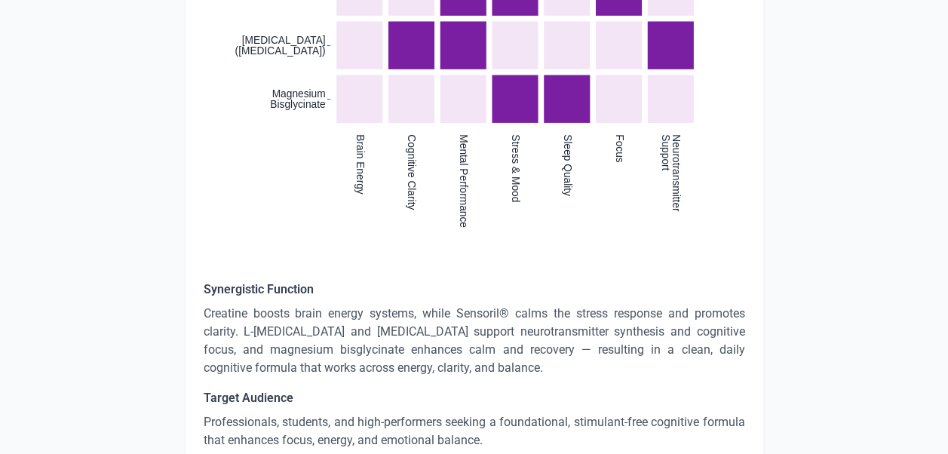
scroll to position [4980, 0]
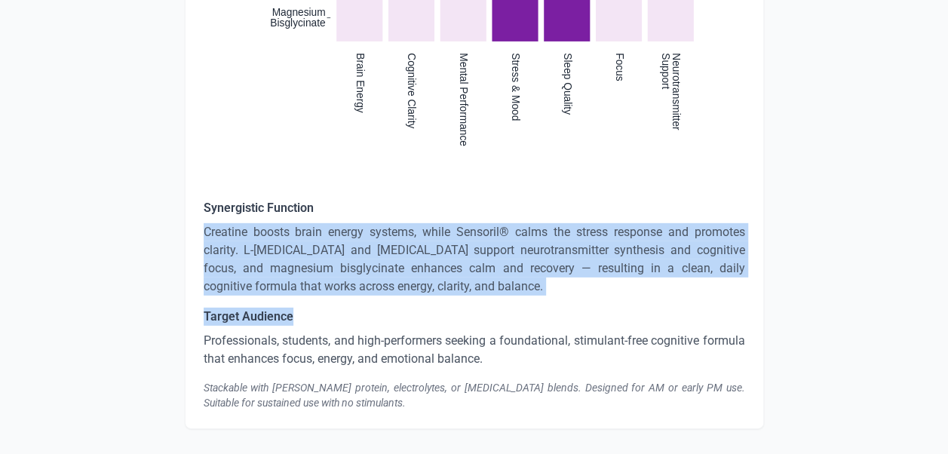
drag, startPoint x: 450, startPoint y: 263, endPoint x: 193, endPoint y: 204, distance: 263.9
drag, startPoint x: 193, startPoint y: 204, endPoint x: 281, endPoint y: 260, distance: 103.8
click at [281, 260] on p "Creatine boosts brain energy systems, while Sensoril® calms the stress response…" at bounding box center [475, 259] width 542 height 72
click at [429, 266] on p "Creatine boosts brain energy systems, while Sensoril® calms the stress response…" at bounding box center [475, 259] width 542 height 72
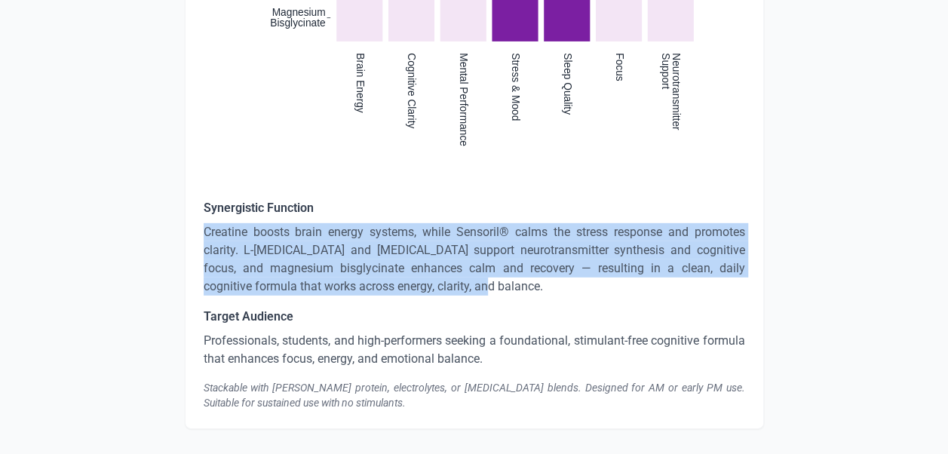
drag, startPoint x: 454, startPoint y: 264, endPoint x: 204, endPoint y: 214, distance: 255.4
click at [204, 223] on p "Creatine boosts brain energy systems, while Sensoril® calms the stress response…" at bounding box center [475, 259] width 542 height 72
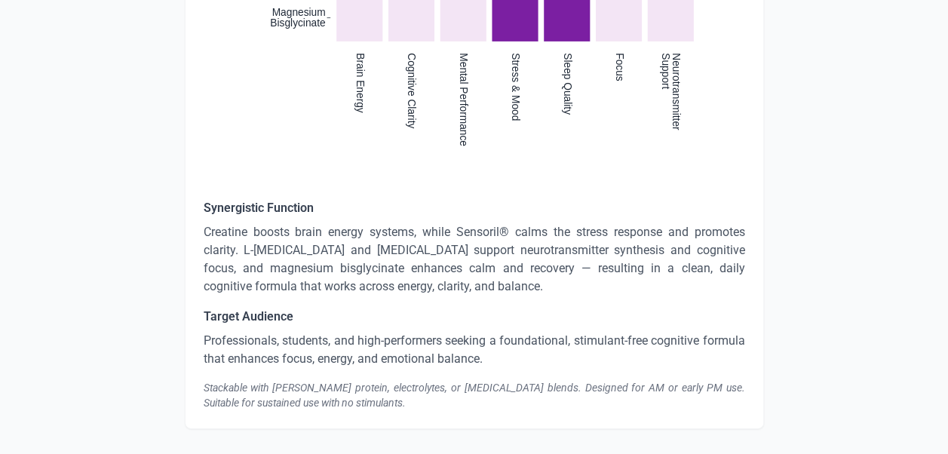
click at [300, 332] on p "Professionals, students, and high-performers seeking a foundational, stimulant-…" at bounding box center [475, 350] width 542 height 36
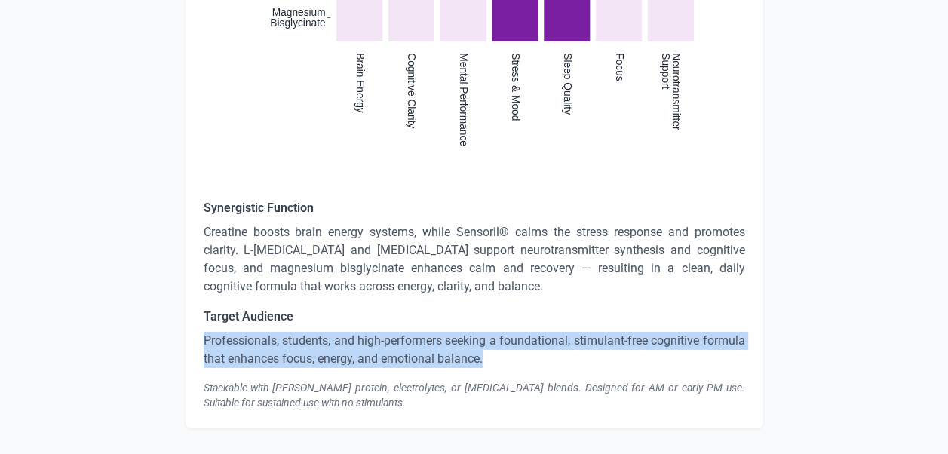
drag, startPoint x: 504, startPoint y: 338, endPoint x: 202, endPoint y: 328, distance: 302.0
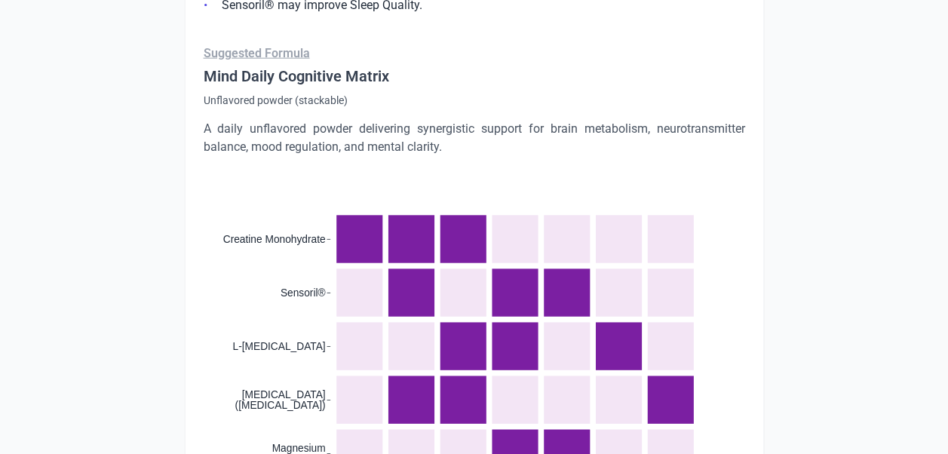
scroll to position [4542, 0]
